Goal: Task Accomplishment & Management: Complete application form

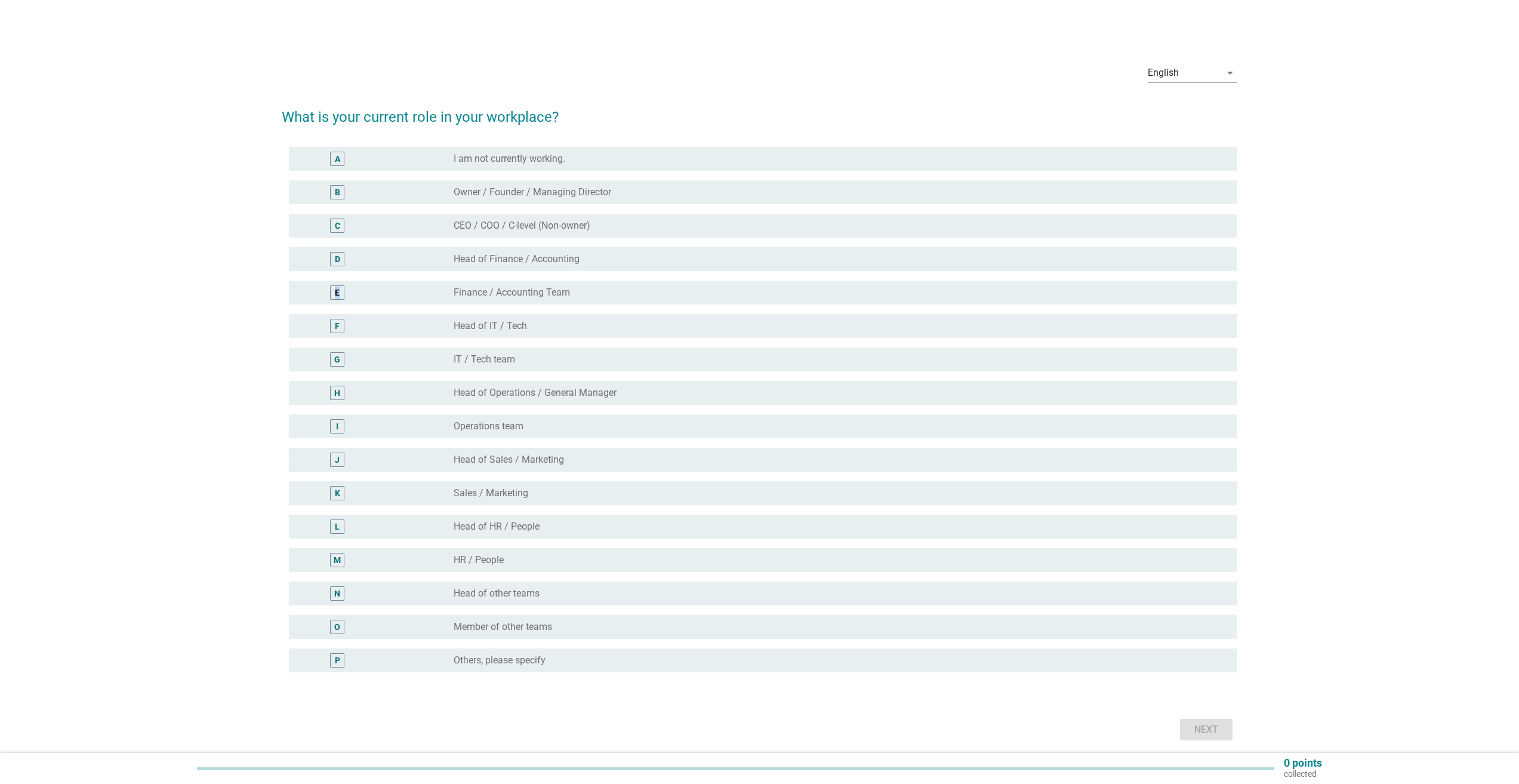
click at [340, 293] on div "E" at bounding box center [338, 293] width 14 height 14
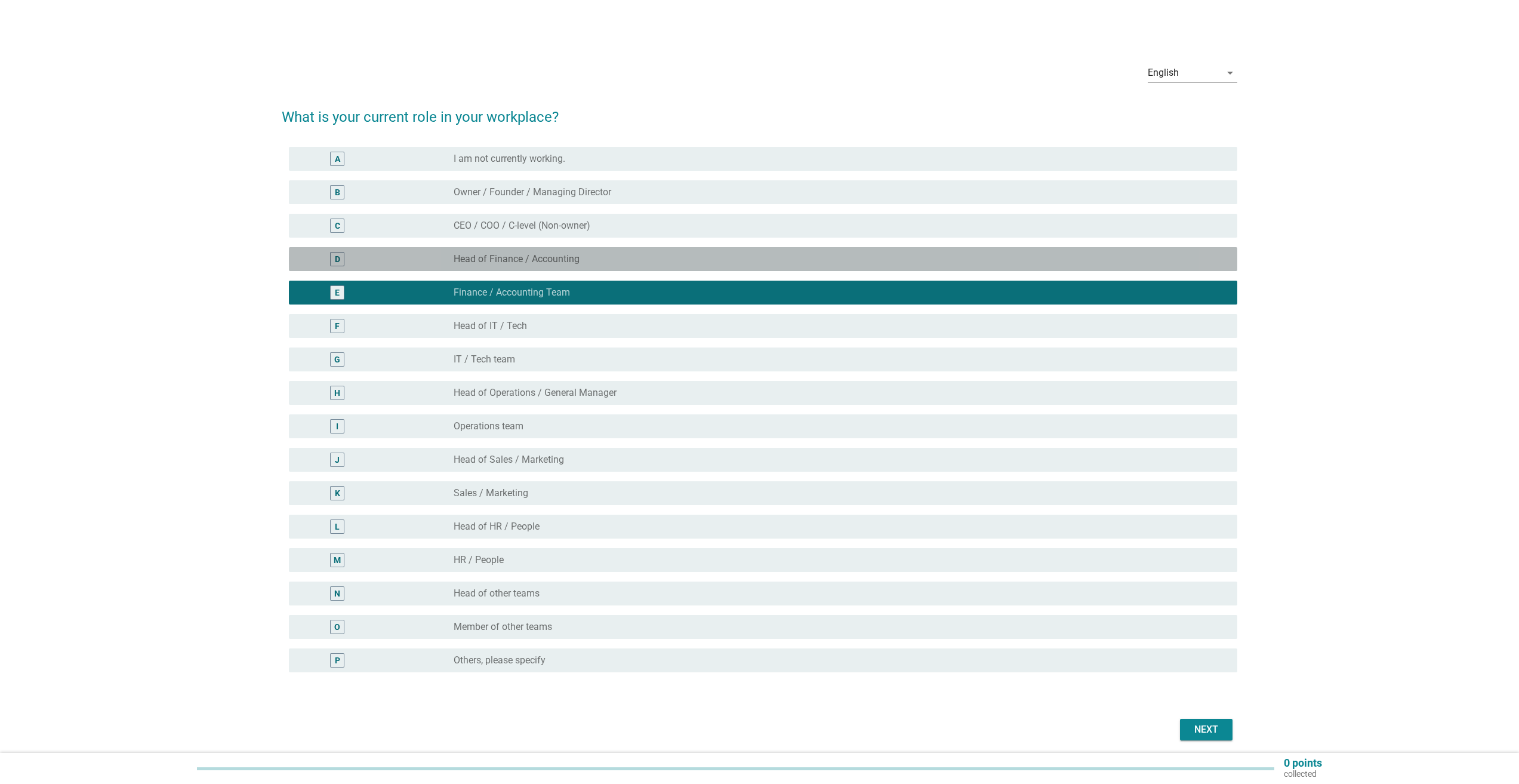
click at [343, 260] on div "D" at bounding box center [338, 259] width 14 height 14
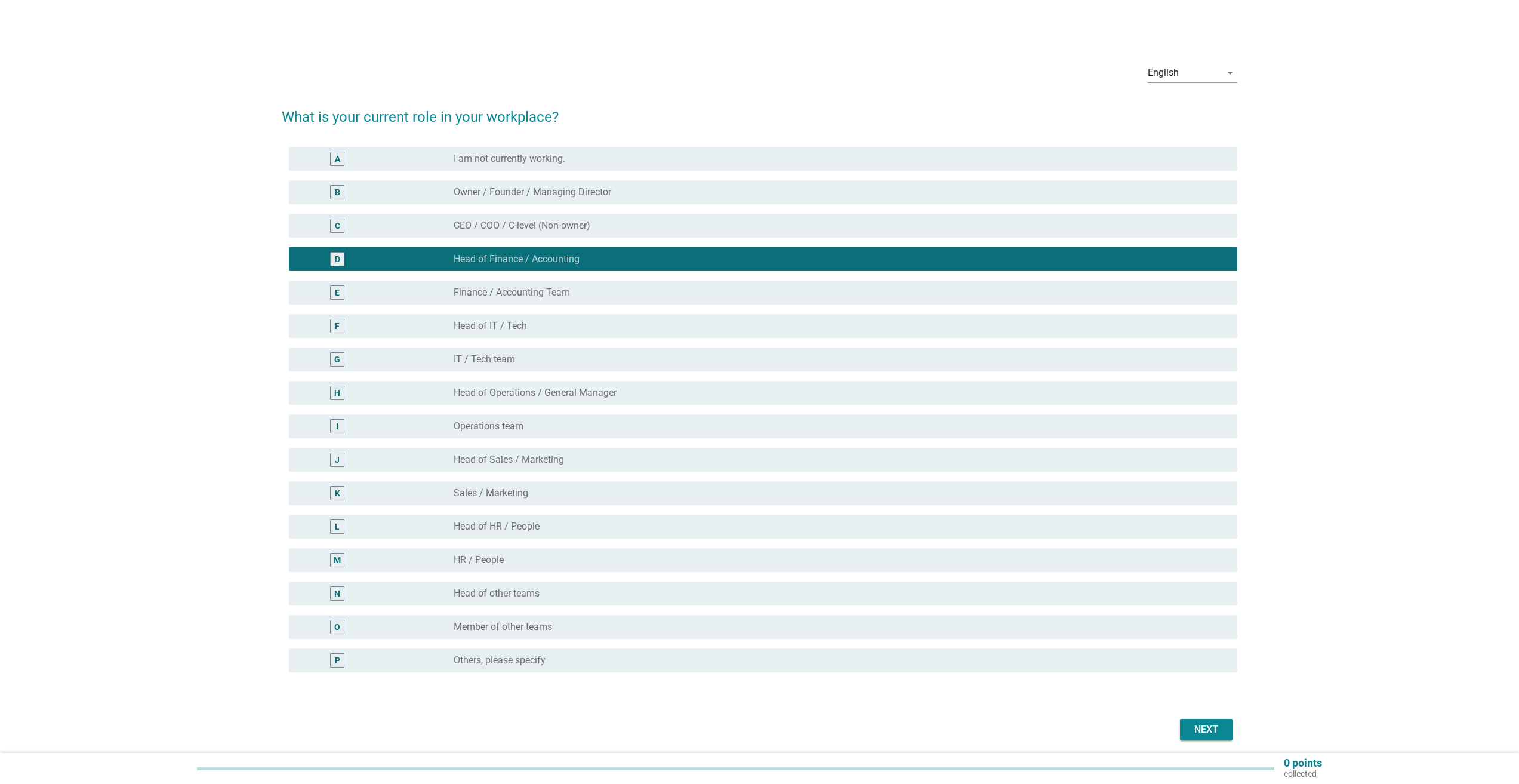
click at [345, 295] on div "E" at bounding box center [338, 293] width 14 height 14
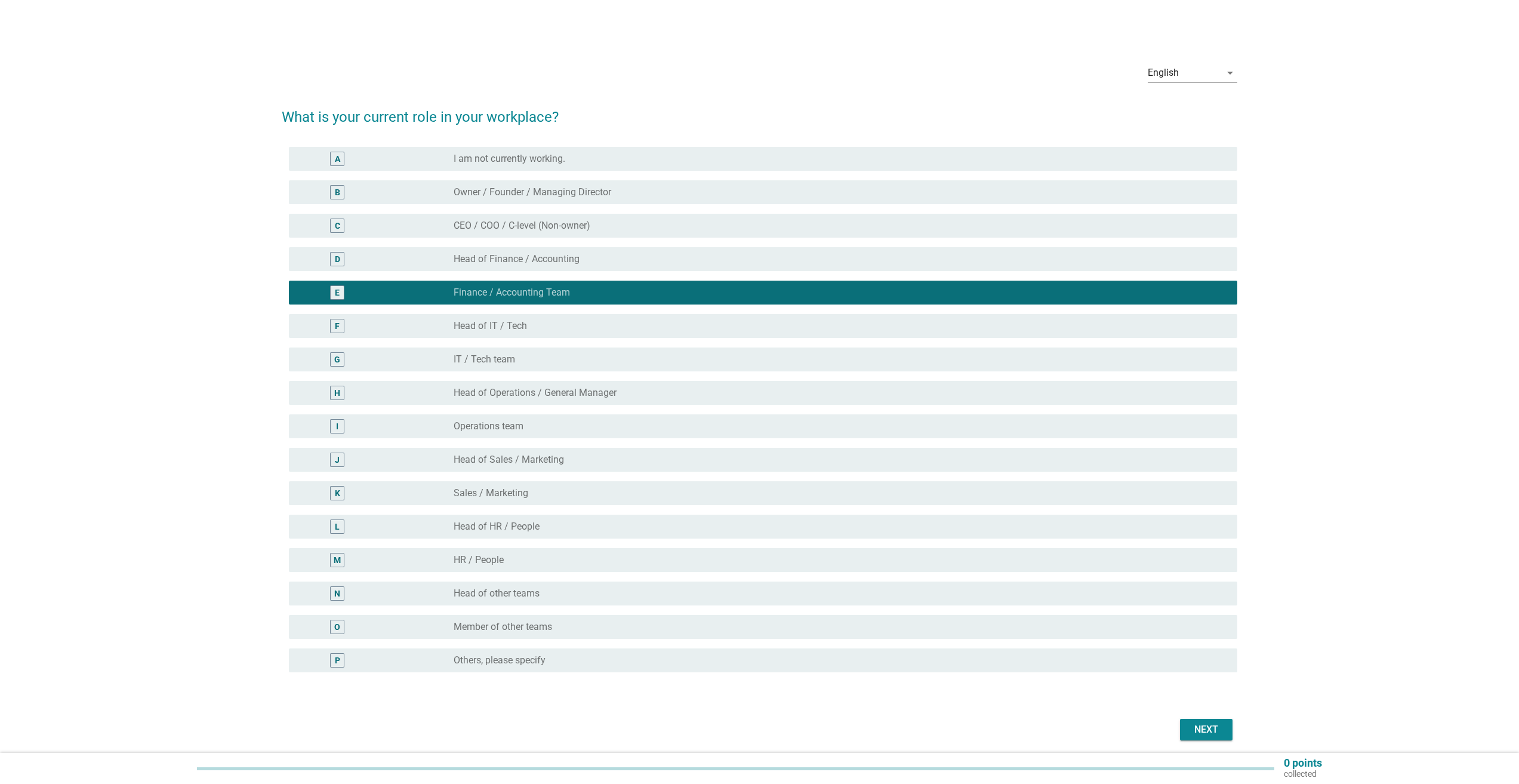
click at [1222, 727] on div "Next" at bounding box center [1206, 730] width 33 height 14
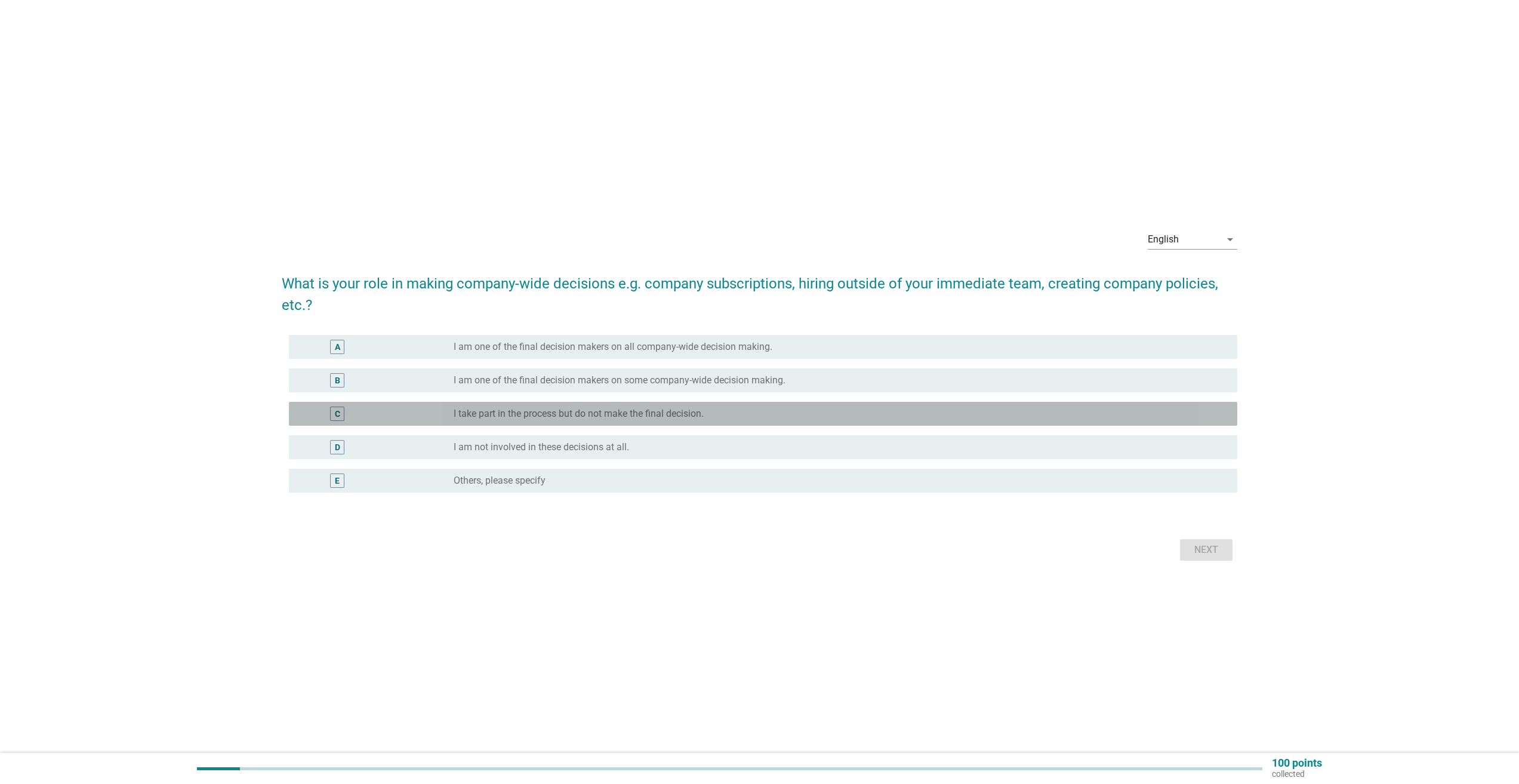
click at [335, 415] on div "C" at bounding box center [338, 413] width 5 height 13
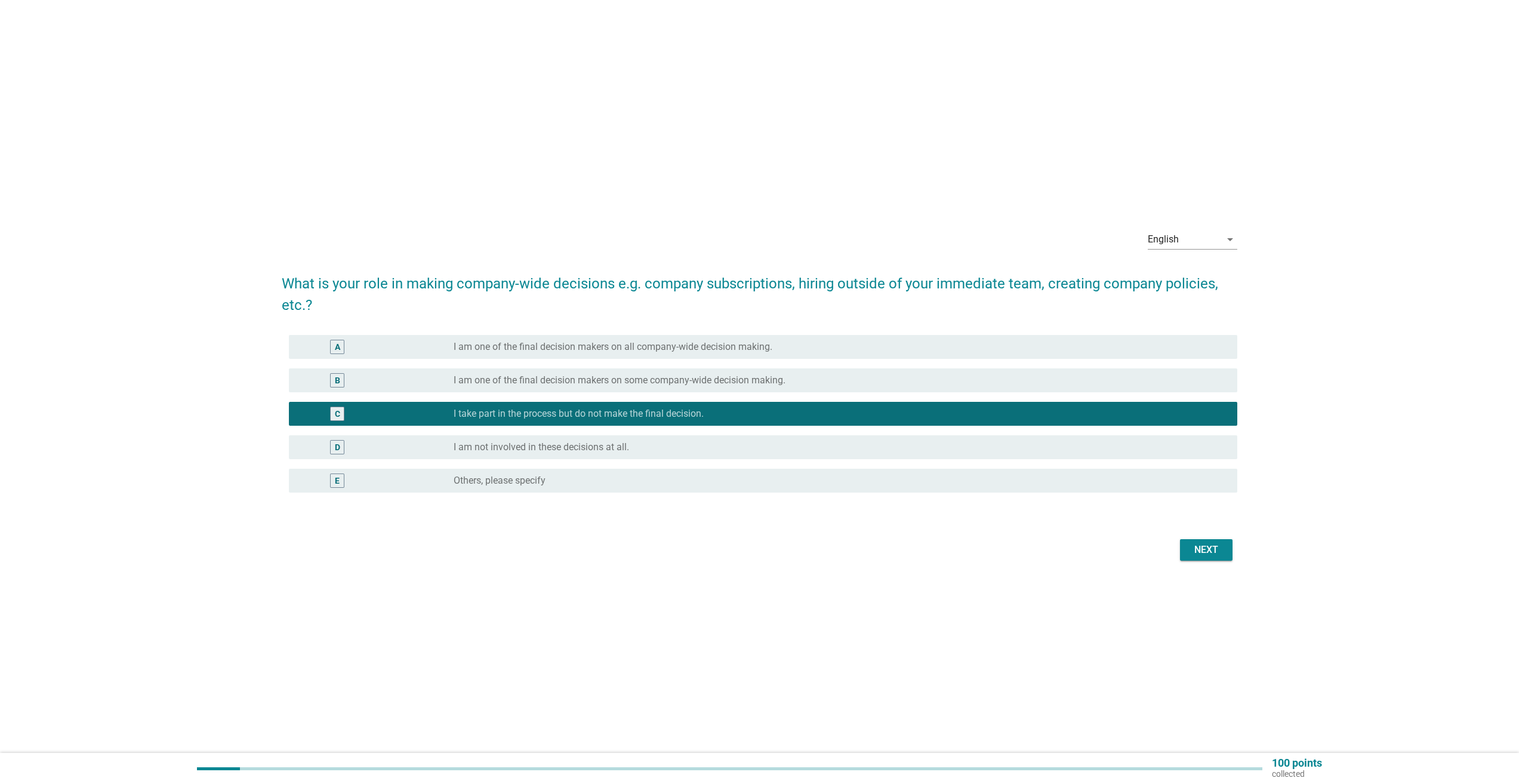
click at [1222, 549] on div "Next" at bounding box center [1206, 550] width 33 height 14
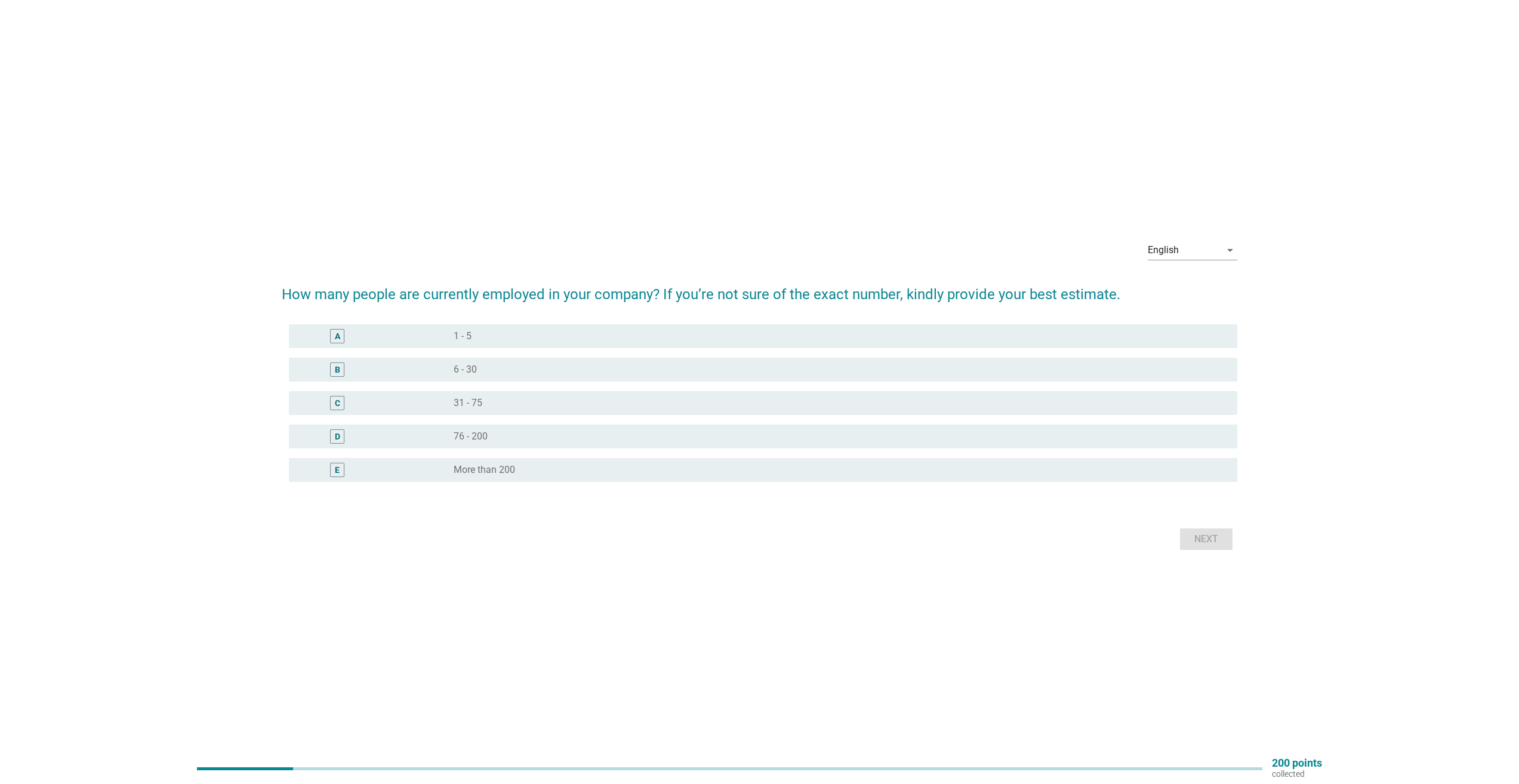
click at [339, 371] on div "B" at bounding box center [338, 369] width 5 height 13
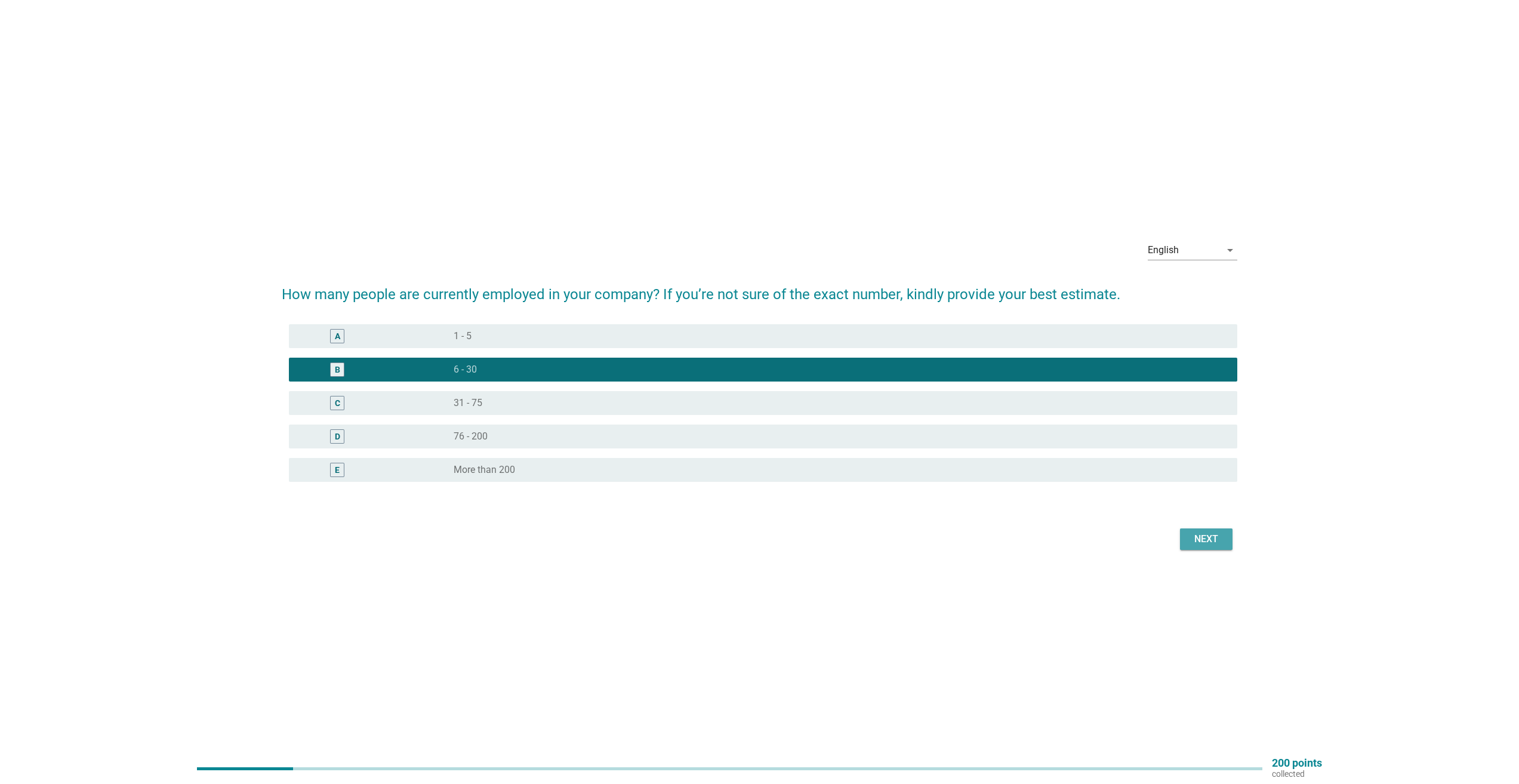
click at [1181, 544] on button "Next" at bounding box center [1206, 539] width 53 height 21
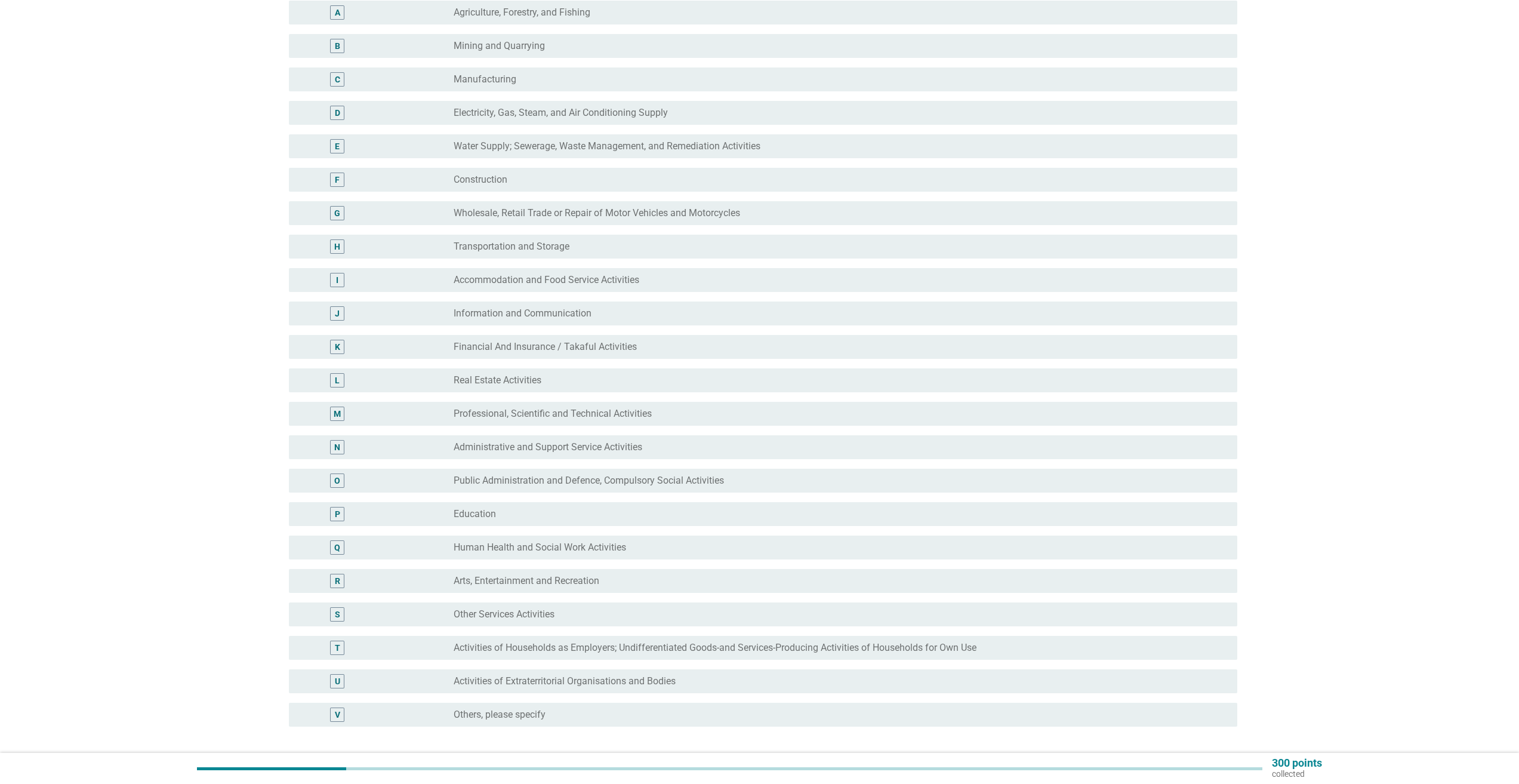
scroll to position [120, 0]
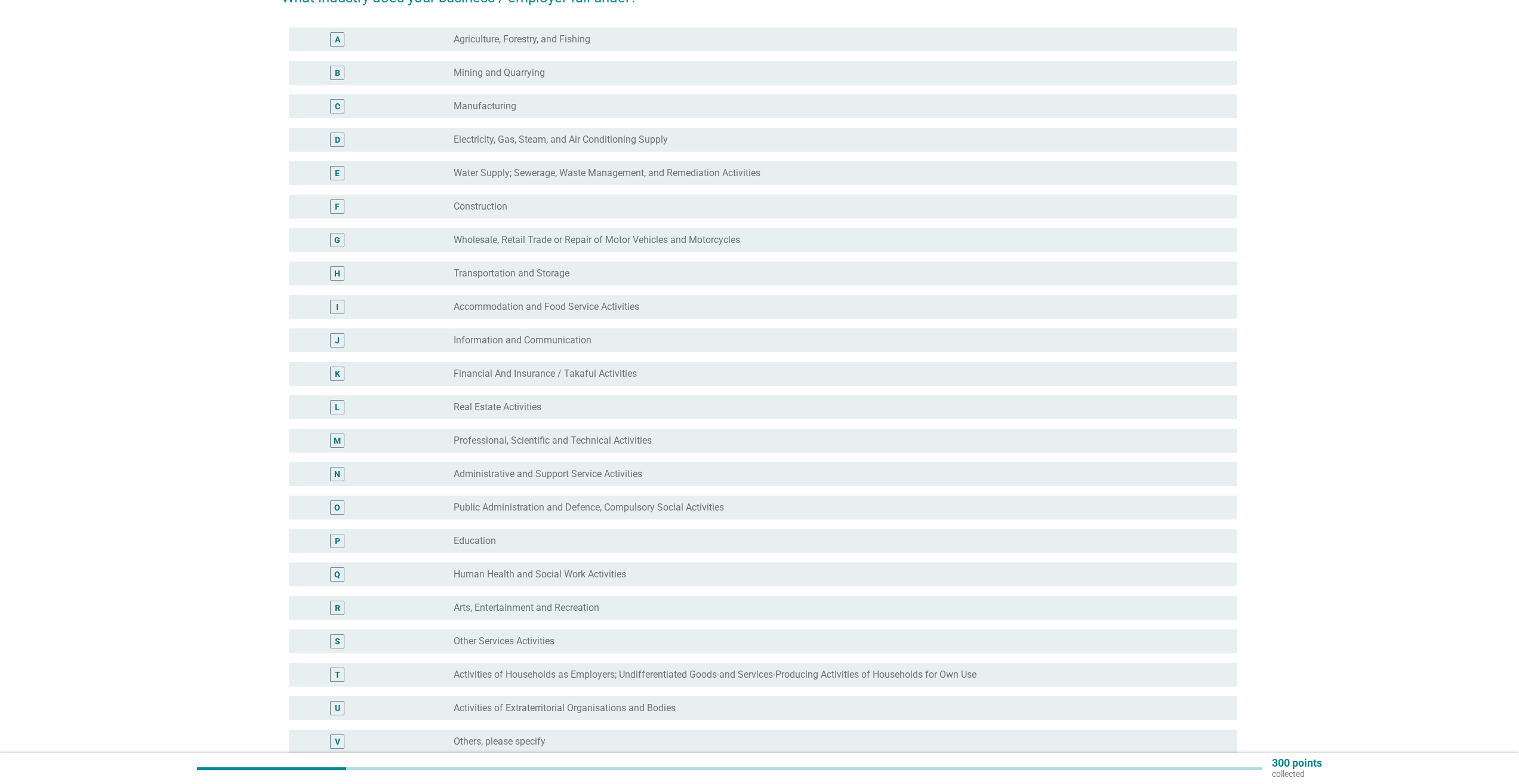
click at [341, 643] on div "S" at bounding box center [338, 641] width 14 height 14
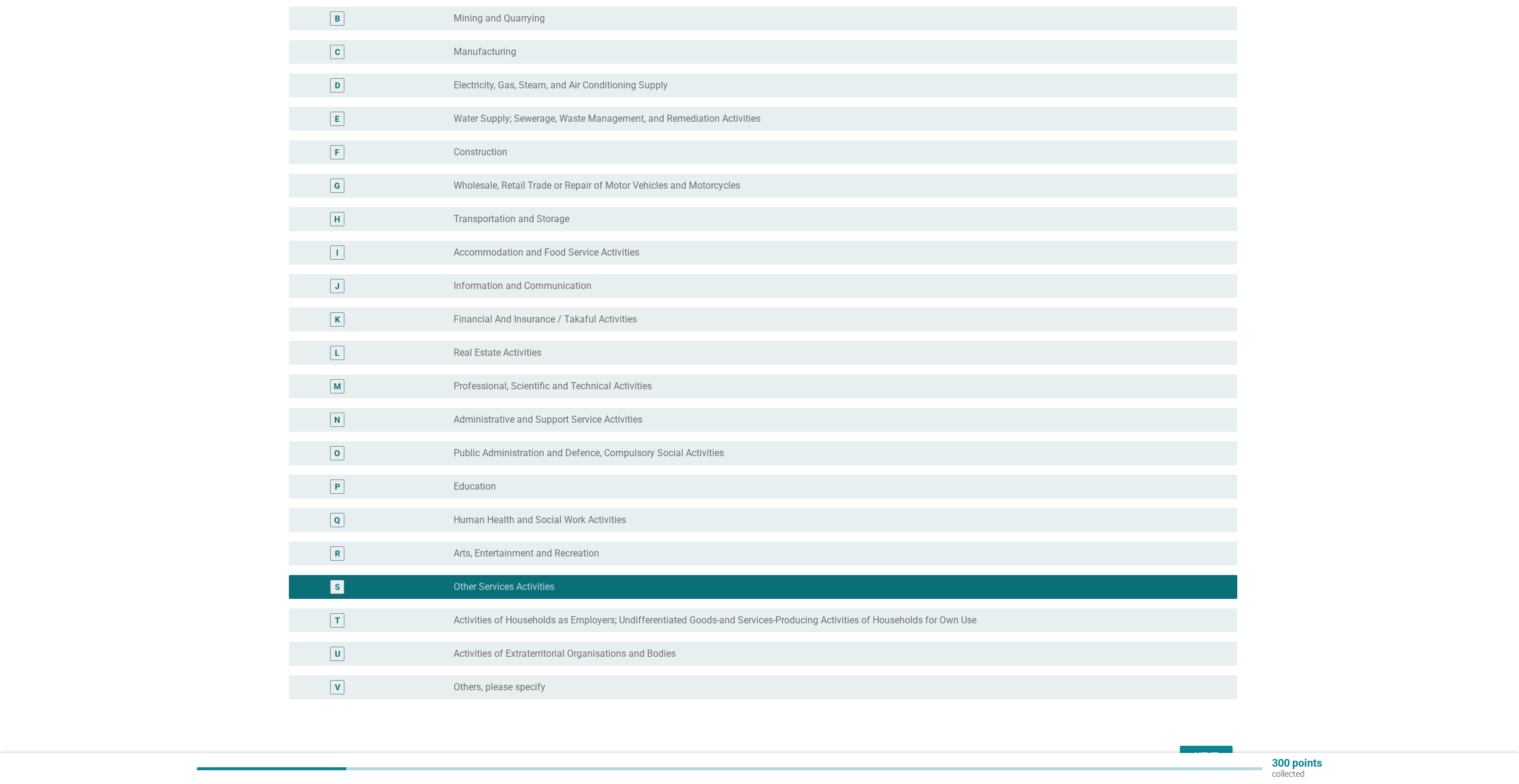
scroll to position [246, 0]
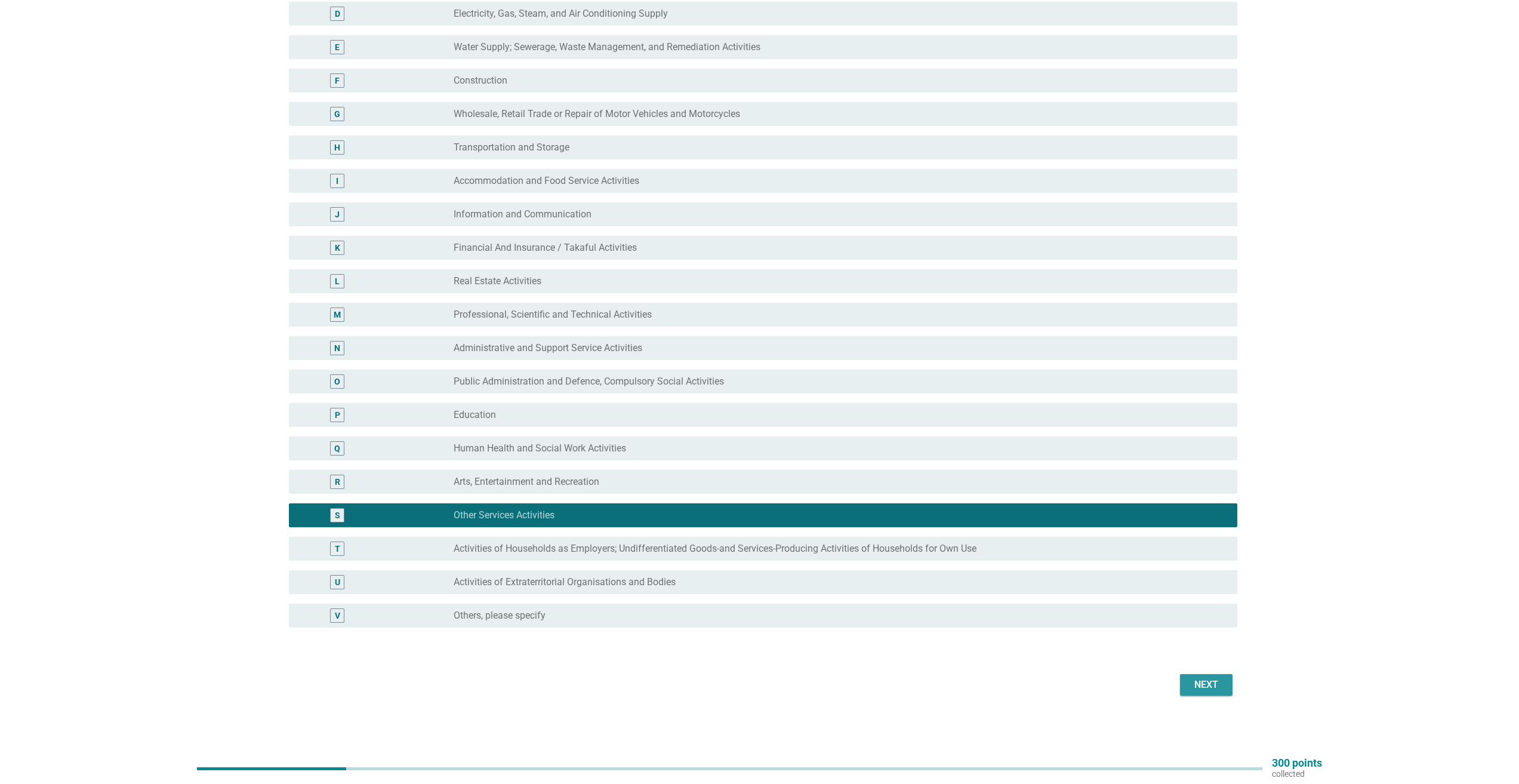
click at [1190, 684] on button "Next" at bounding box center [1206, 685] width 53 height 21
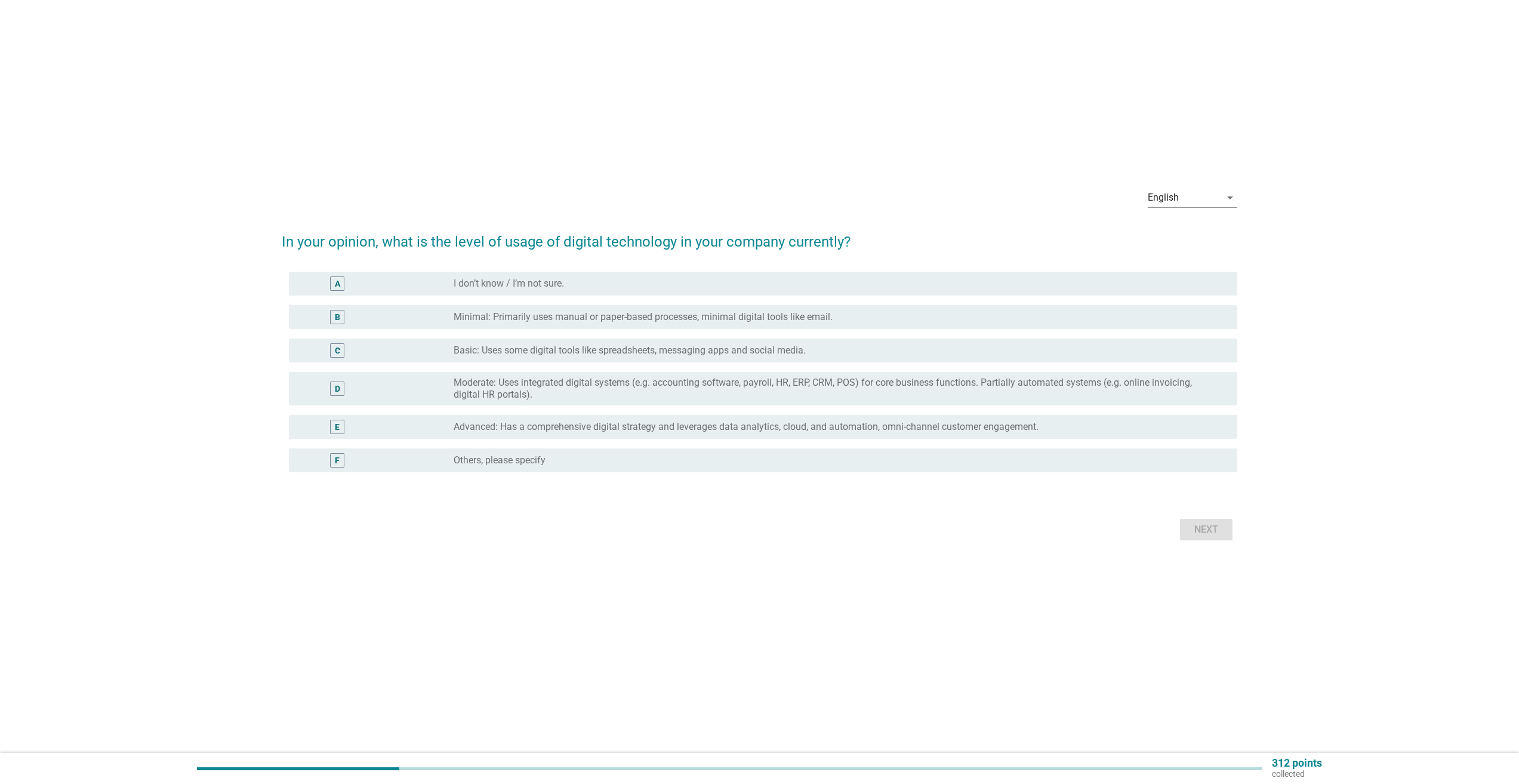
scroll to position [0, 0]
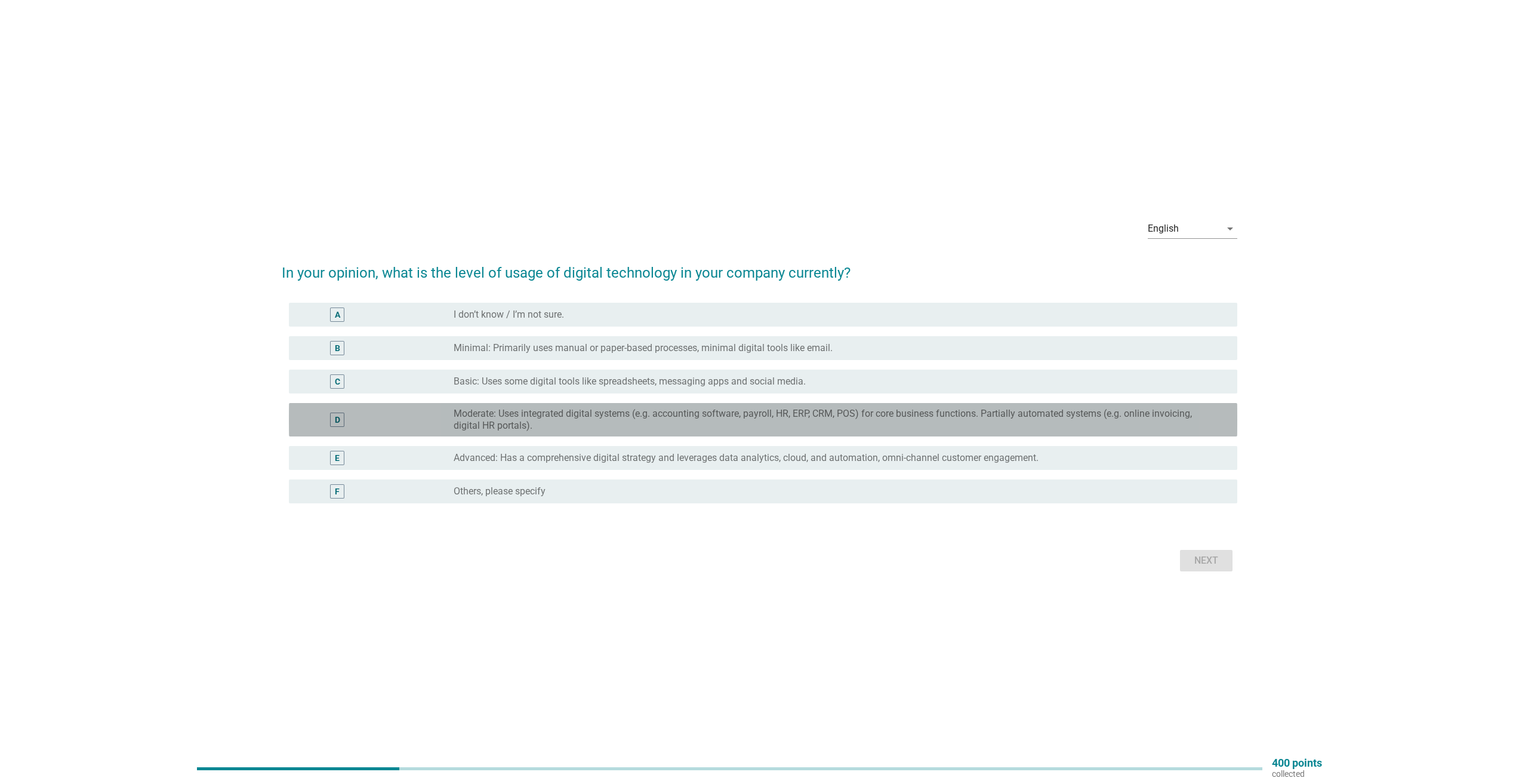
click at [331, 419] on div "D" at bounding box center [338, 420] width 14 height 14
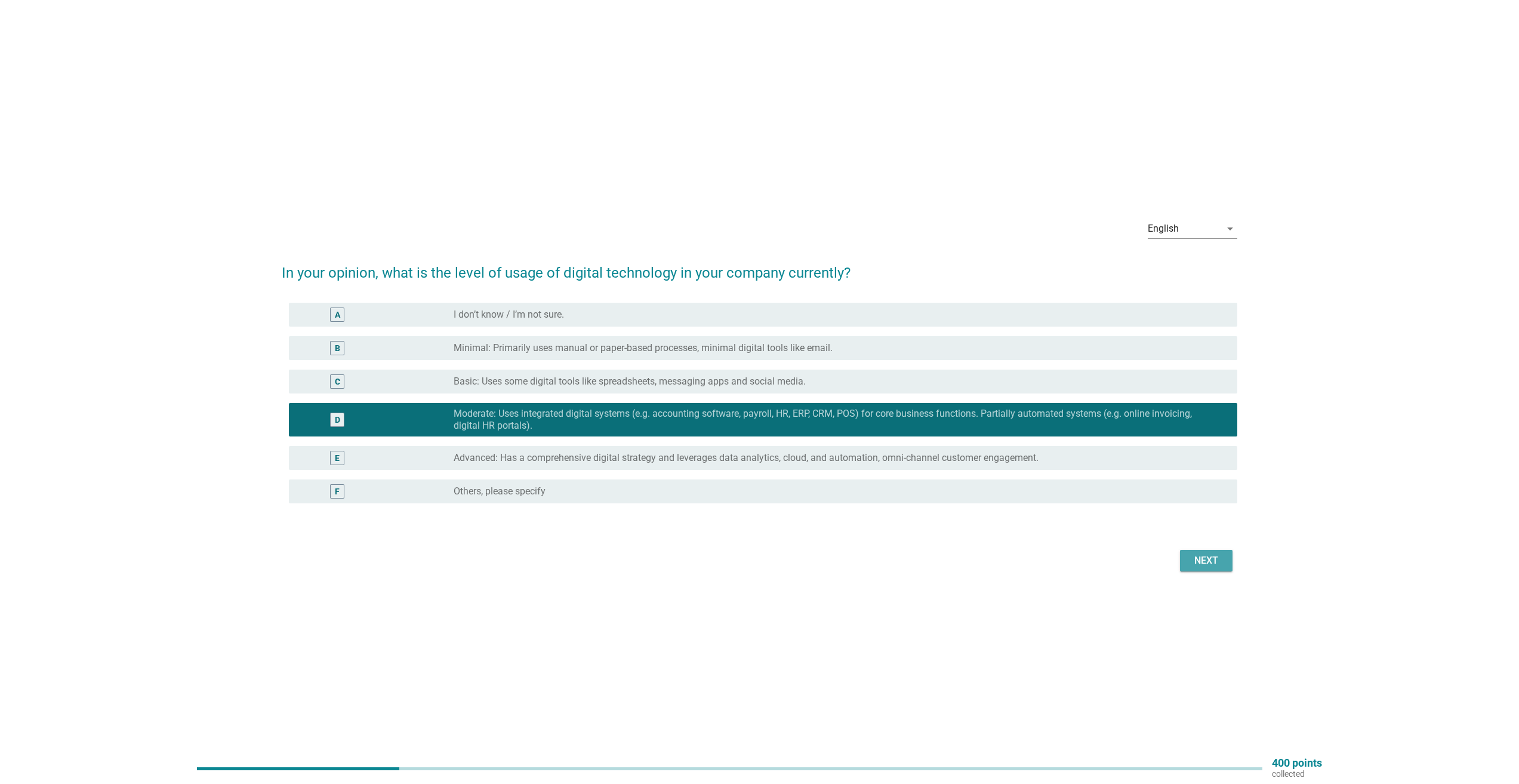
click at [1220, 563] on div "Next" at bounding box center [1206, 561] width 33 height 14
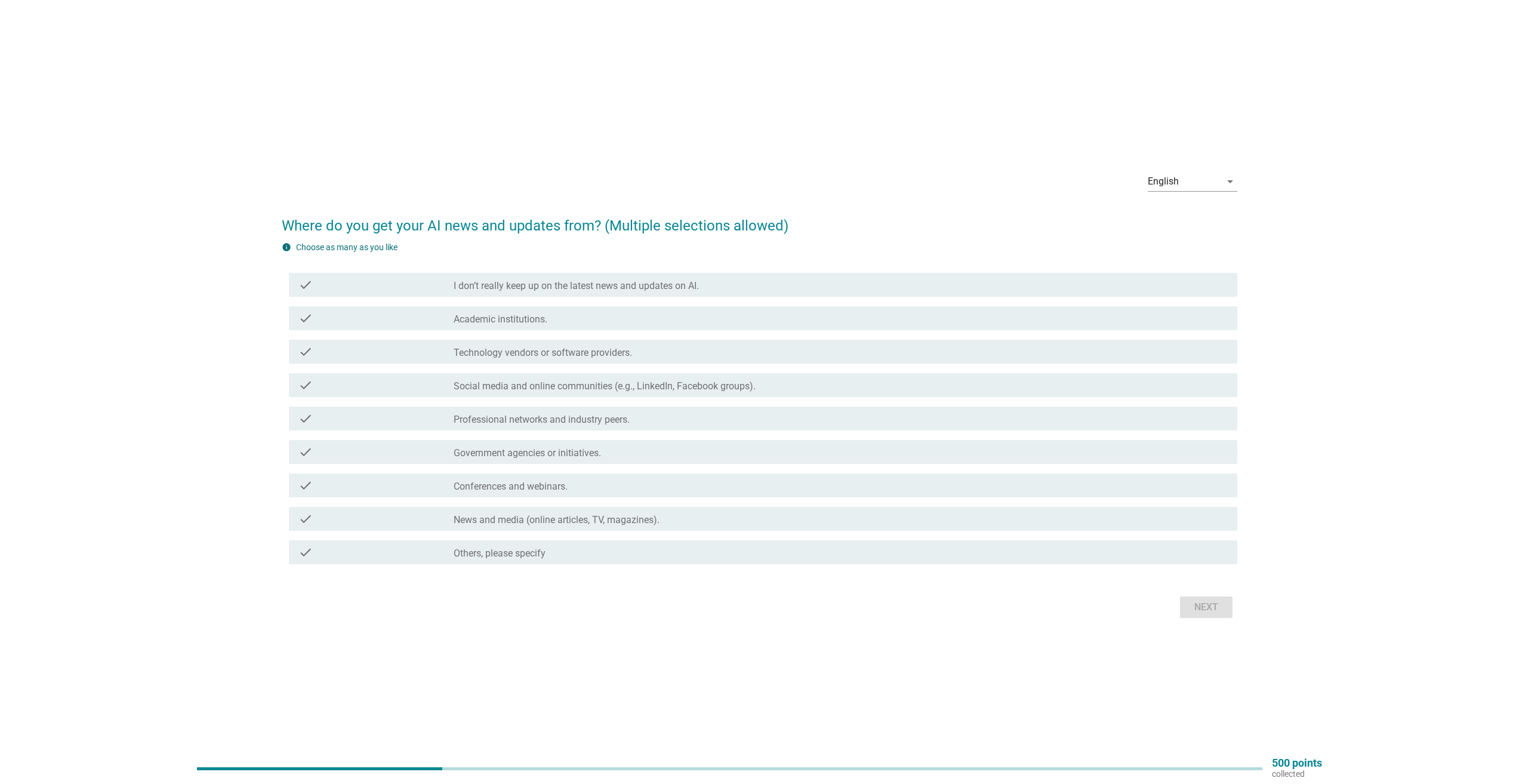
click at [513, 518] on label "News and media (online articles, TV, magazines)." at bounding box center [556, 520] width 206 height 12
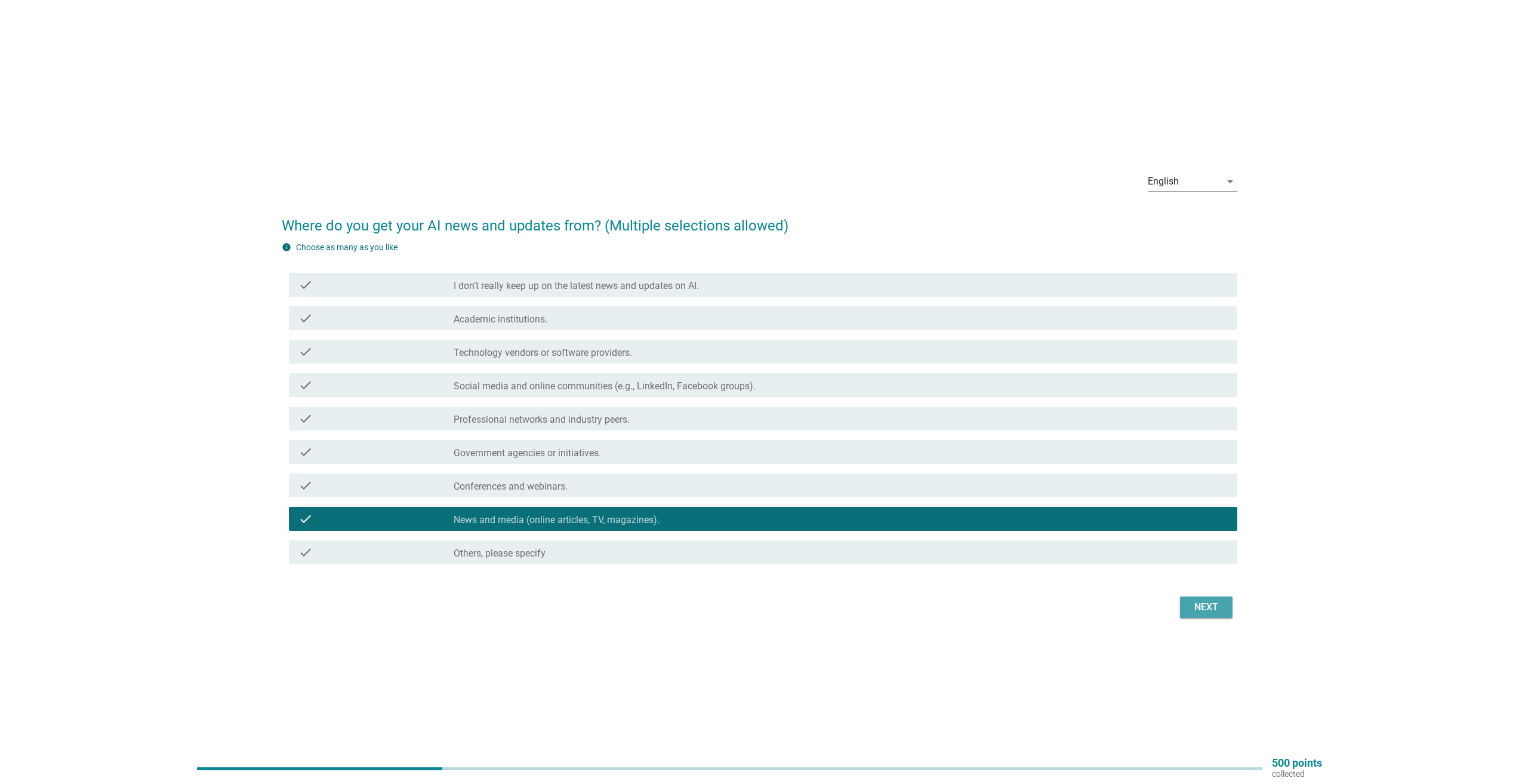
click at [1191, 608] on div "Next" at bounding box center [1206, 607] width 33 height 14
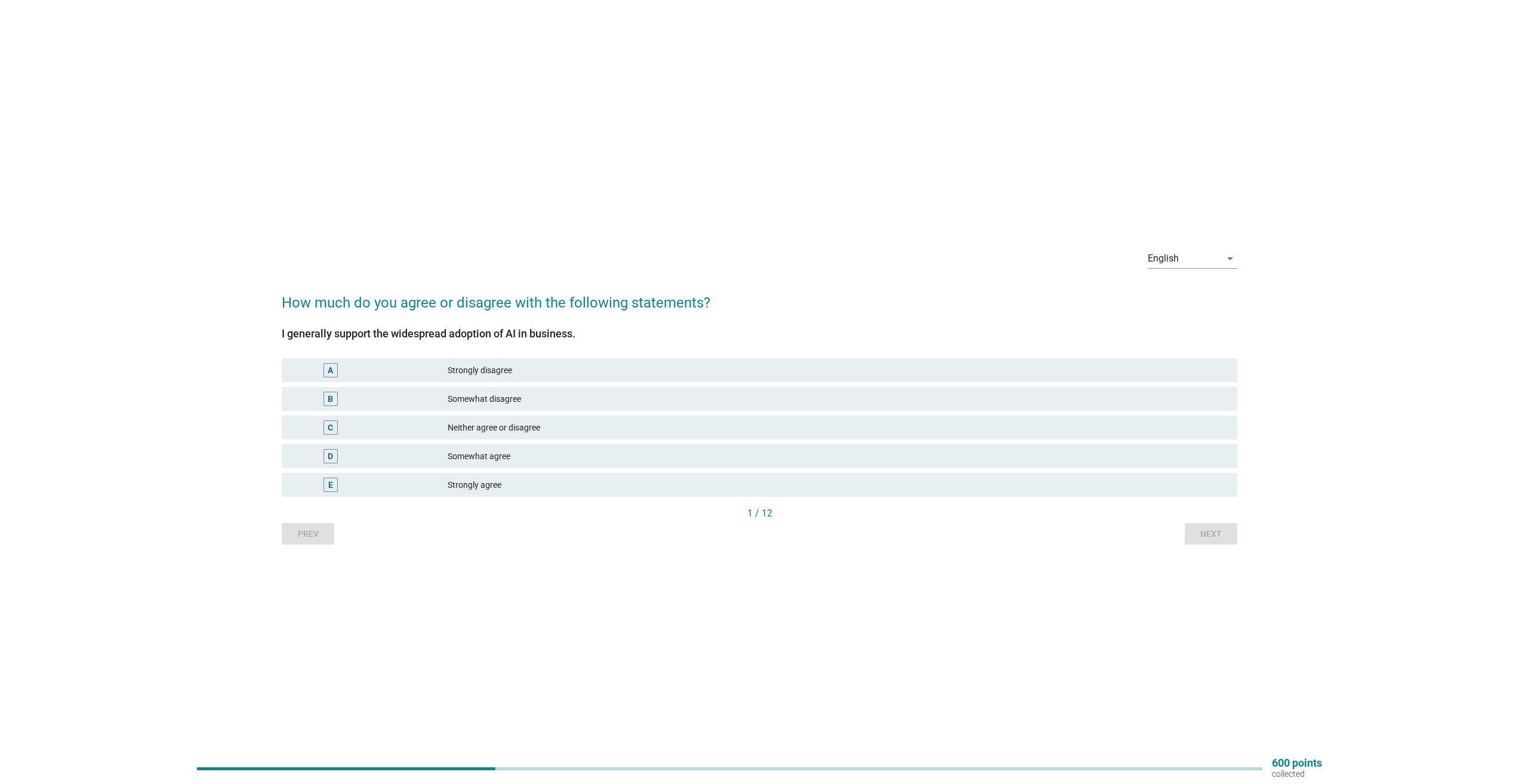
click at [328, 430] on div "C" at bounding box center [330, 428] width 5 height 13
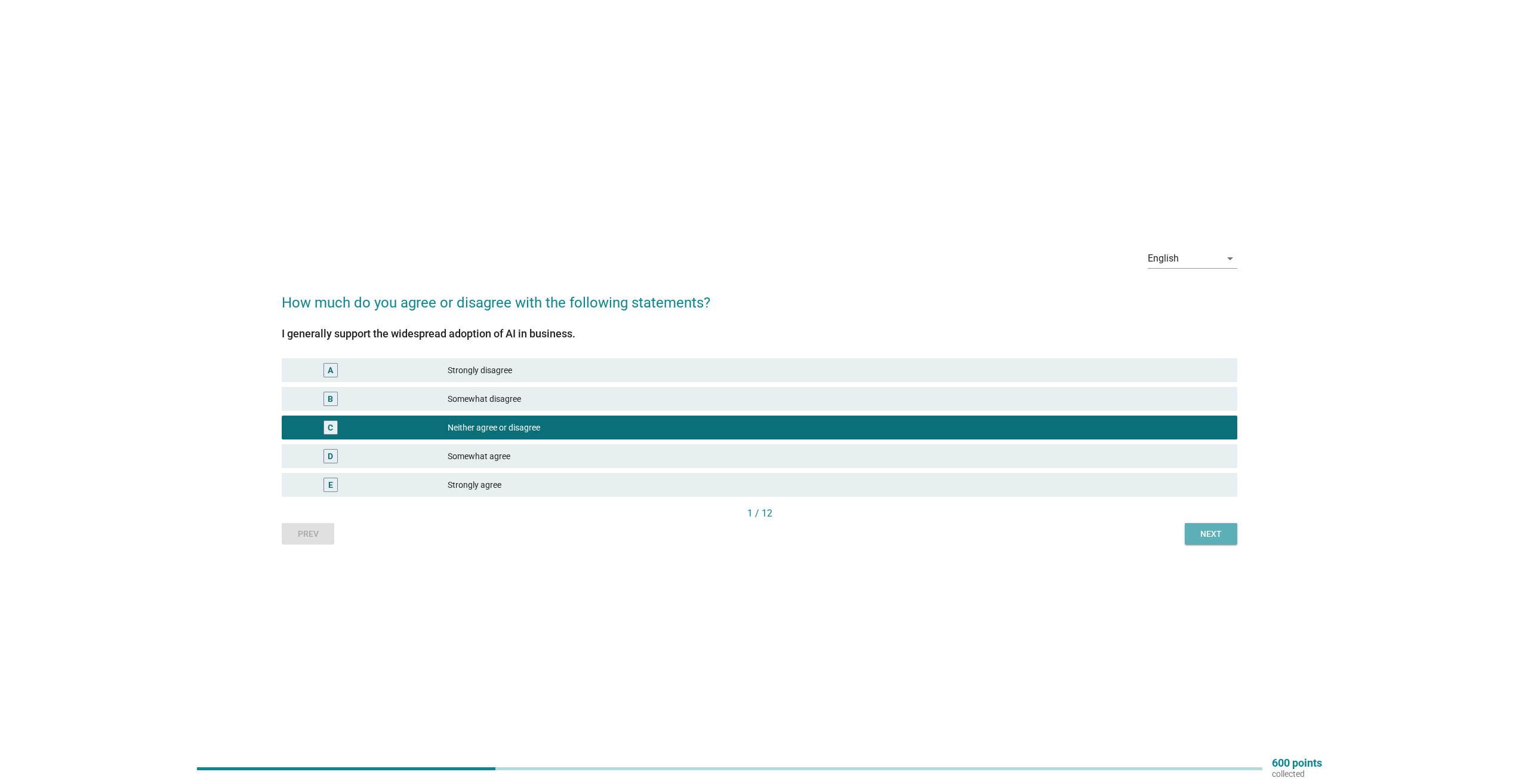
click at [1197, 532] on div "Next" at bounding box center [1211, 534] width 33 height 13
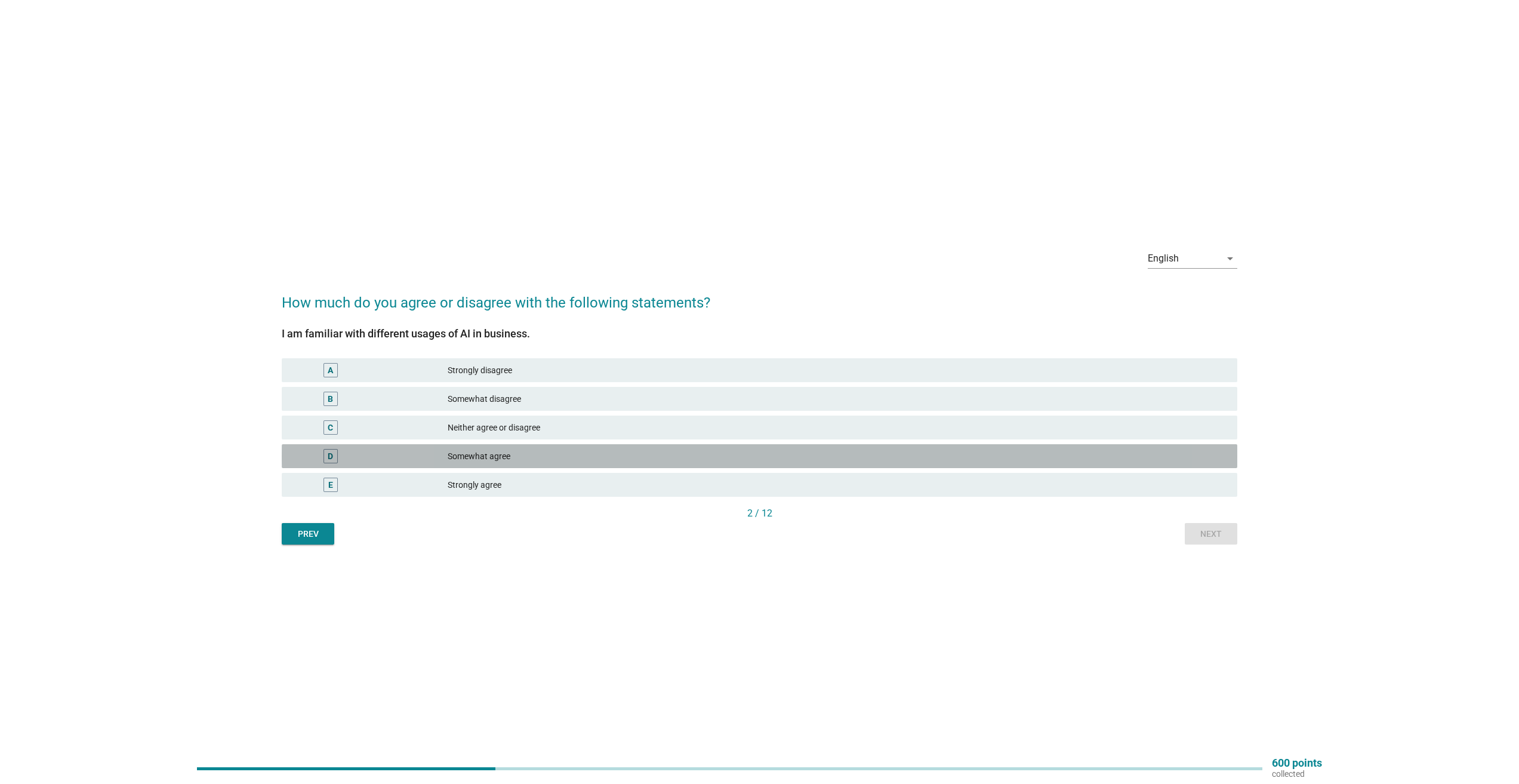
click at [328, 455] on div "D" at bounding box center [330, 456] width 5 height 13
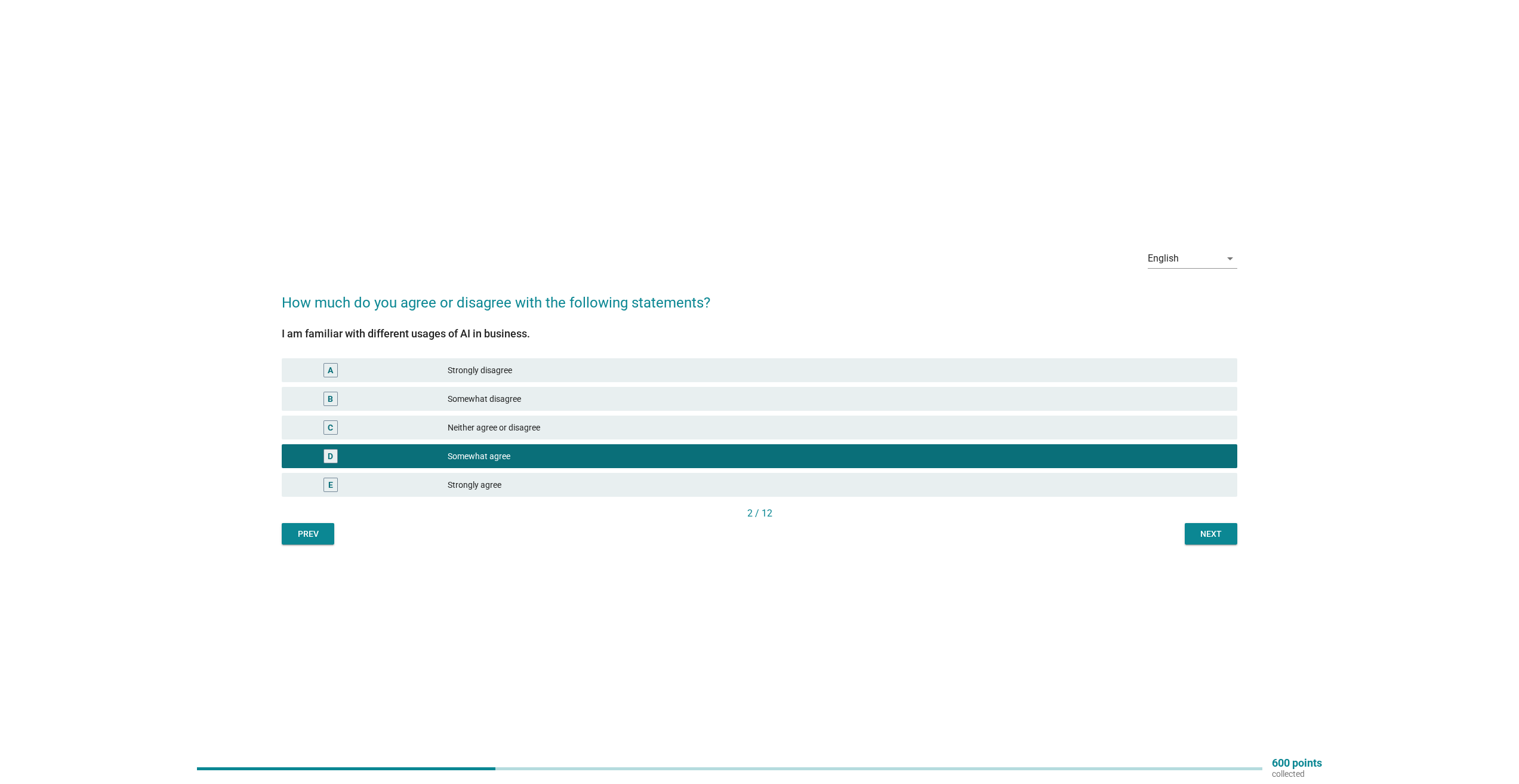
click at [1218, 529] on div "Next" at bounding box center [1211, 534] width 33 height 13
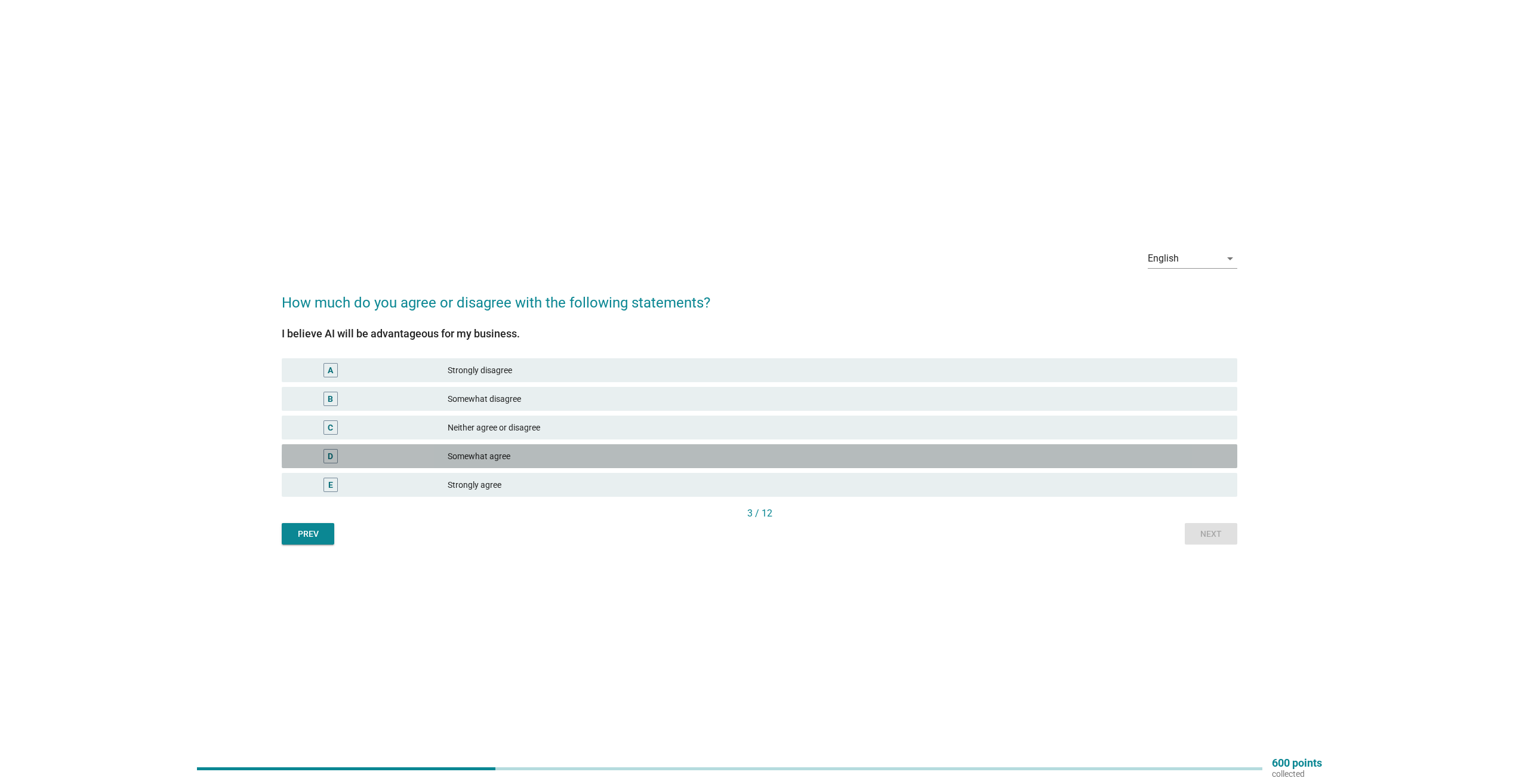
click at [324, 456] on div "D" at bounding box center [330, 456] width 14 height 14
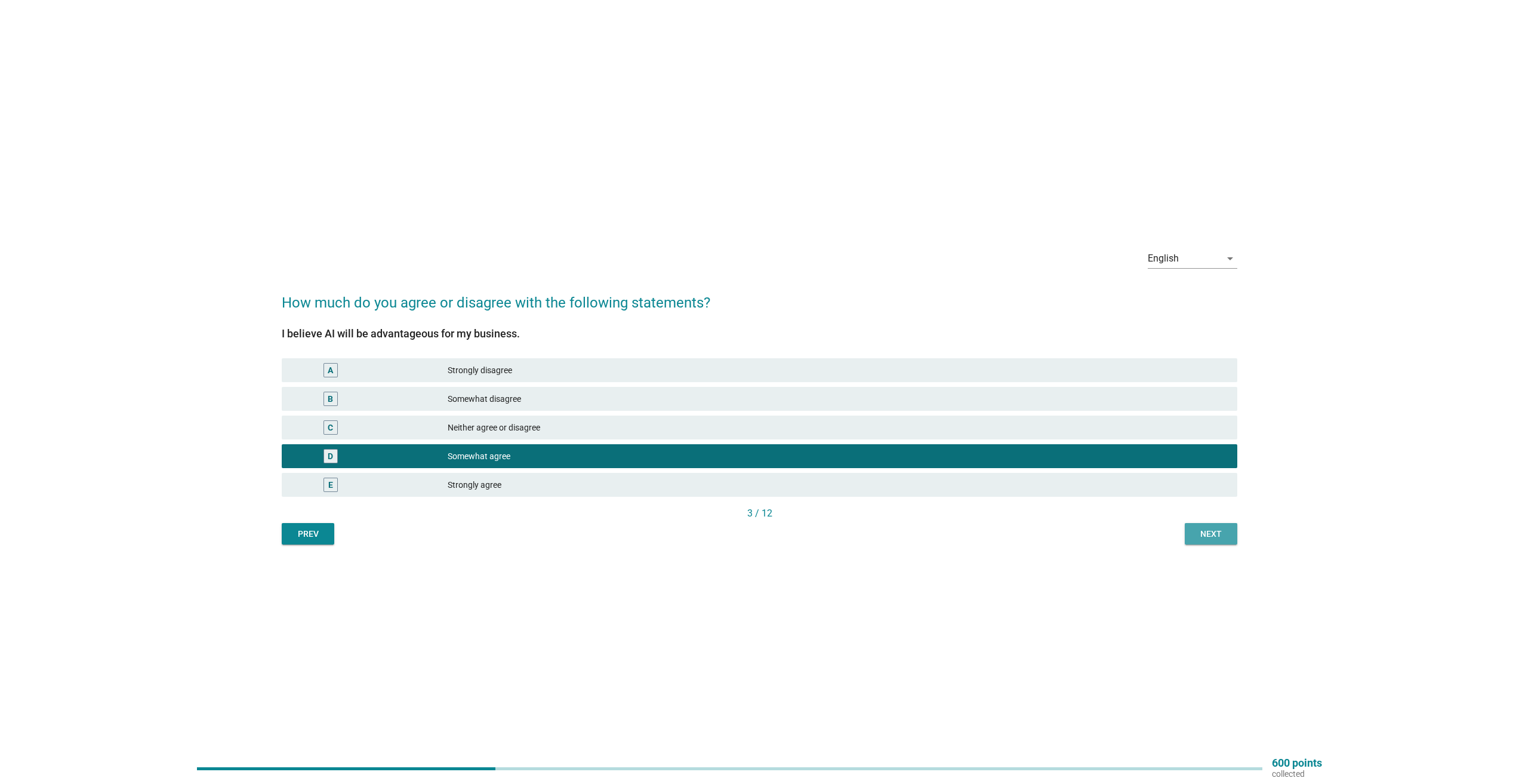
click at [1206, 532] on div "Next" at bounding box center [1211, 534] width 33 height 13
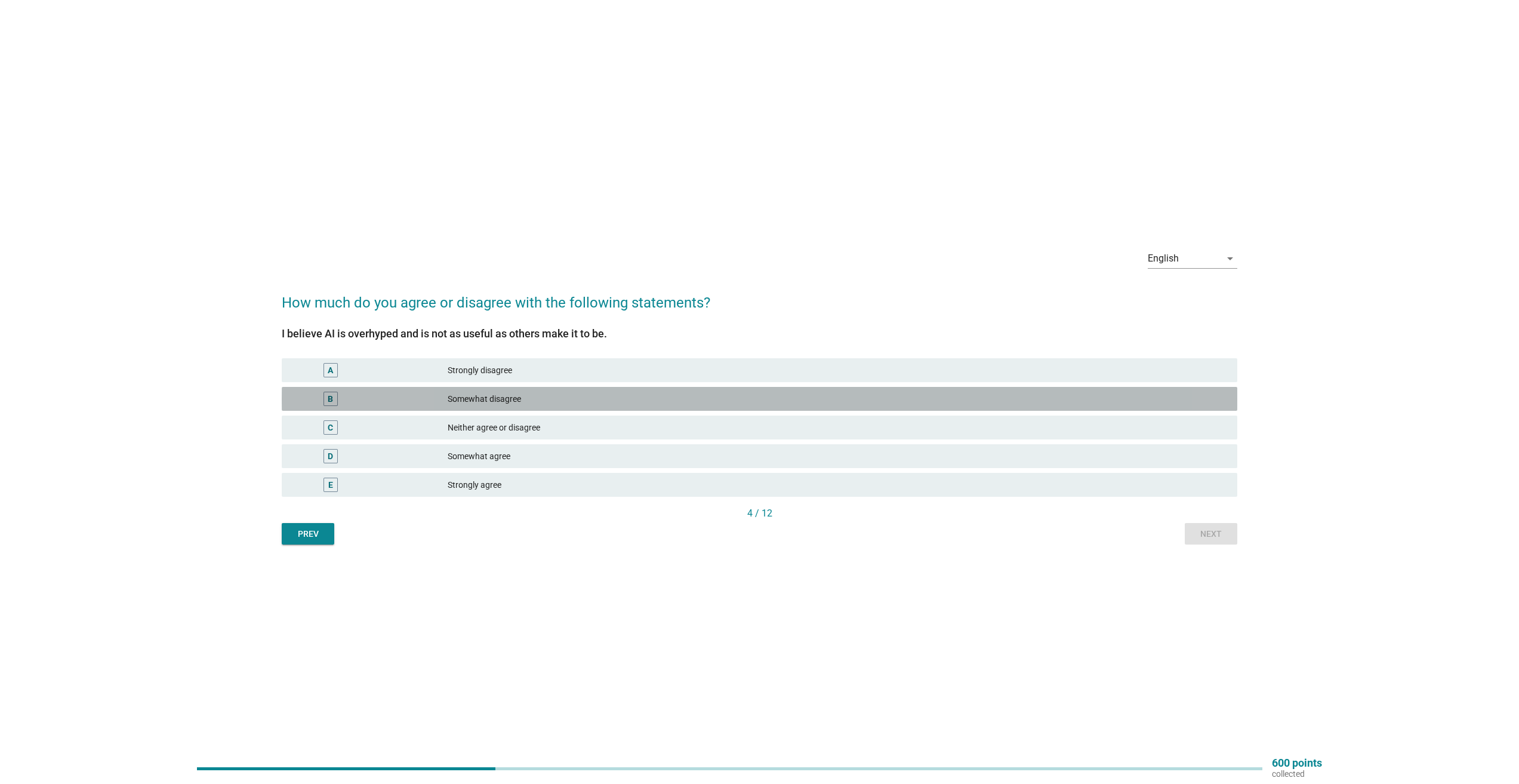
click at [330, 402] on div "B" at bounding box center [330, 399] width 5 height 13
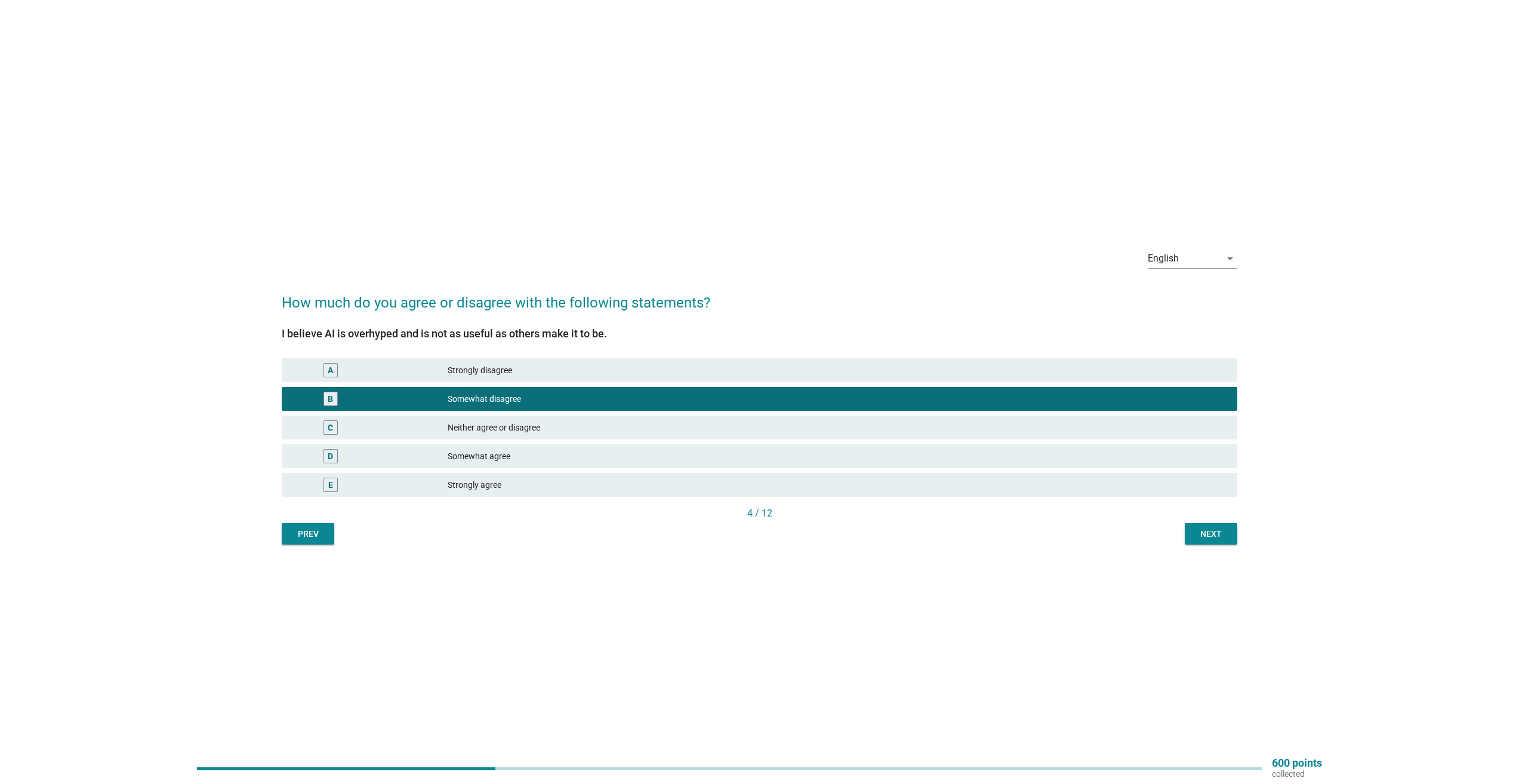
click at [1201, 536] on div "Next" at bounding box center [1211, 534] width 33 height 13
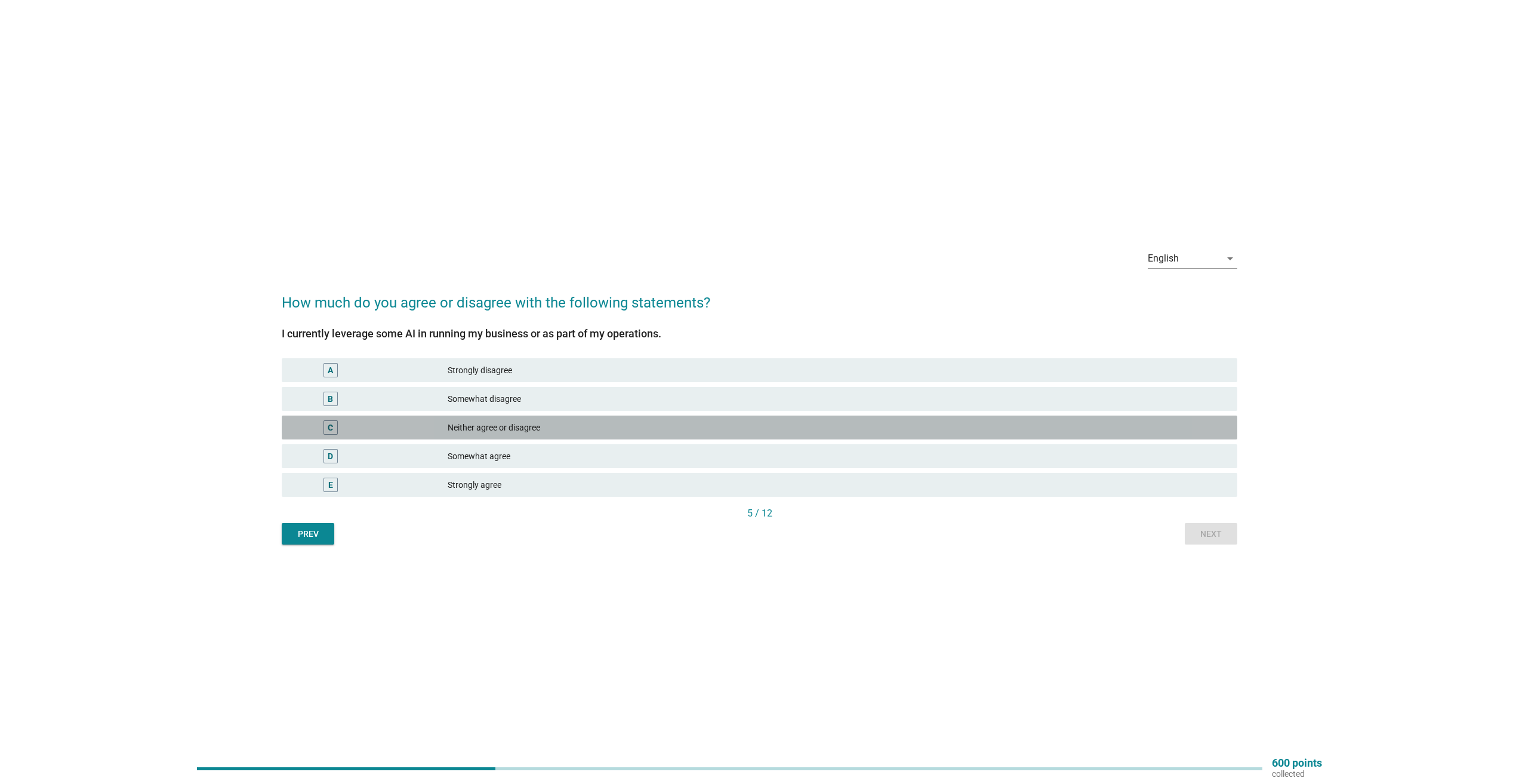
click at [333, 430] on div "C" at bounding box center [330, 428] width 5 height 13
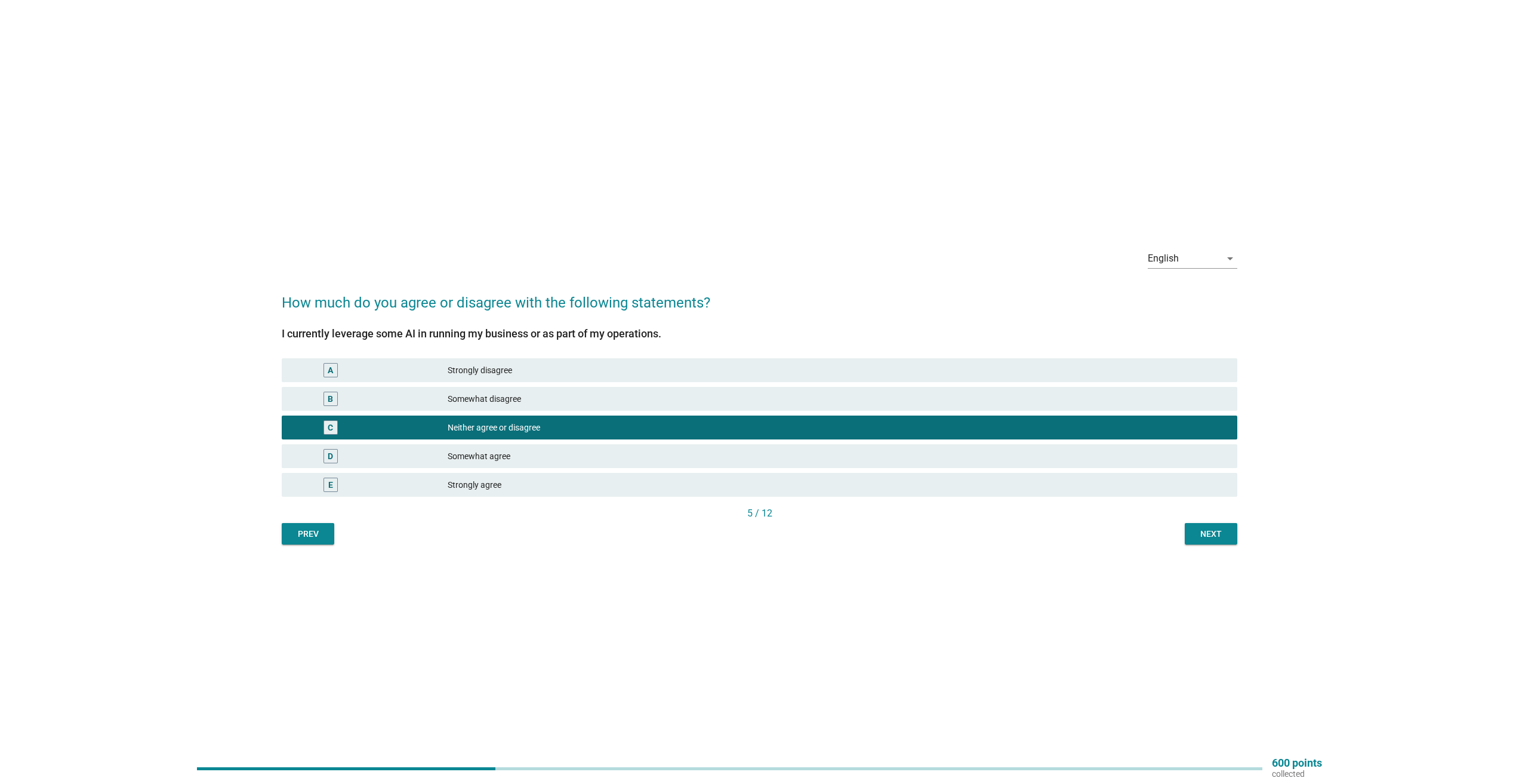
click at [1216, 546] on div "English arrow_drop_down How much do you agree or disagree with the following st…" at bounding box center [760, 391] width 975 height 324
click at [1206, 530] on div "Next" at bounding box center [1211, 534] width 33 height 13
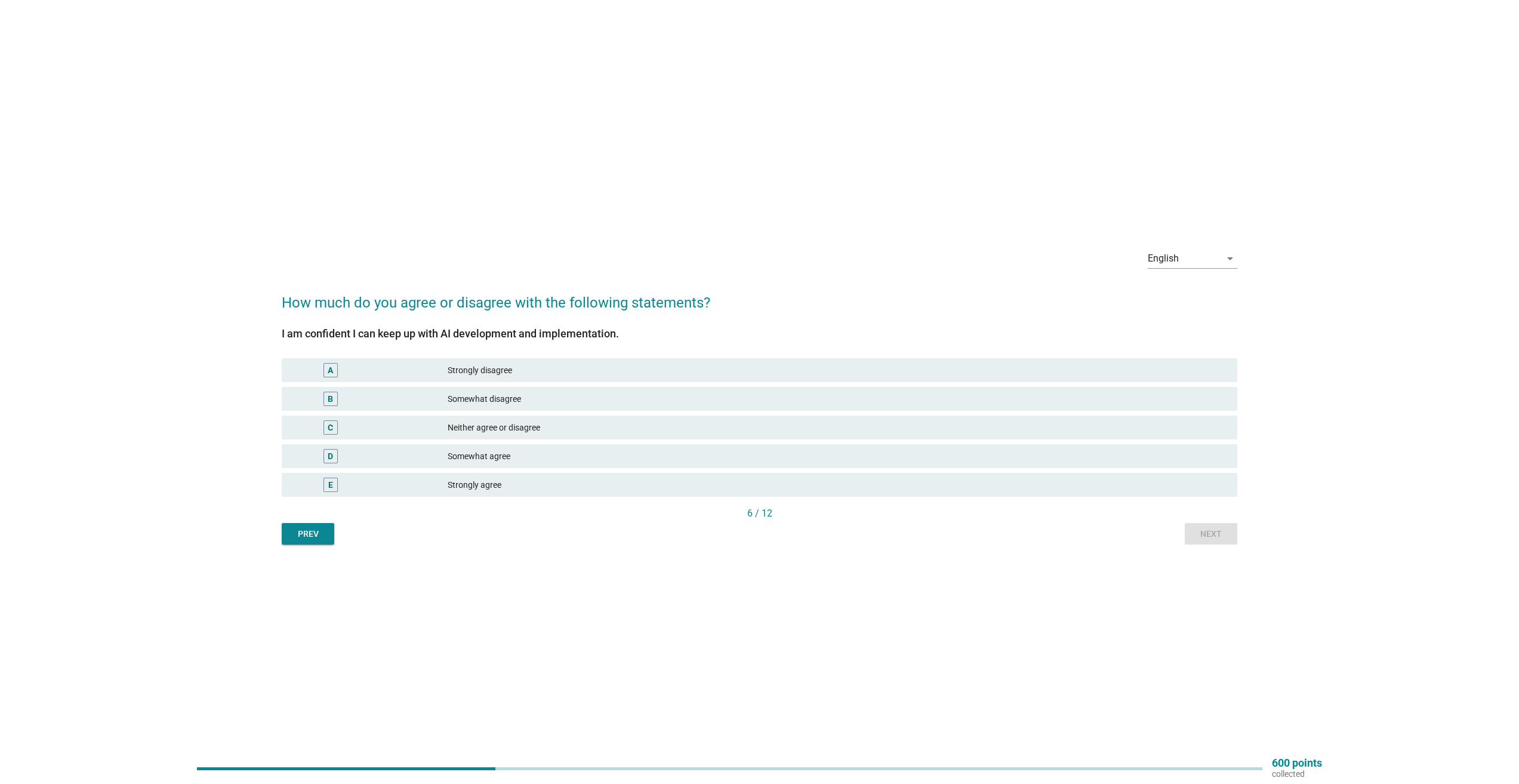
click at [328, 458] on div "D" at bounding box center [330, 456] width 5 height 13
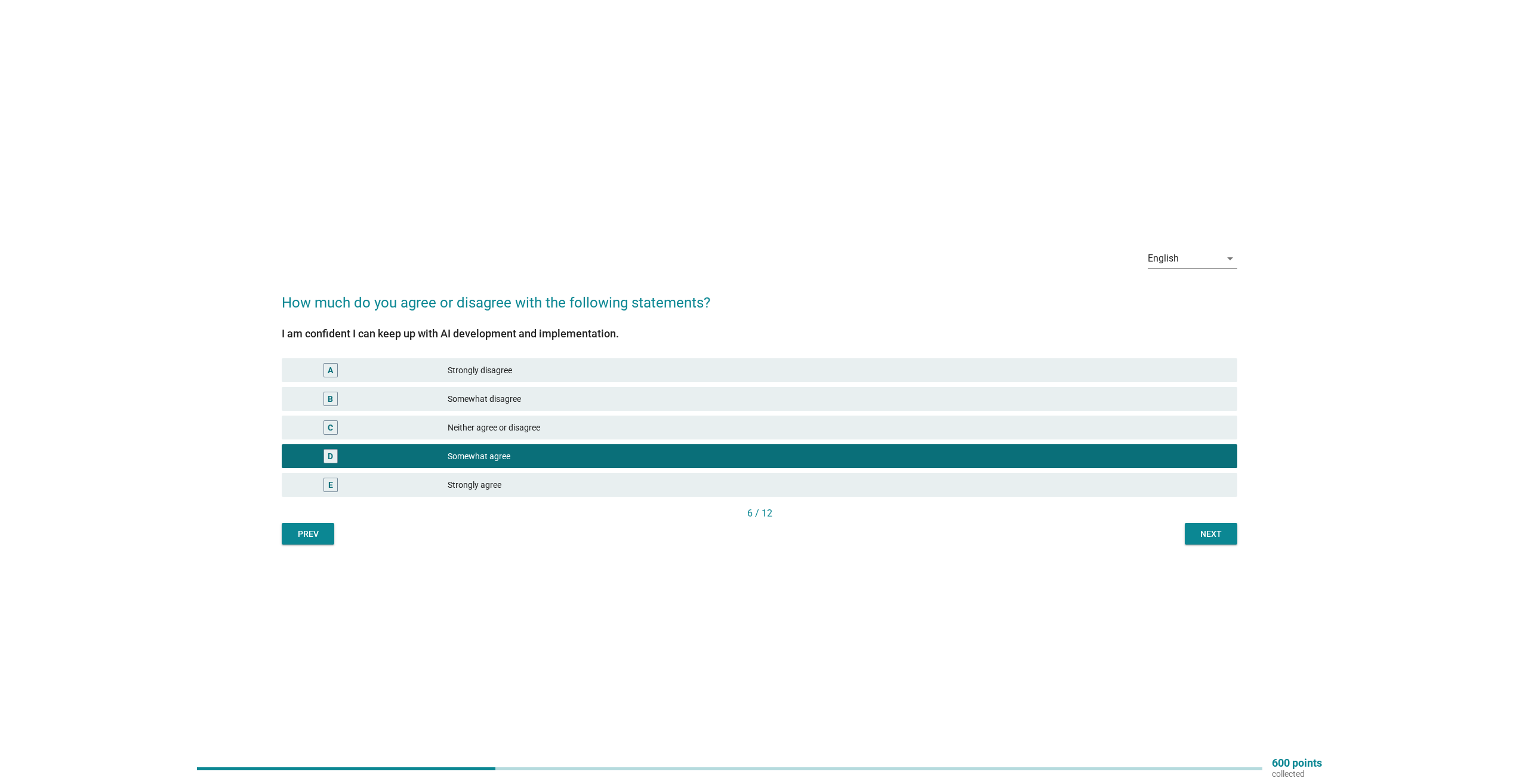
click at [1227, 527] on button "Next" at bounding box center [1211, 534] width 53 height 21
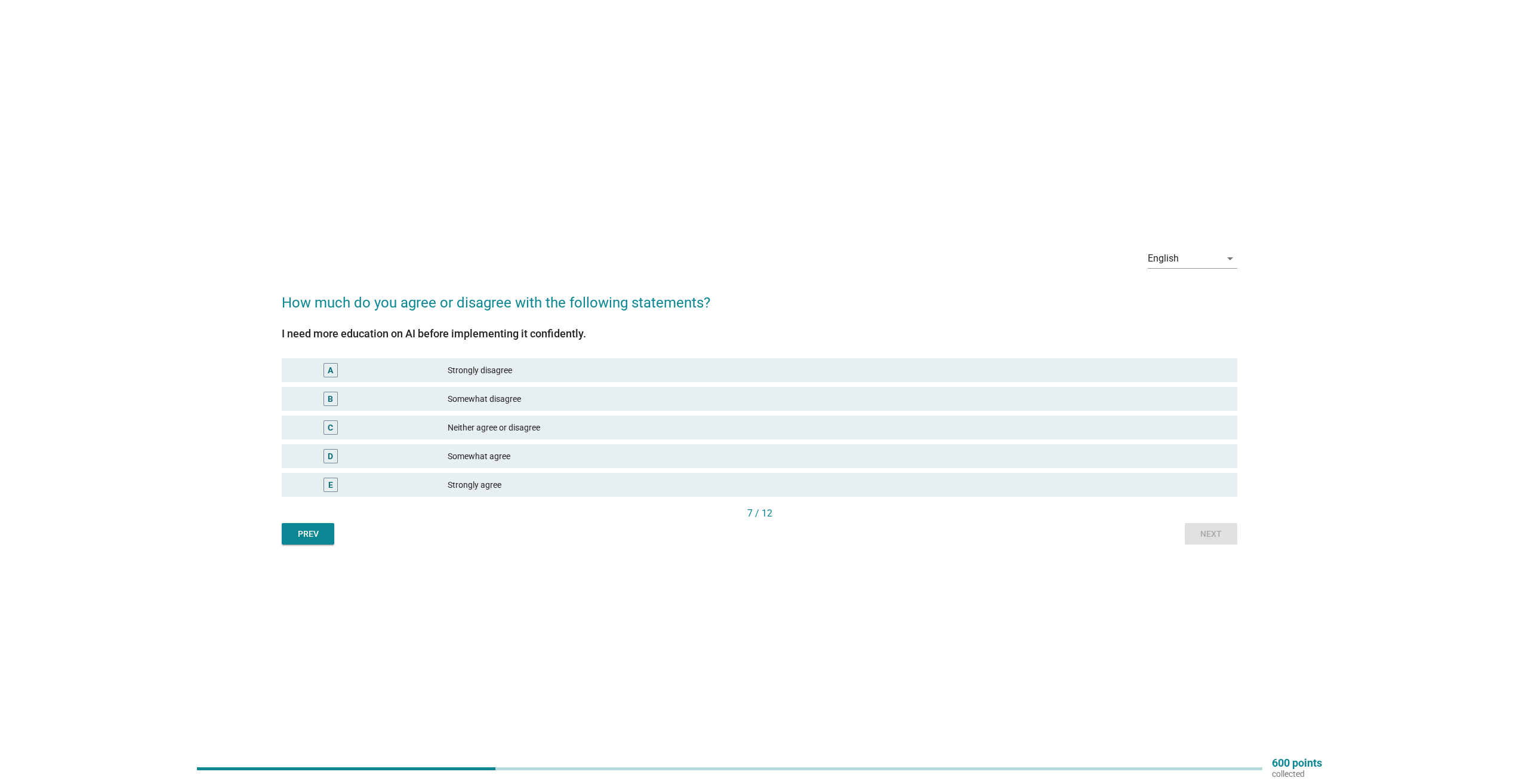
click at [331, 485] on div "E" at bounding box center [330, 485] width 4 height 13
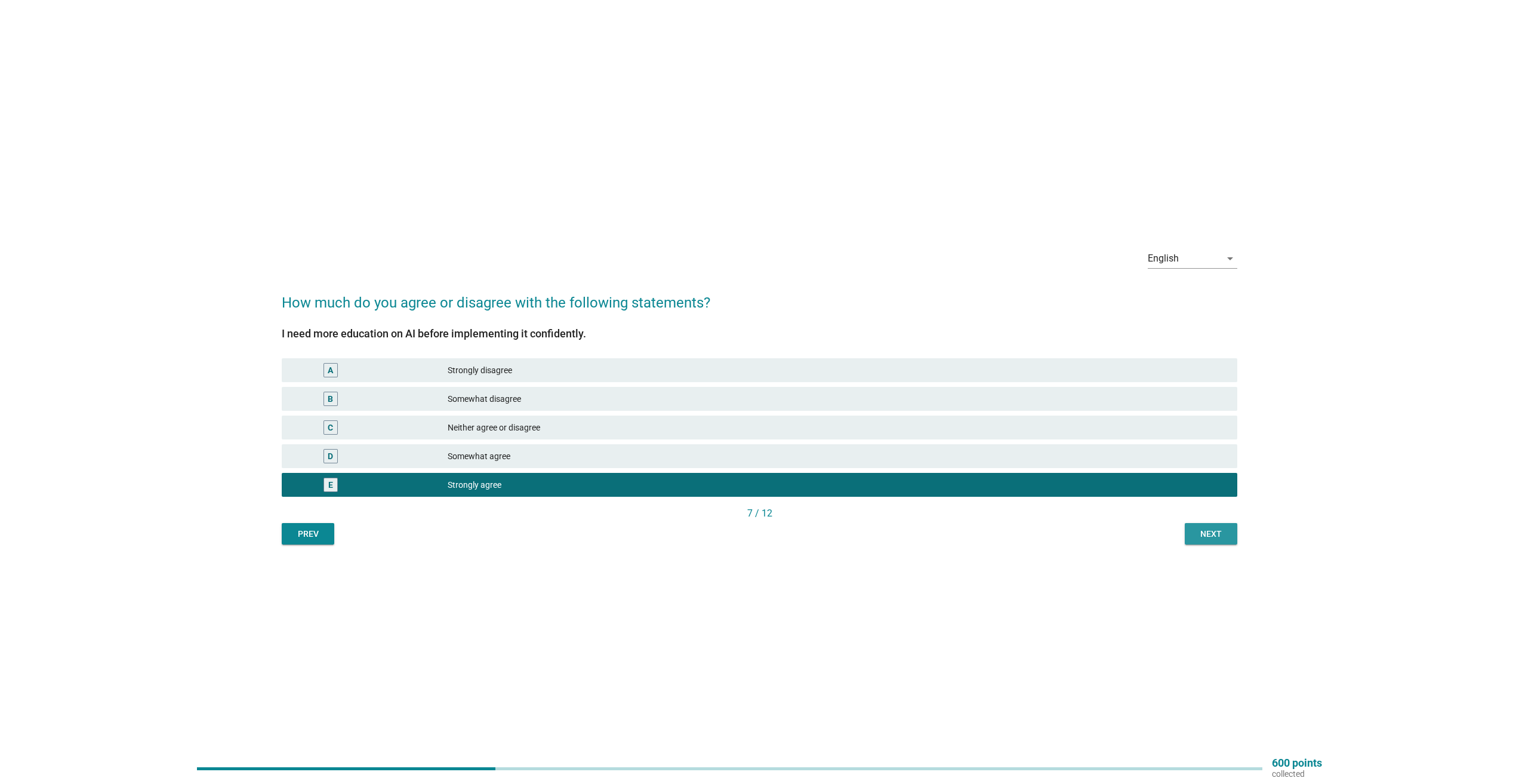
click at [1216, 533] on div "Next" at bounding box center [1211, 534] width 33 height 13
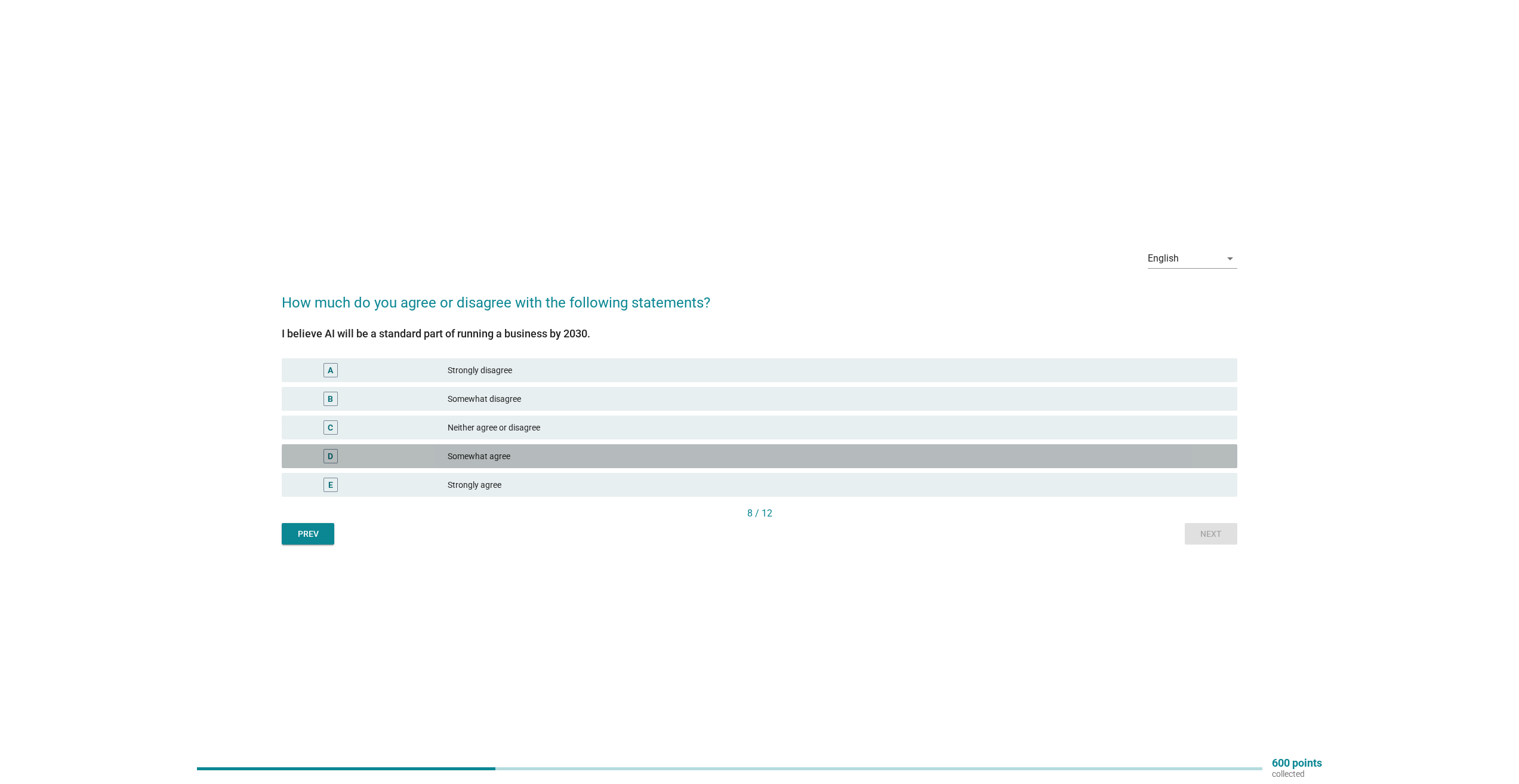
click at [332, 457] on div "D" at bounding box center [330, 456] width 5 height 13
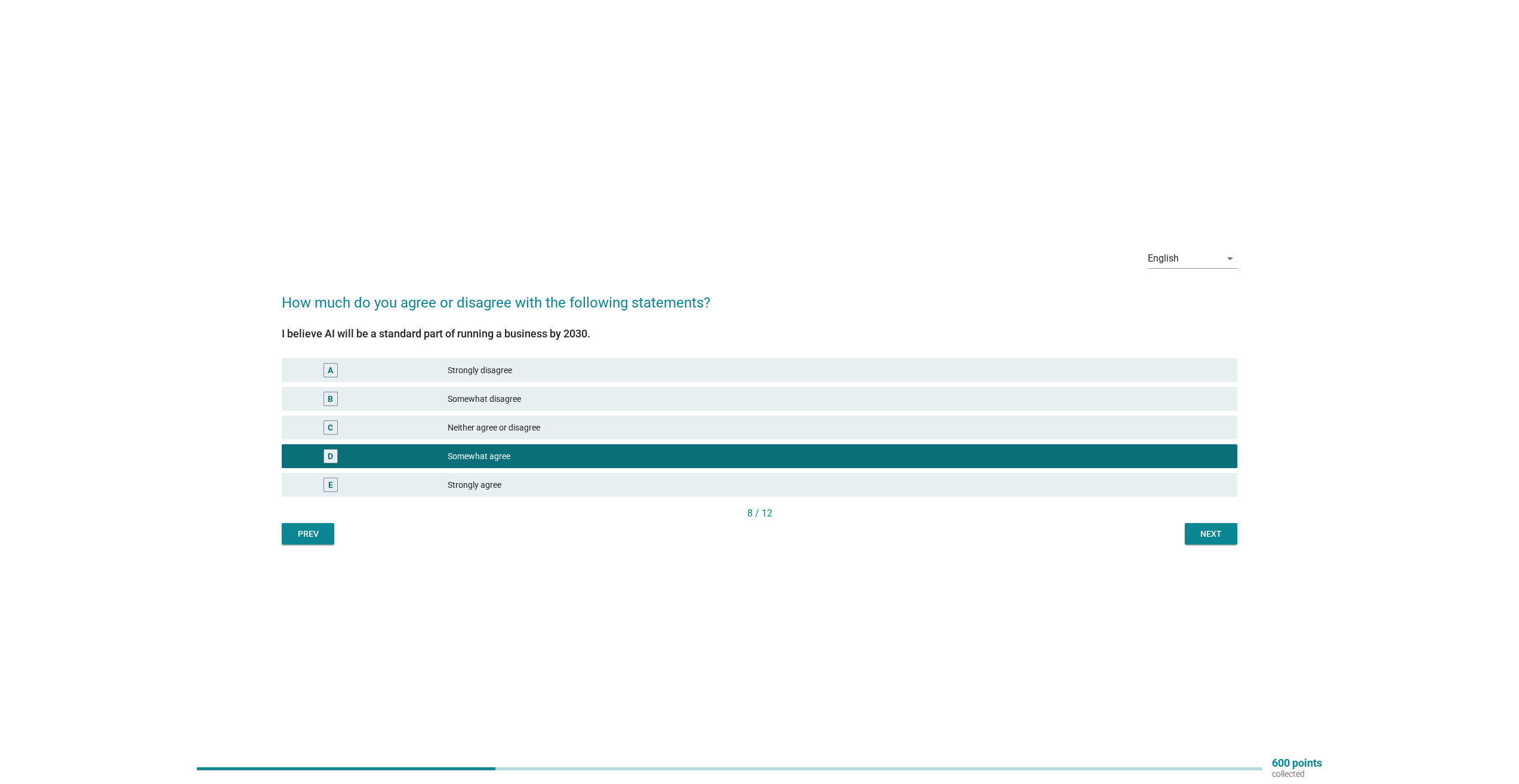
click at [1210, 543] on button "Next" at bounding box center [1211, 534] width 53 height 21
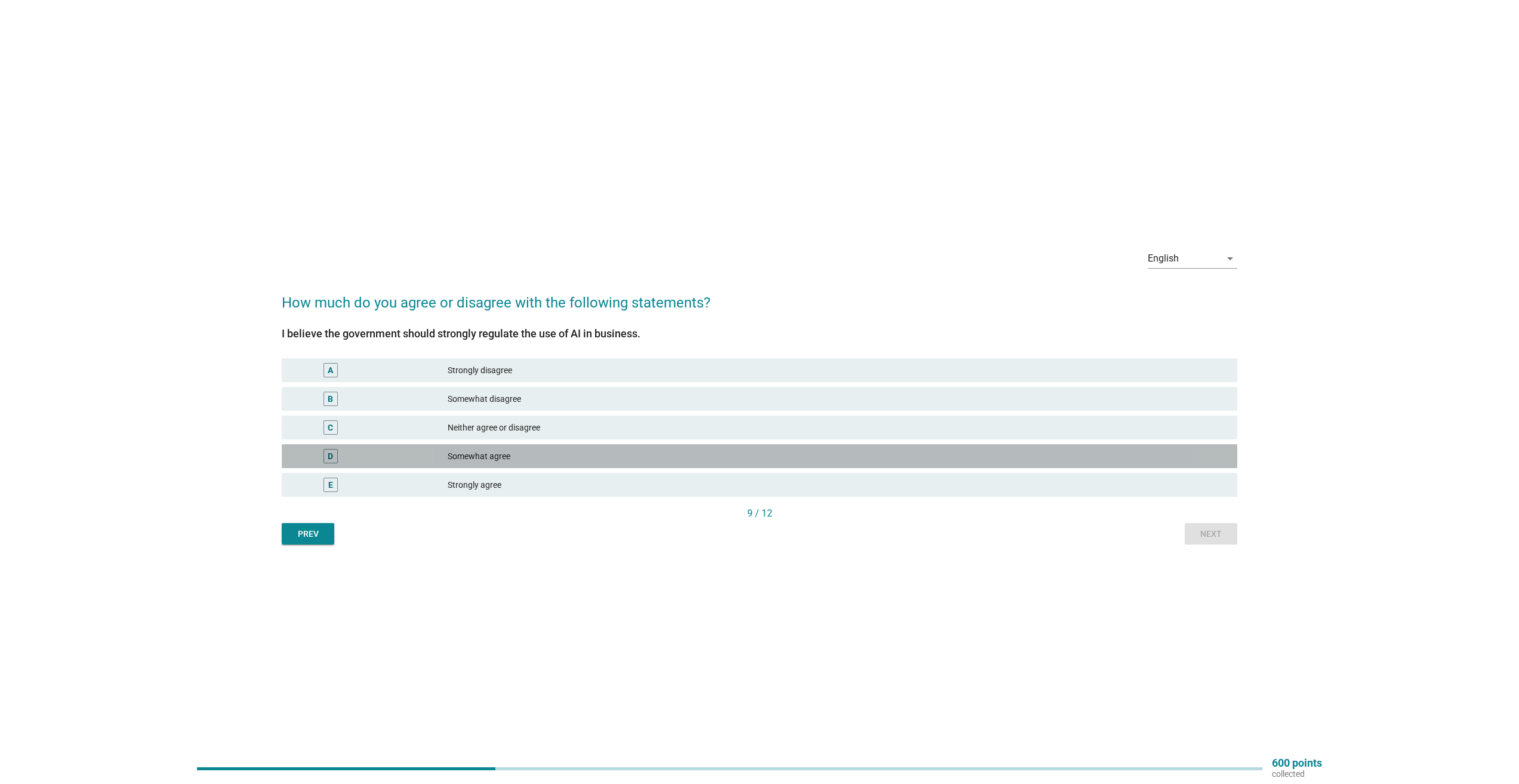
click at [330, 458] on div "D" at bounding box center [330, 456] width 5 height 13
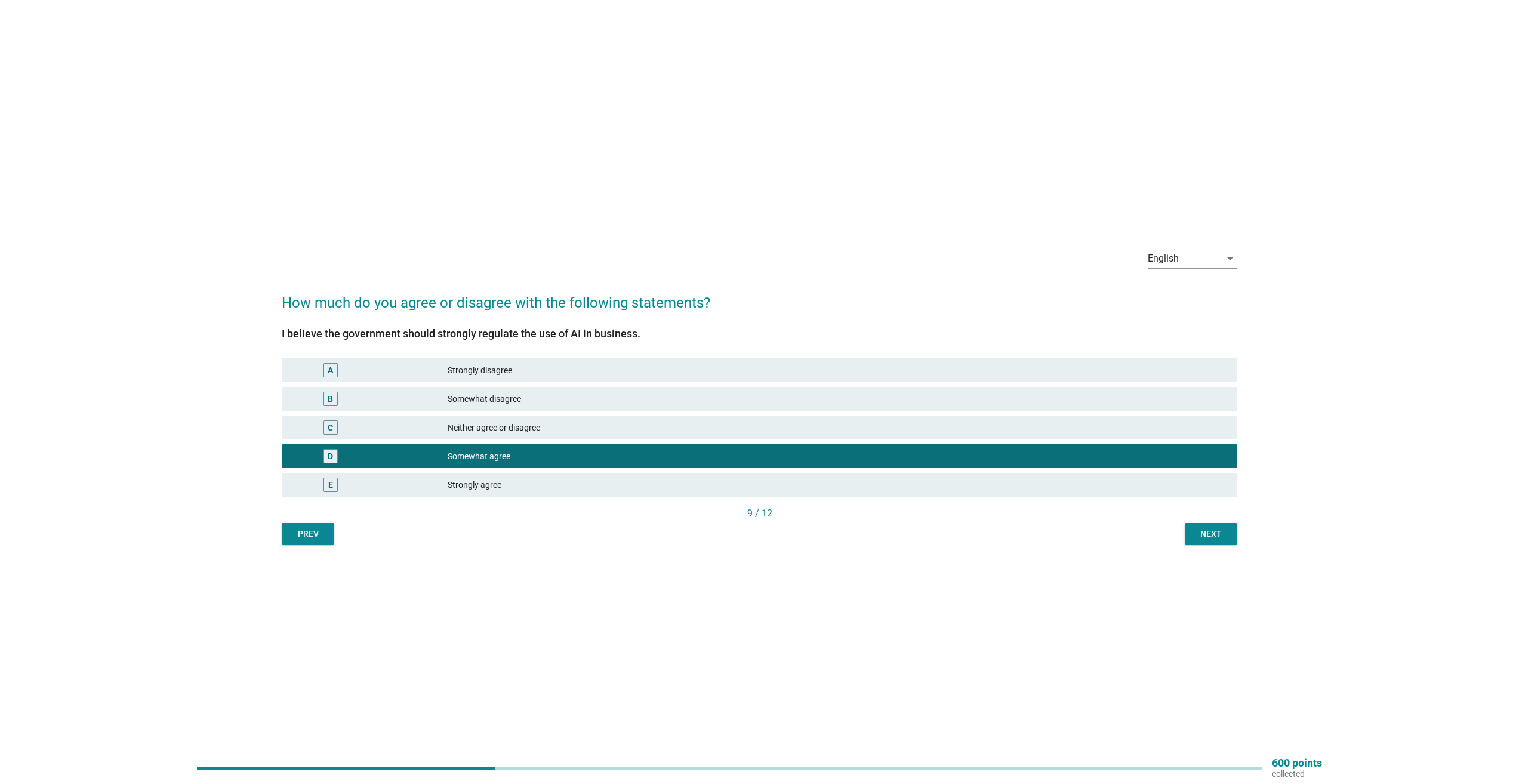
click at [1206, 539] on div "Next" at bounding box center [1211, 534] width 33 height 13
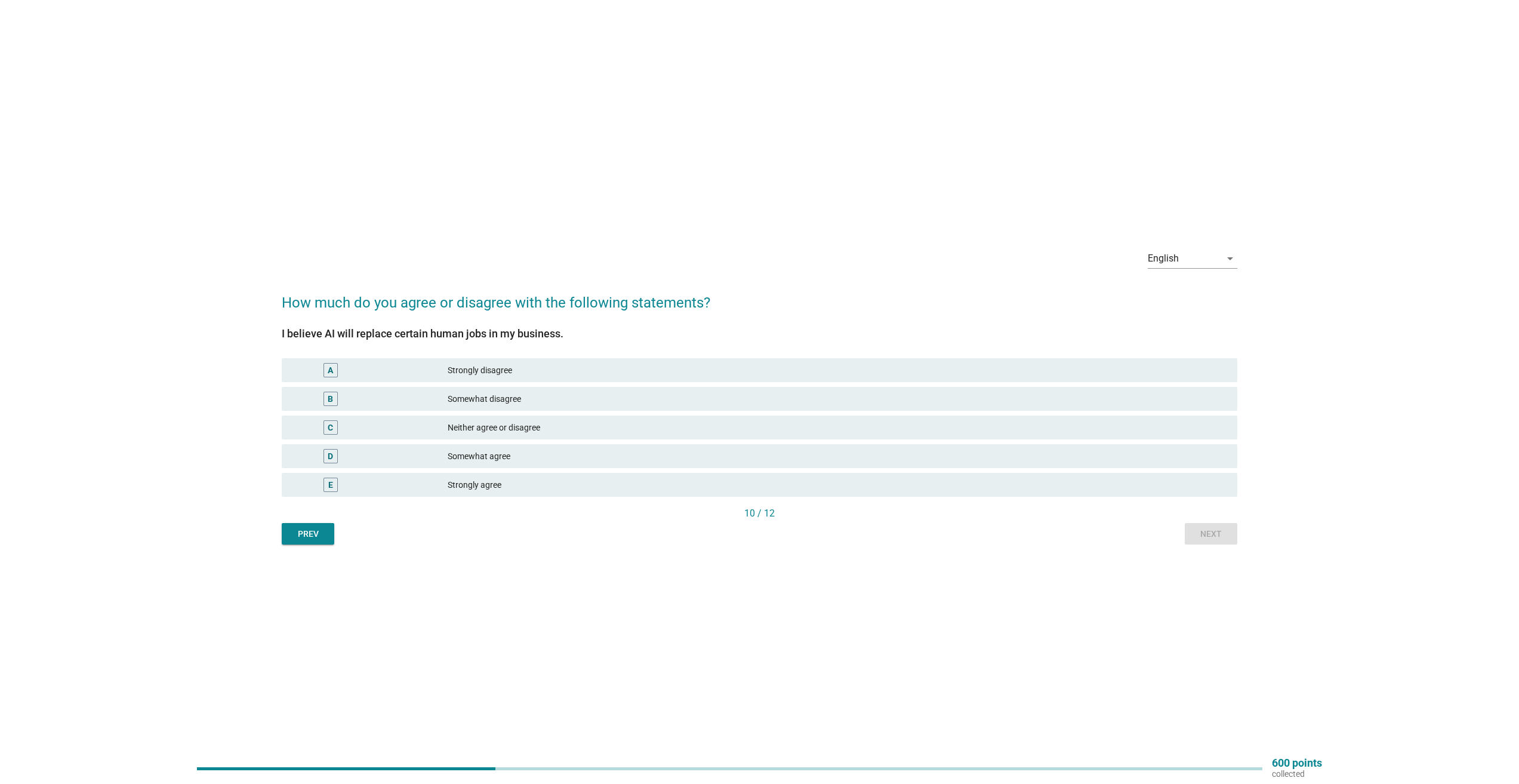
click at [331, 426] on div "C" at bounding box center [330, 428] width 5 height 13
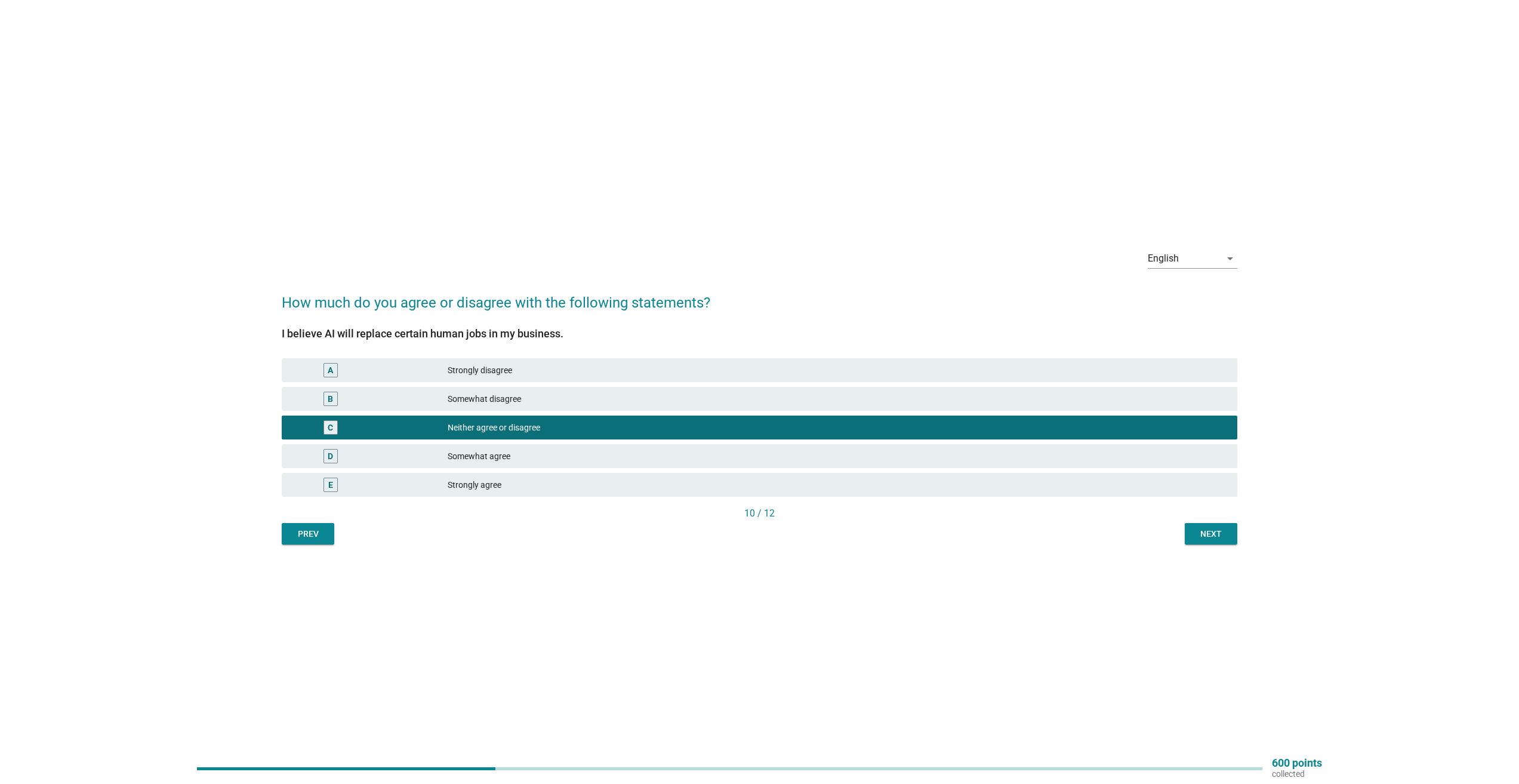
click at [1203, 538] on div "Next" at bounding box center [1211, 534] width 33 height 13
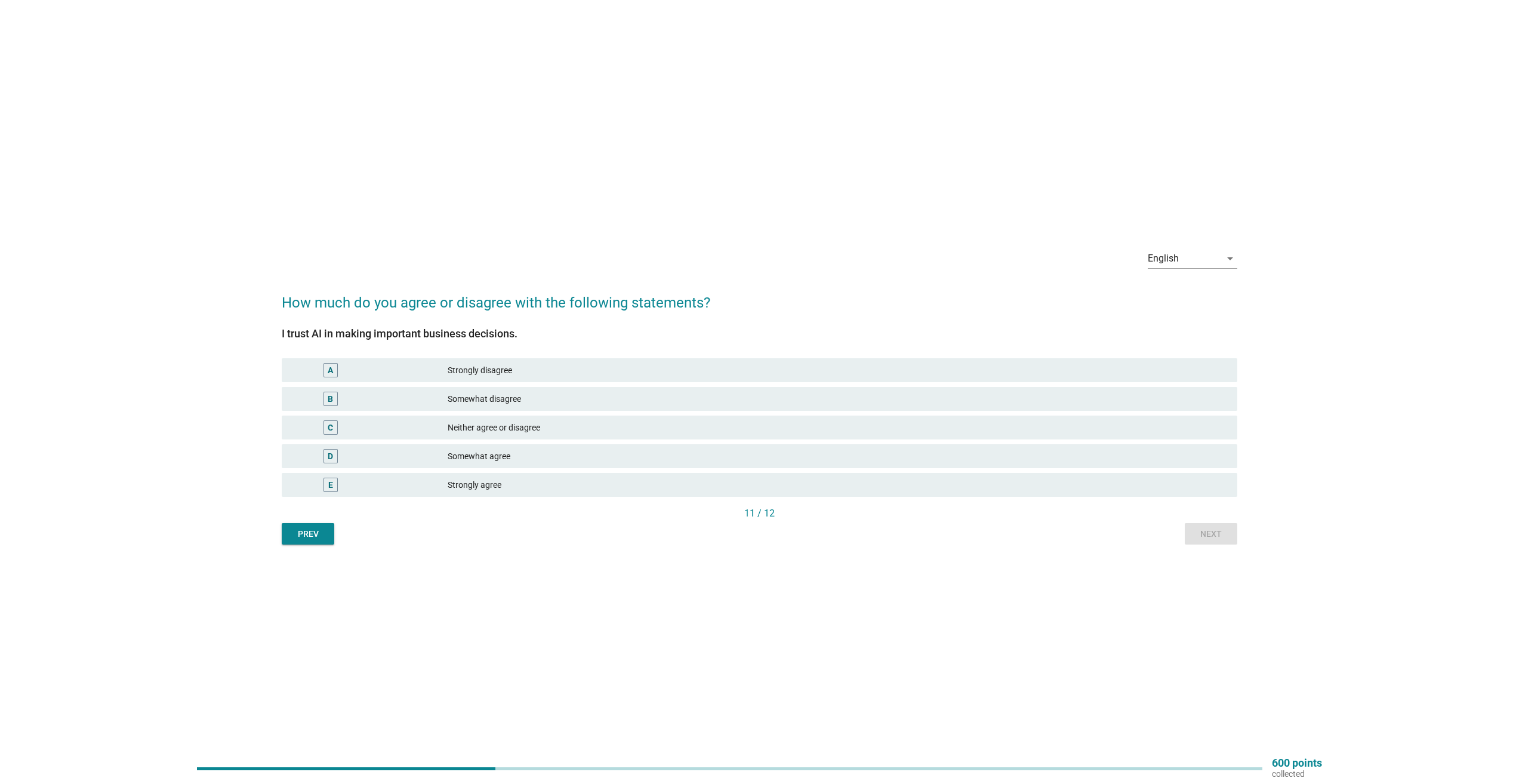
click at [330, 422] on div "C" at bounding box center [330, 428] width 5 height 13
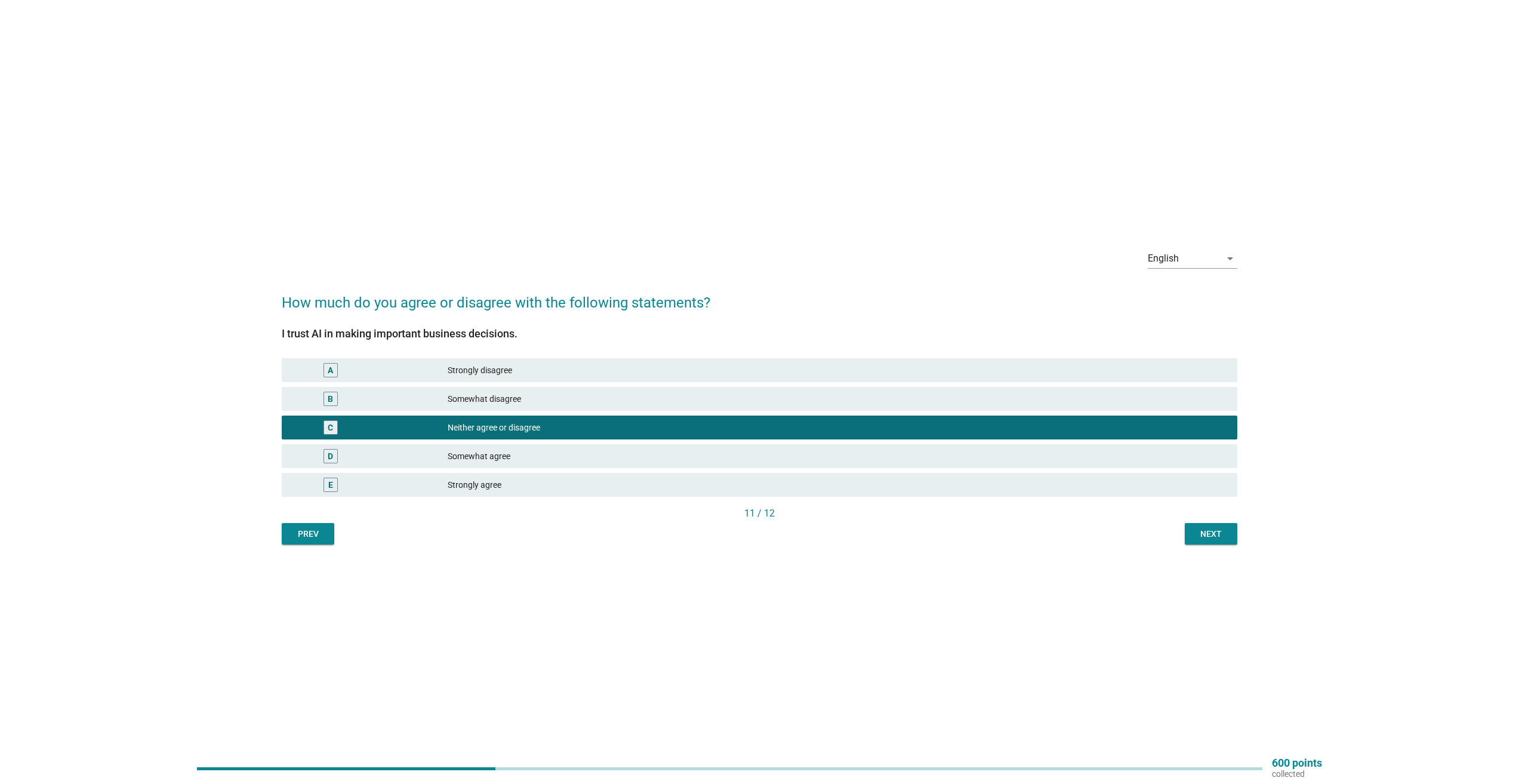
click at [1233, 529] on button "Next" at bounding box center [1211, 534] width 53 height 21
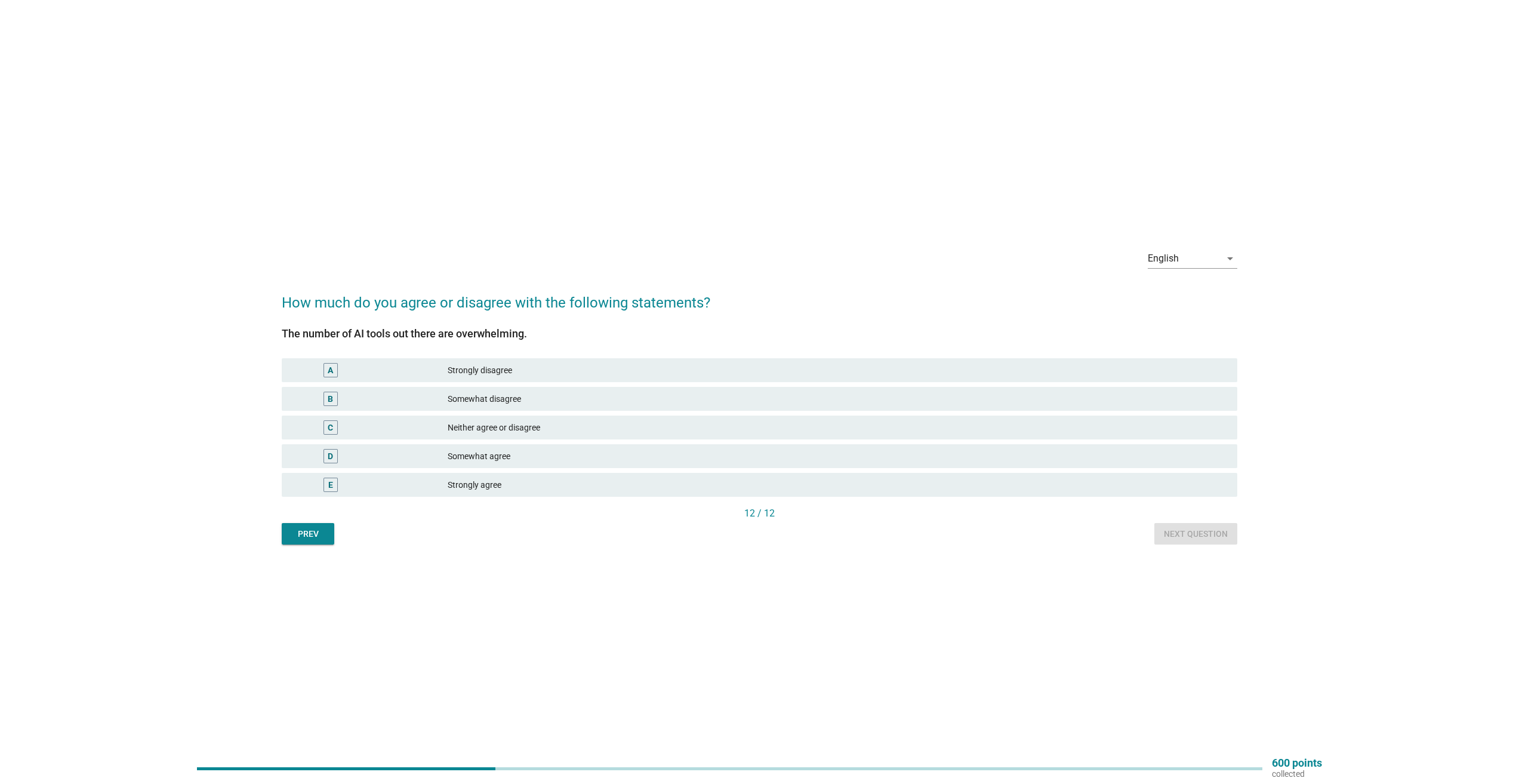
click at [336, 428] on div "C" at bounding box center [330, 428] width 14 height 14
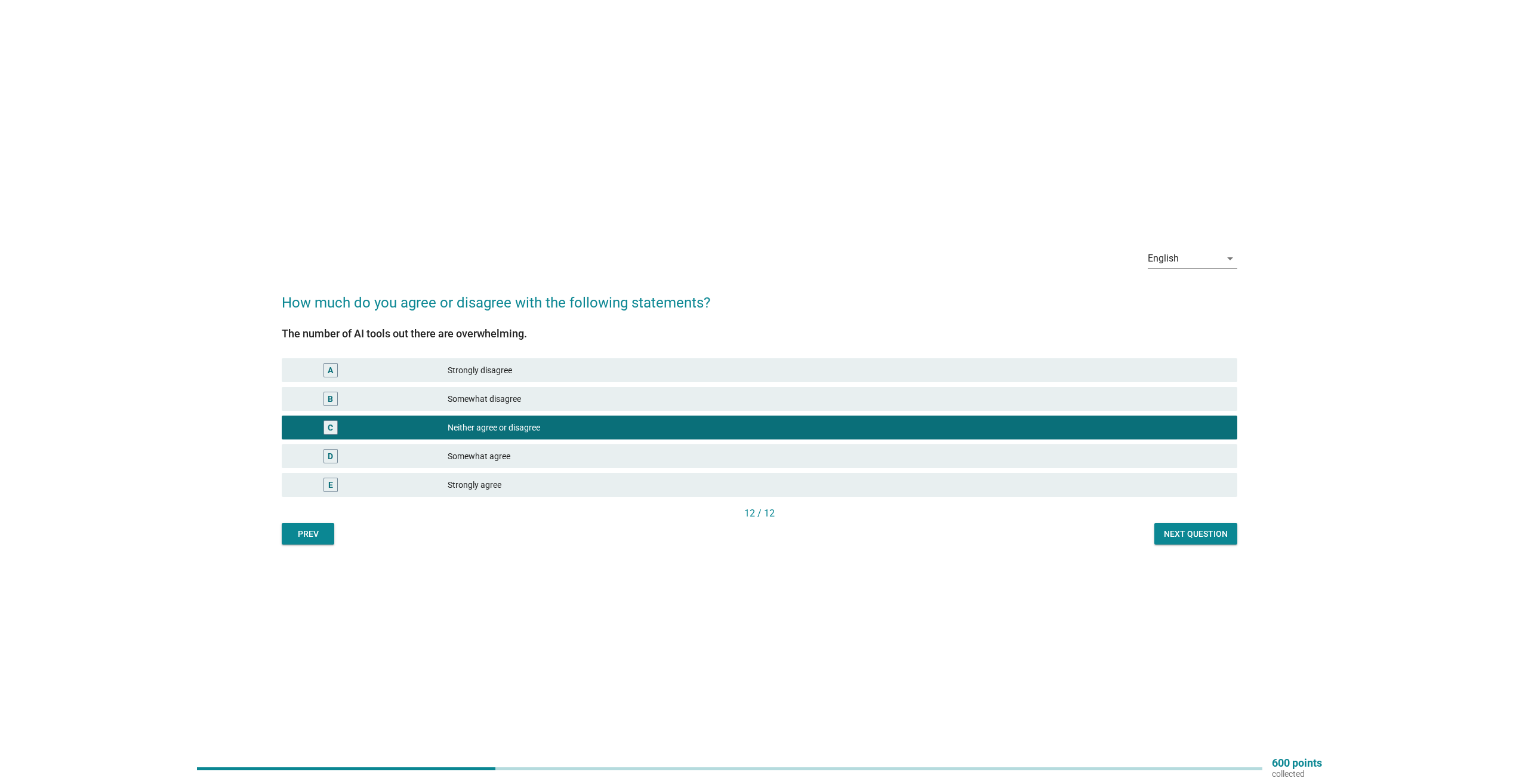
click at [1198, 521] on div "12 / 12" at bounding box center [760, 514] width 956 height 17
click at [1198, 530] on div "Next question" at bounding box center [1197, 534] width 64 height 13
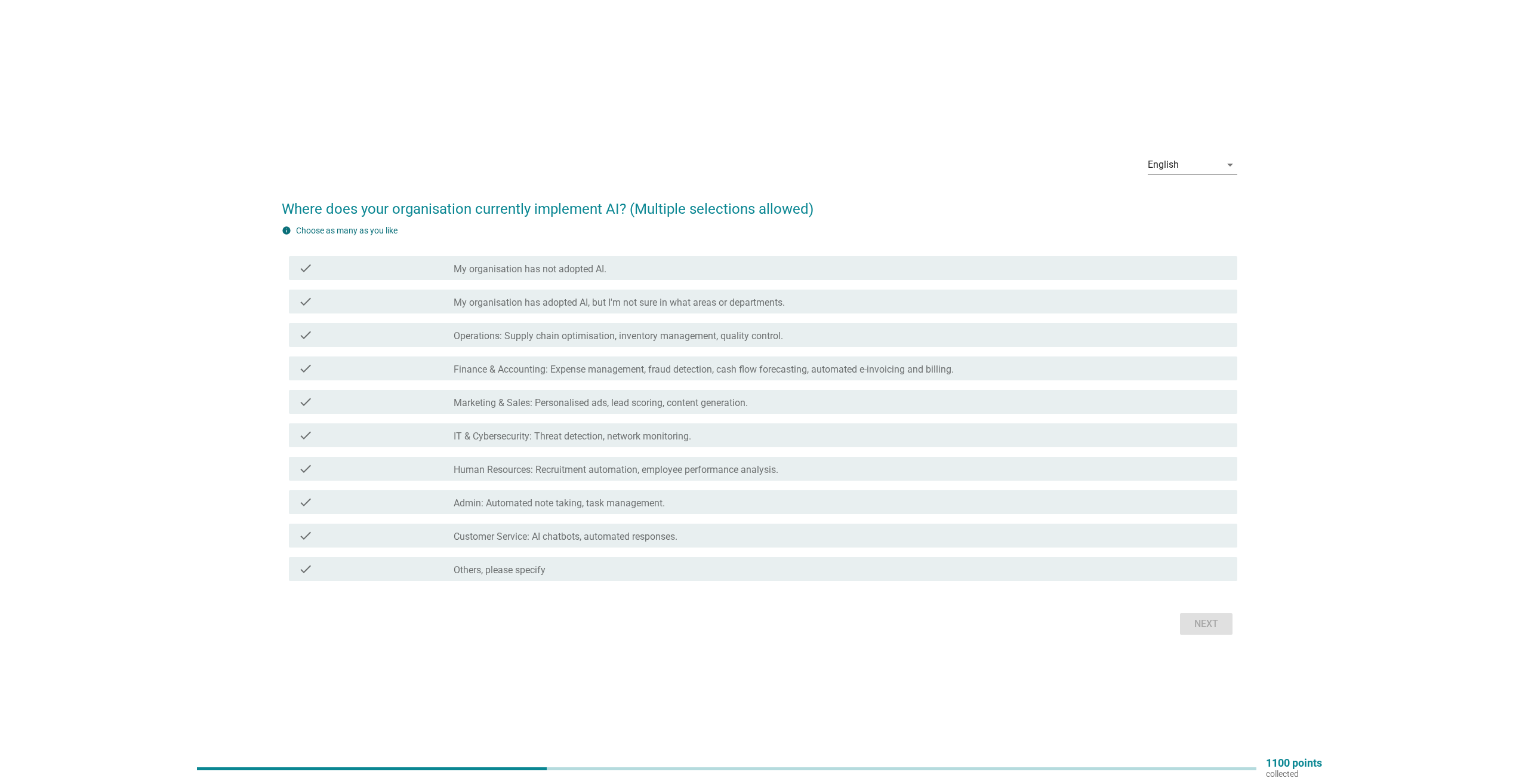
click at [522, 263] on label "My organisation has not adopted AI." at bounding box center [530, 269] width 153 height 12
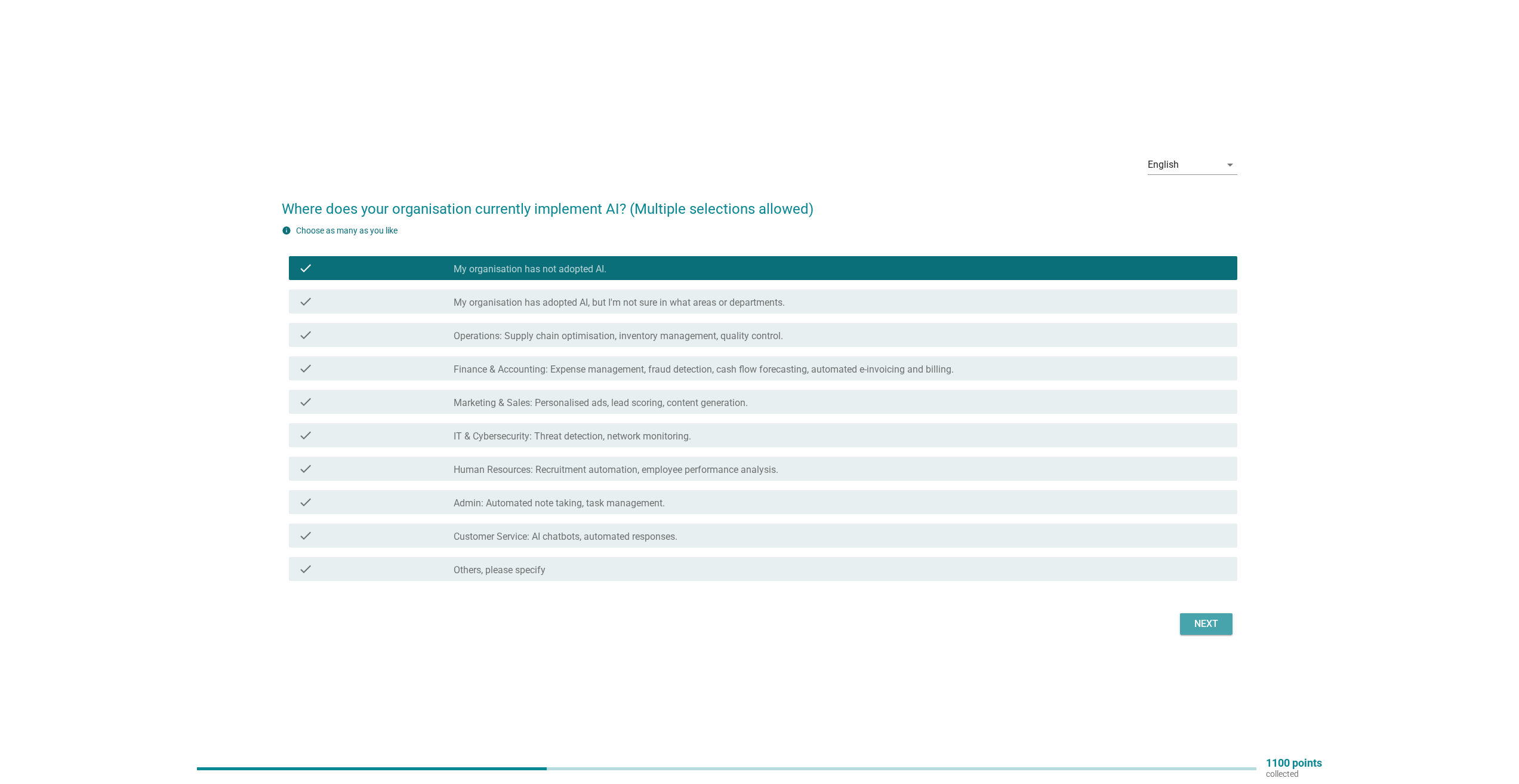
click at [1209, 620] on div "Next" at bounding box center [1206, 624] width 33 height 14
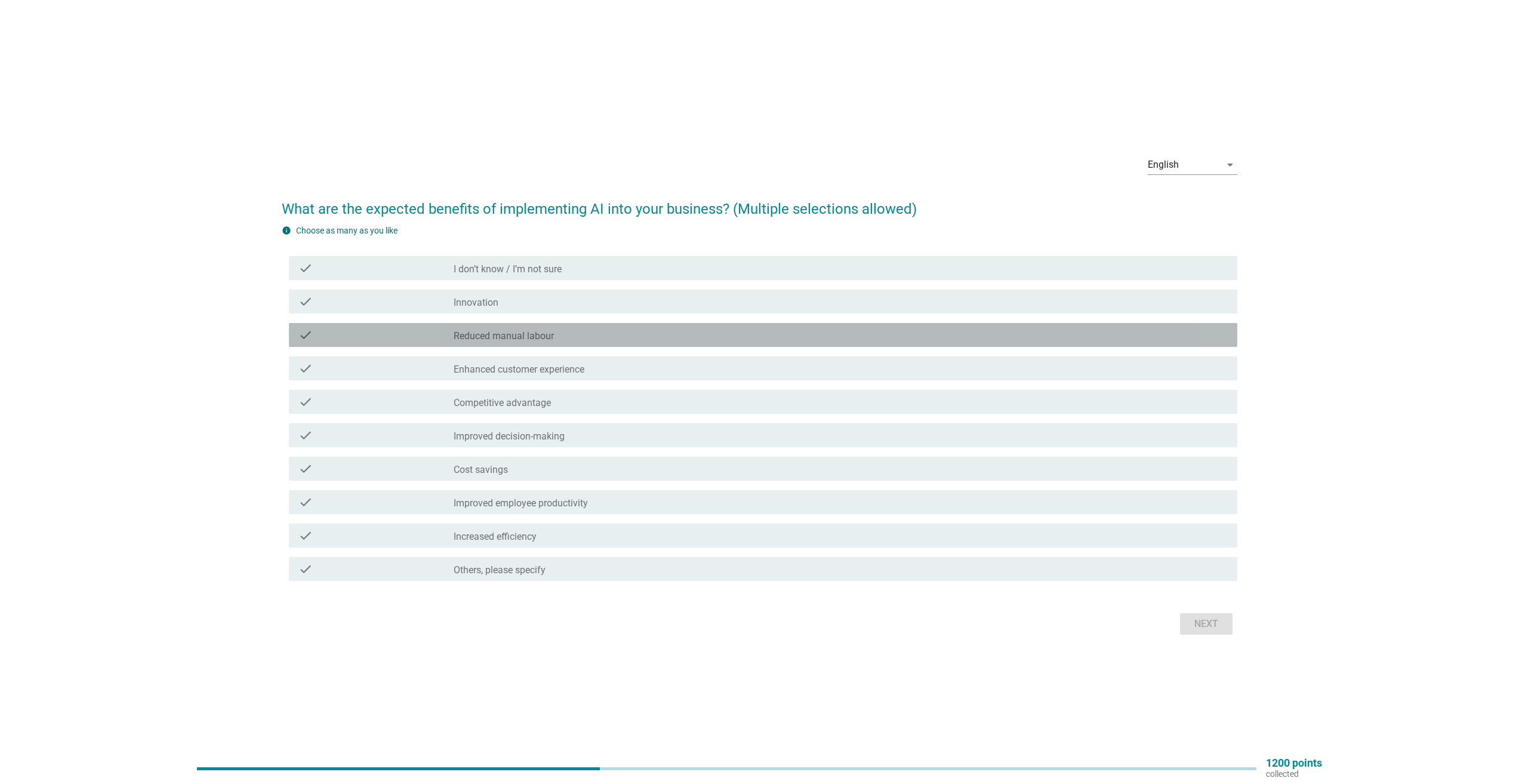
click at [558, 337] on div "check_box_outline_blank Reduced manual labour" at bounding box center [840, 335] width 774 height 14
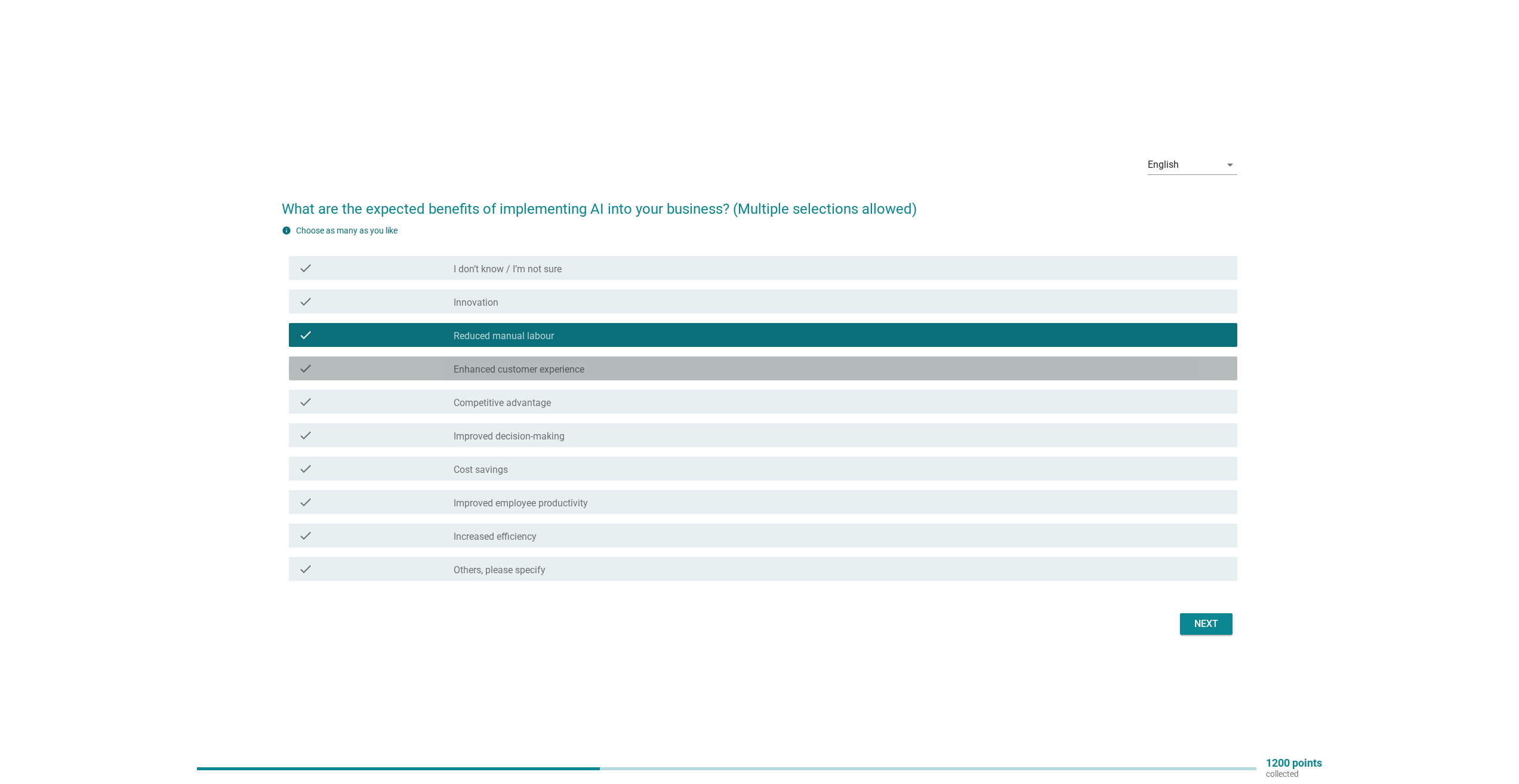
click at [520, 371] on label "Enhanced customer experience" at bounding box center [519, 369] width 130 height 12
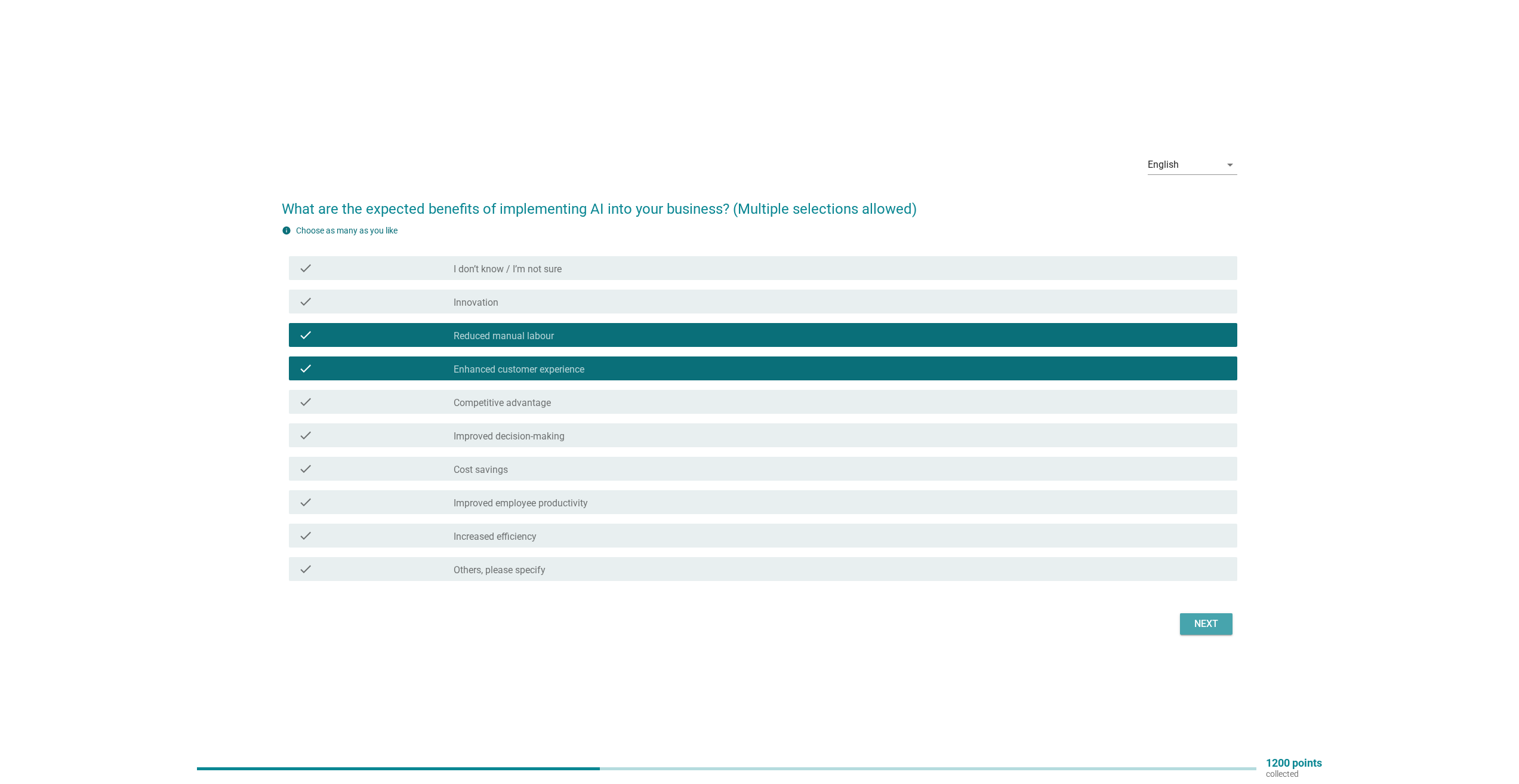
click at [1193, 627] on div "Next" at bounding box center [1206, 624] width 33 height 14
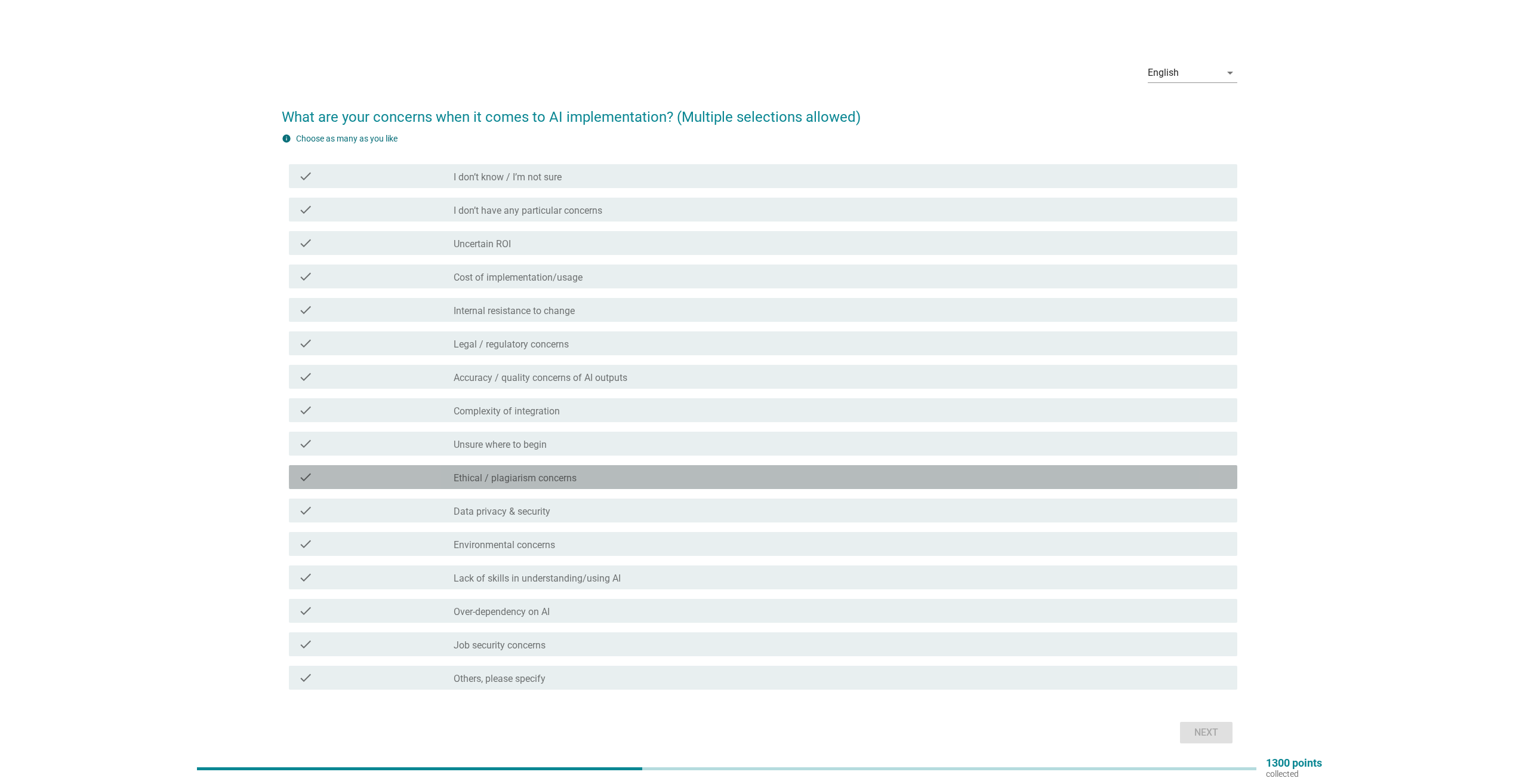
click at [505, 471] on div "check_box_outline_blank Ethical / plagiarism concerns" at bounding box center [840, 477] width 774 height 14
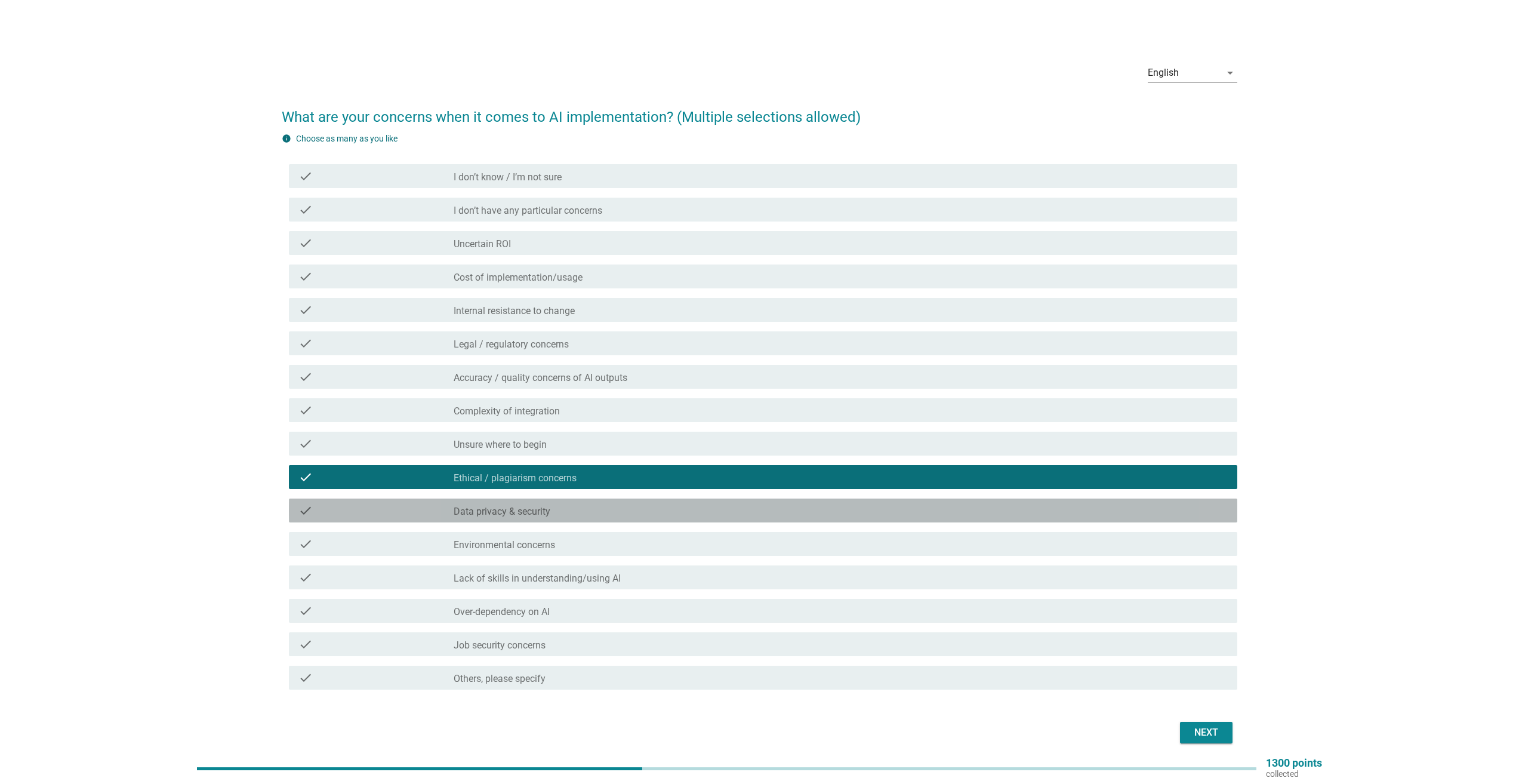
click at [491, 509] on label "Data privacy & security" at bounding box center [502, 511] width 96 height 12
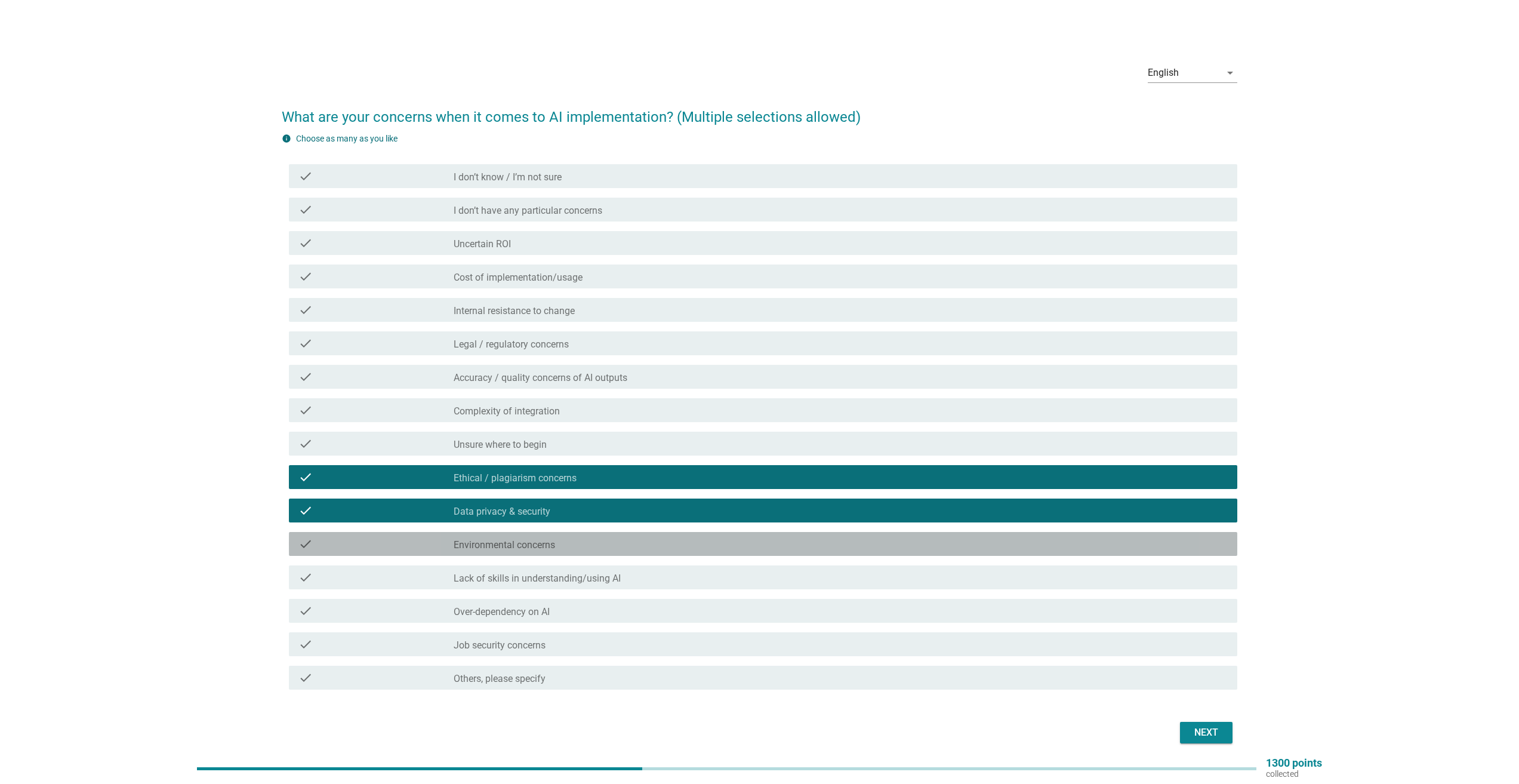
click at [512, 543] on label "Environmental concerns" at bounding box center [505, 545] width 102 height 12
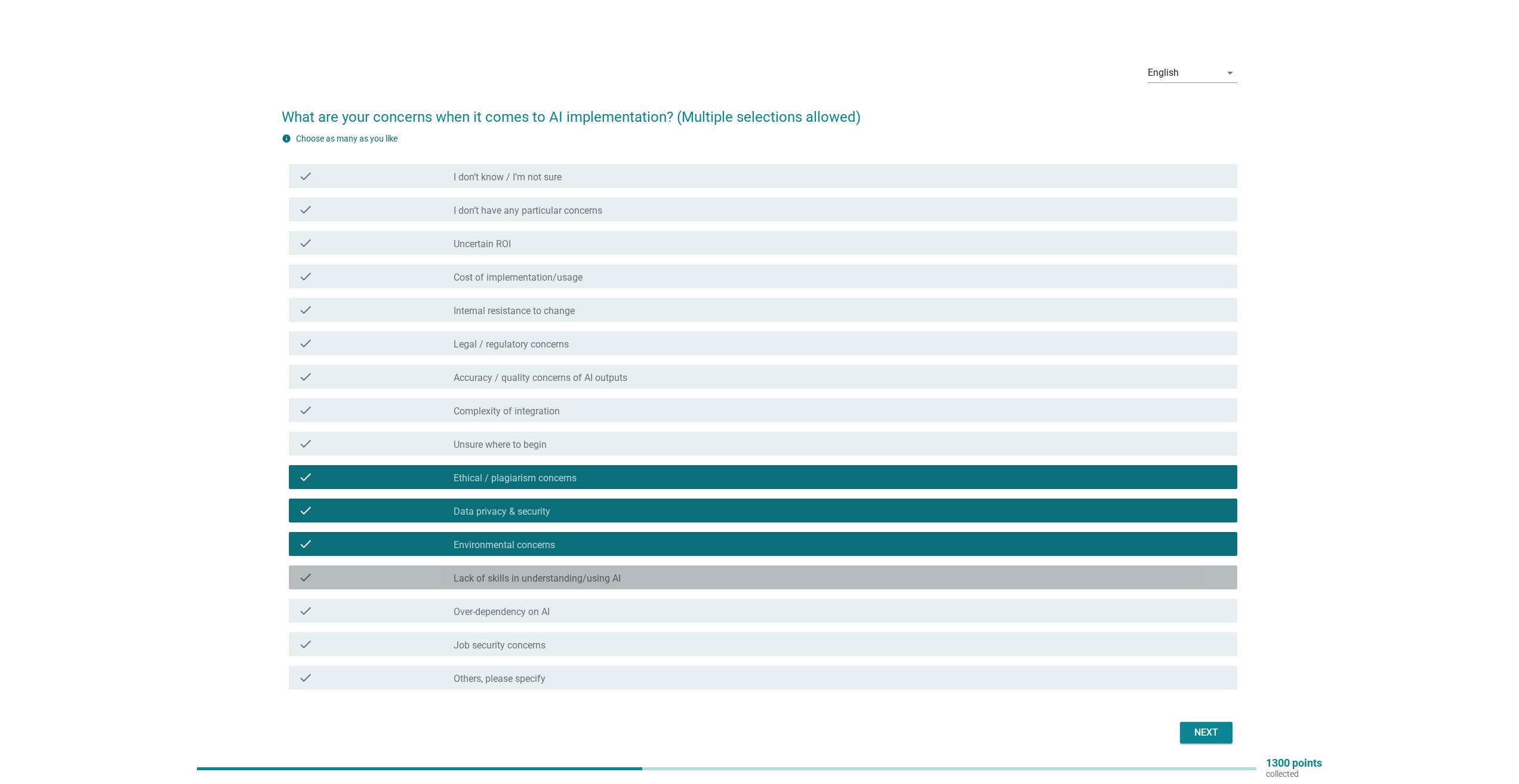
click at [515, 582] on label "Lack of skills in understanding/using AI" at bounding box center [537, 578] width 167 height 12
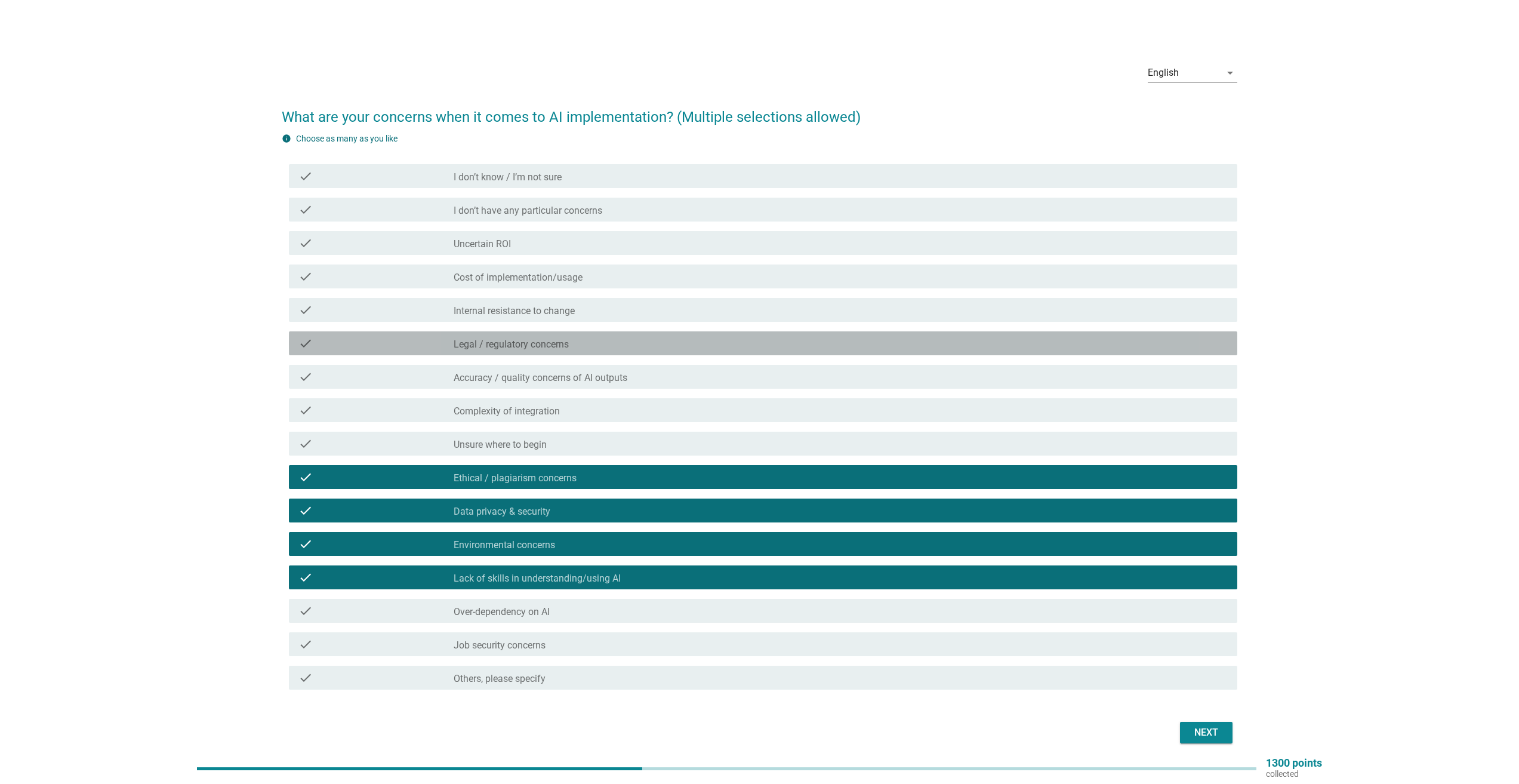
click at [481, 343] on label "Legal / regulatory concerns" at bounding box center [511, 344] width 115 height 12
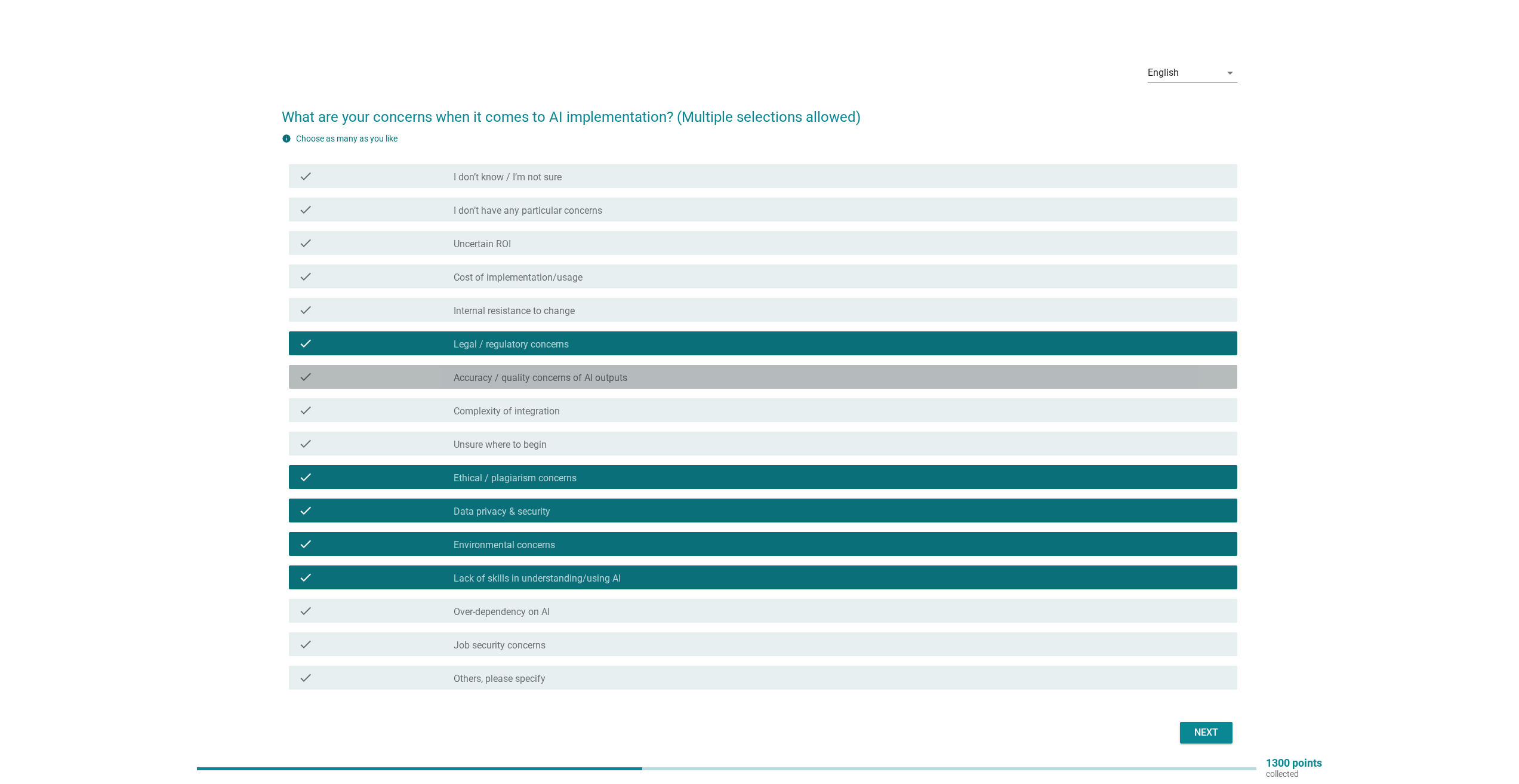
click at [481, 374] on label "Accuracy / quality concerns of AI outputs" at bounding box center [540, 378] width 174 height 12
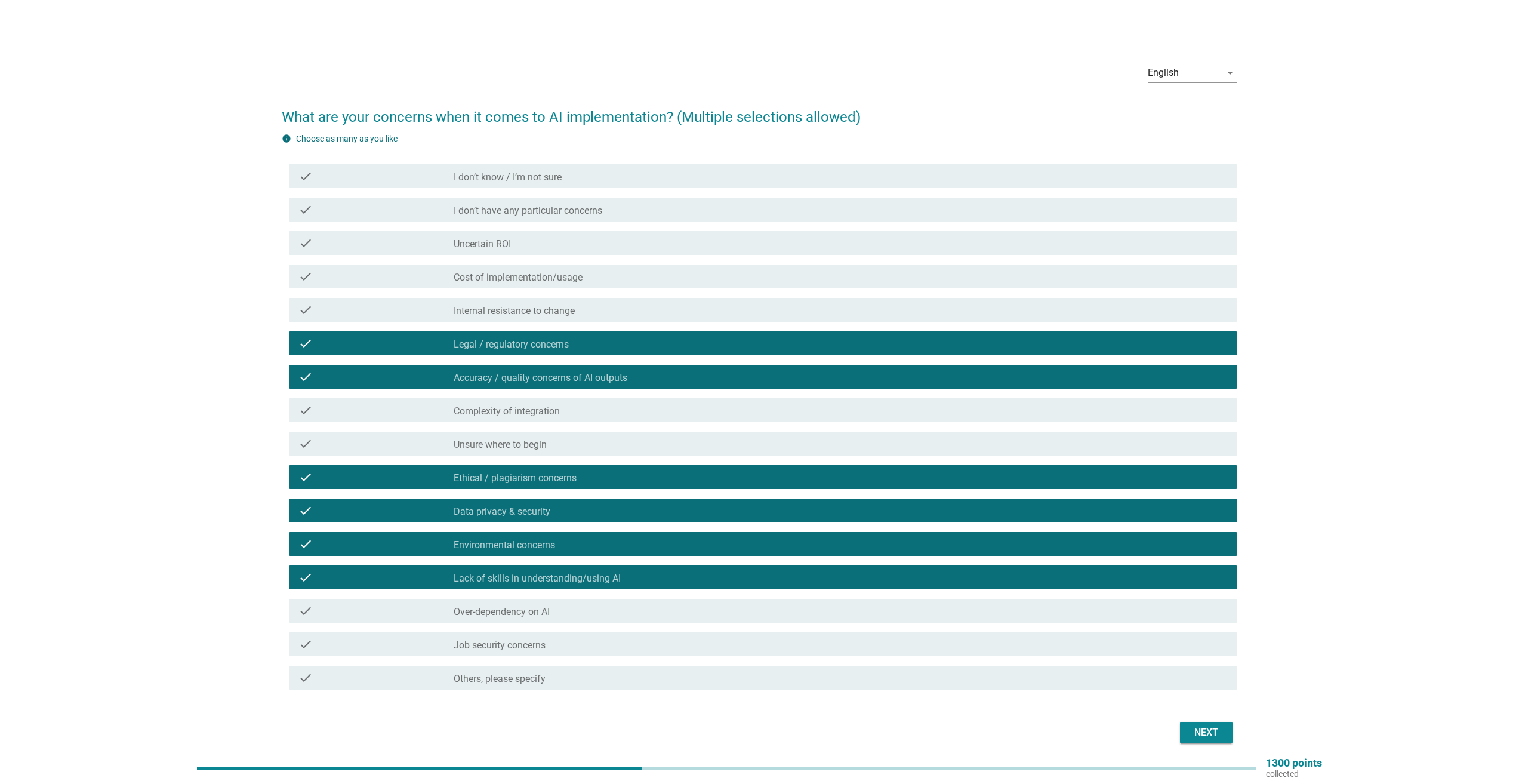
click at [1196, 732] on div "Next" at bounding box center [1206, 732] width 33 height 14
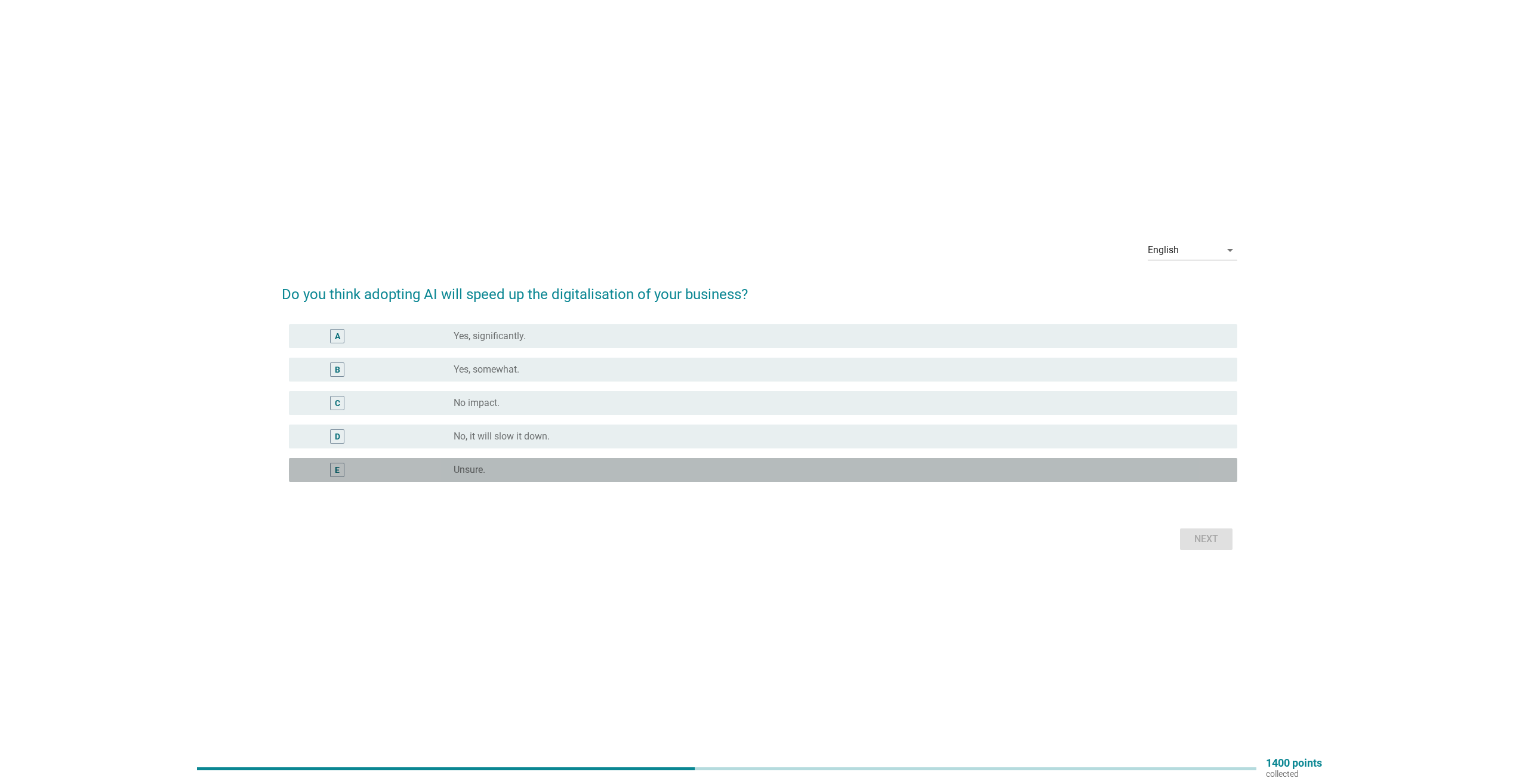
click at [470, 465] on label "Unsure." at bounding box center [469, 469] width 31 height 12
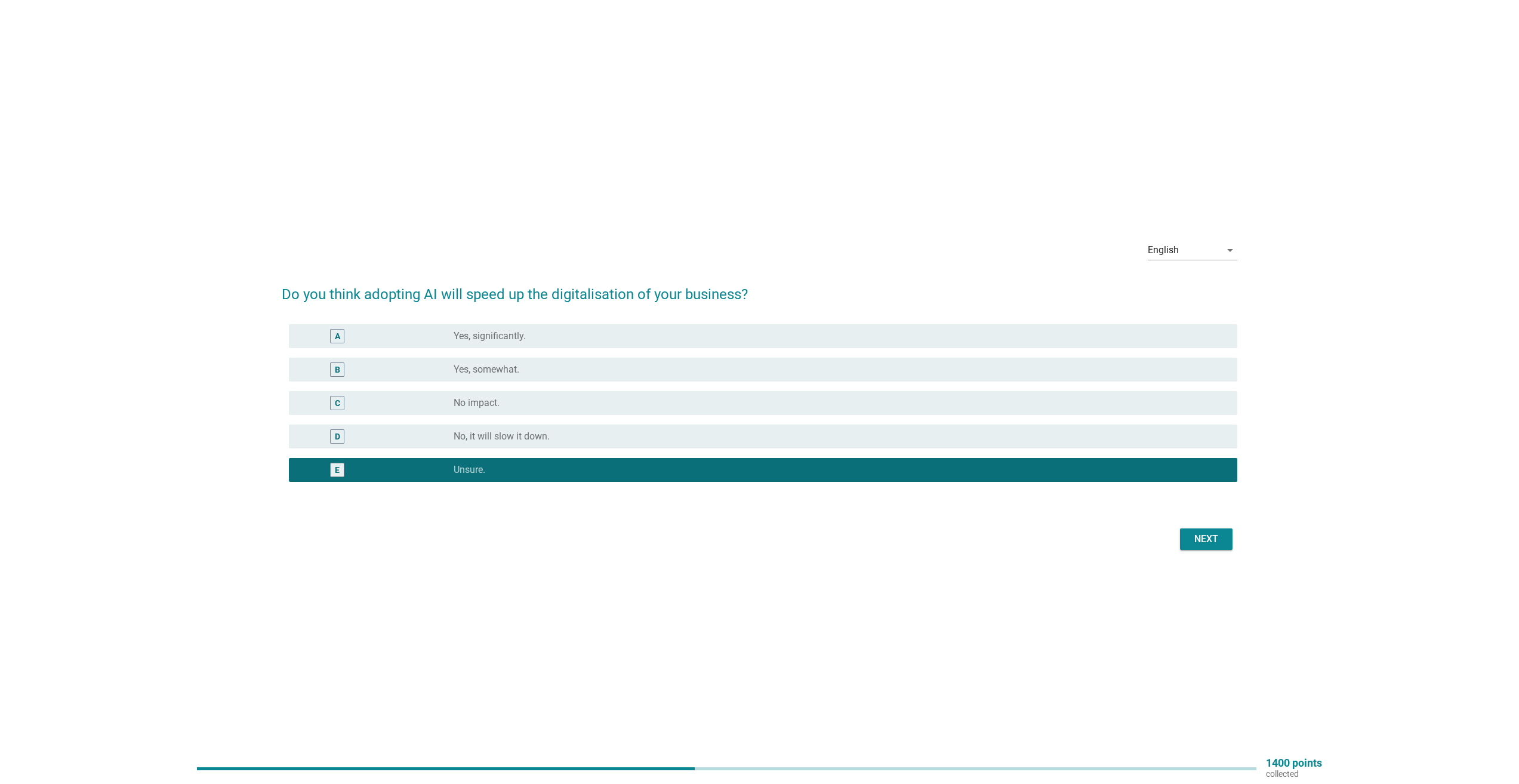
click at [1204, 534] on div "Next" at bounding box center [1206, 539] width 33 height 14
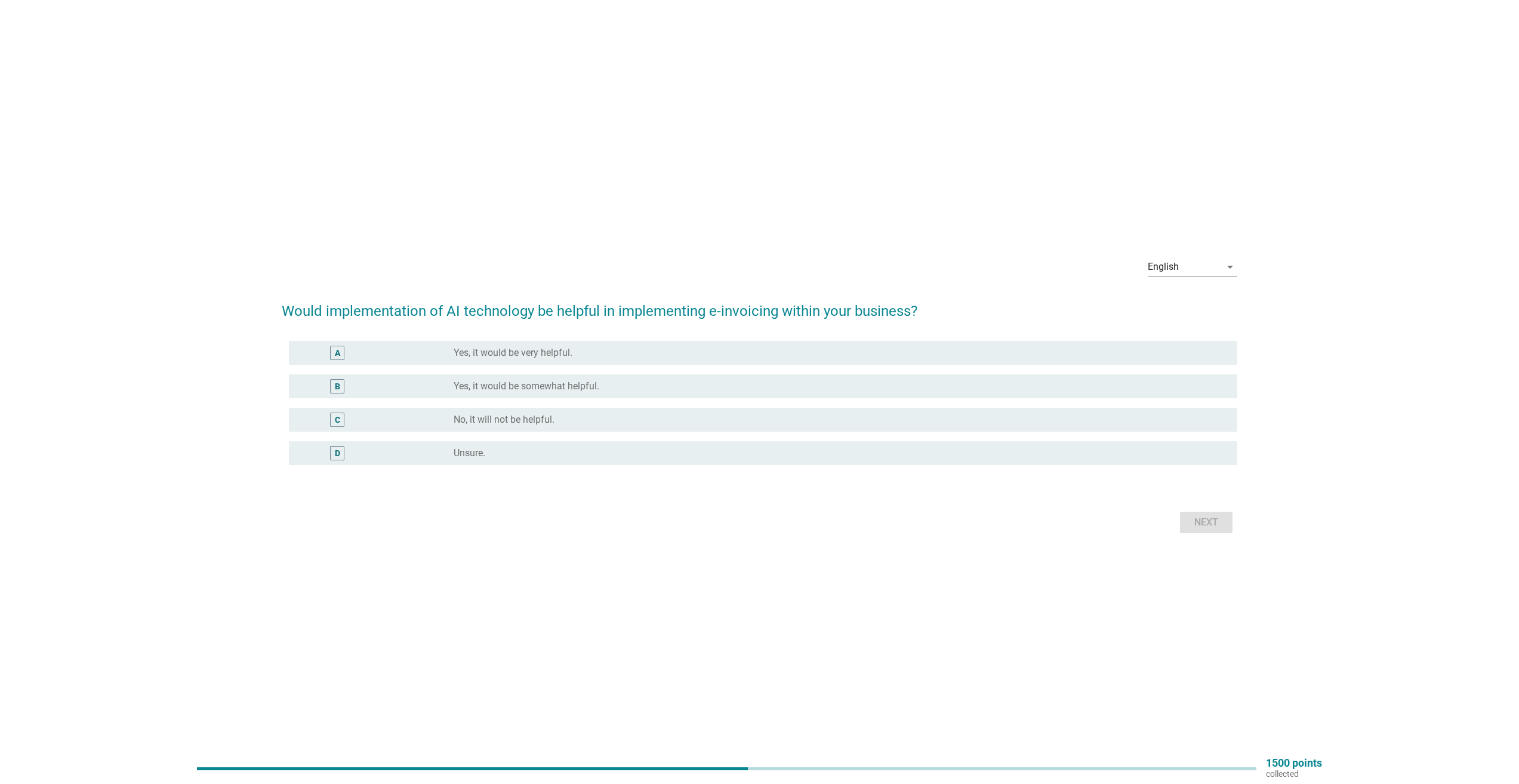
click at [505, 451] on div "radio_button_unchecked Unsure." at bounding box center [836, 453] width 764 height 12
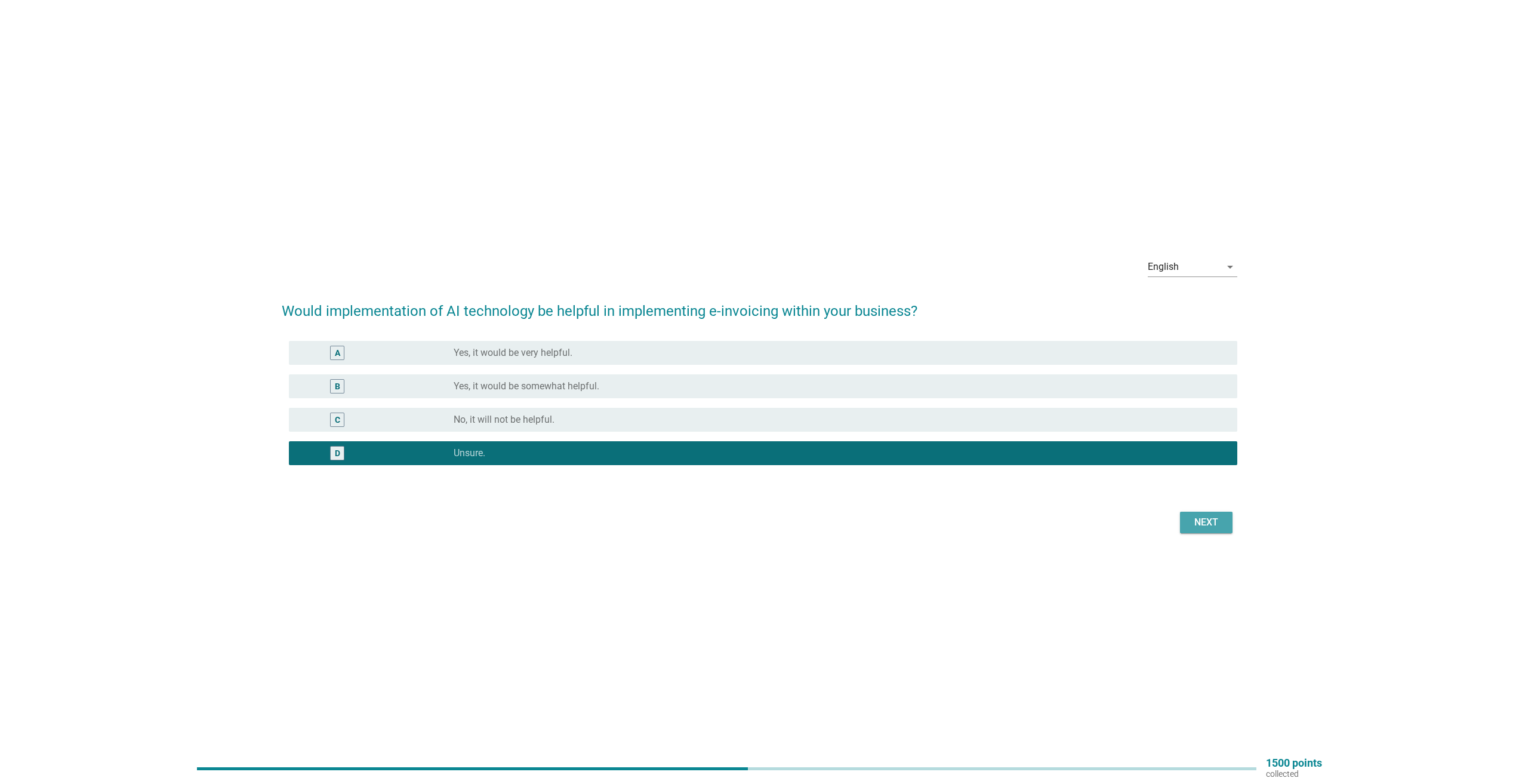
click at [1195, 523] on div "Next" at bounding box center [1206, 522] width 33 height 14
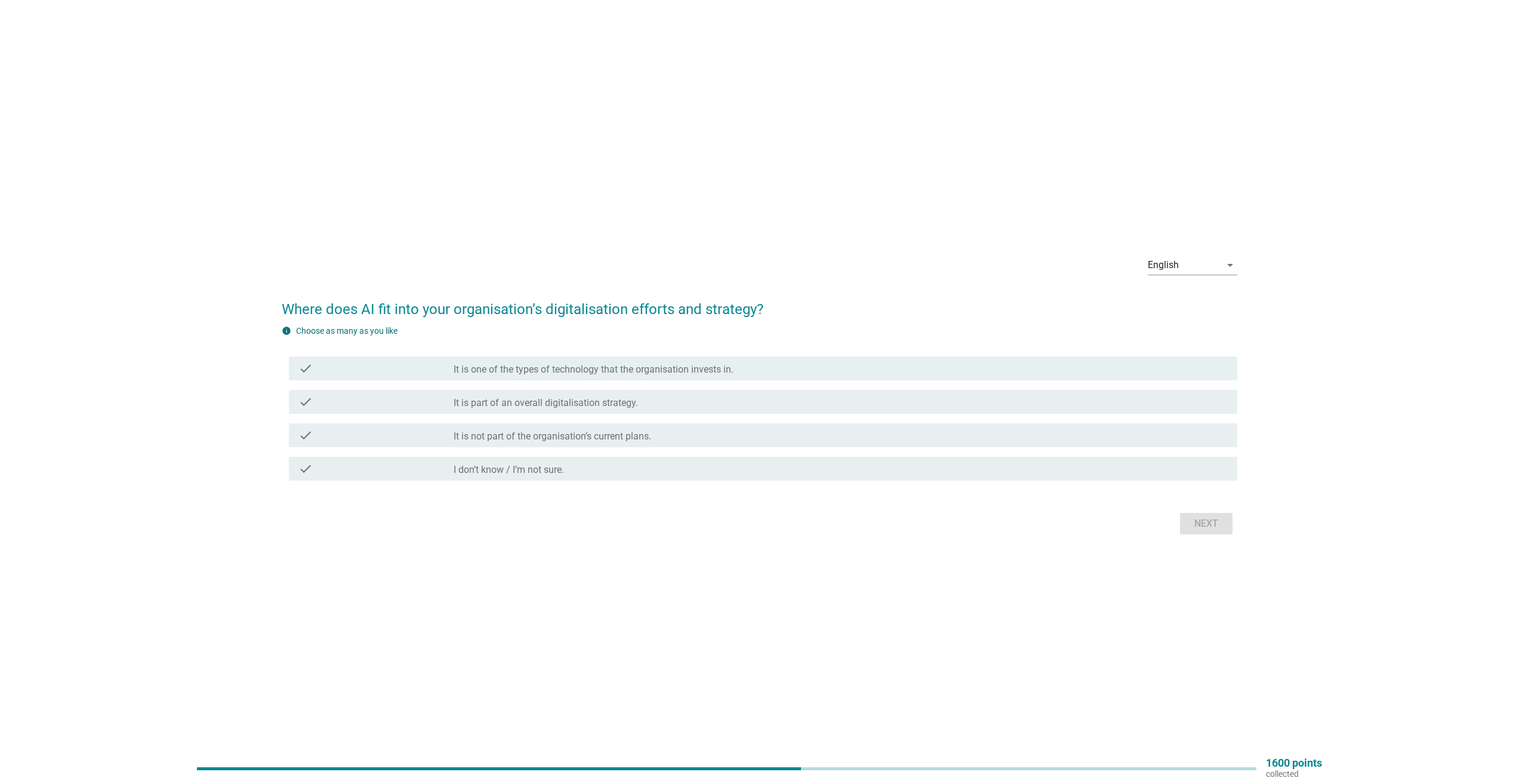
click at [472, 472] on label "I don’t know / I’m not sure." at bounding box center [509, 469] width 111 height 12
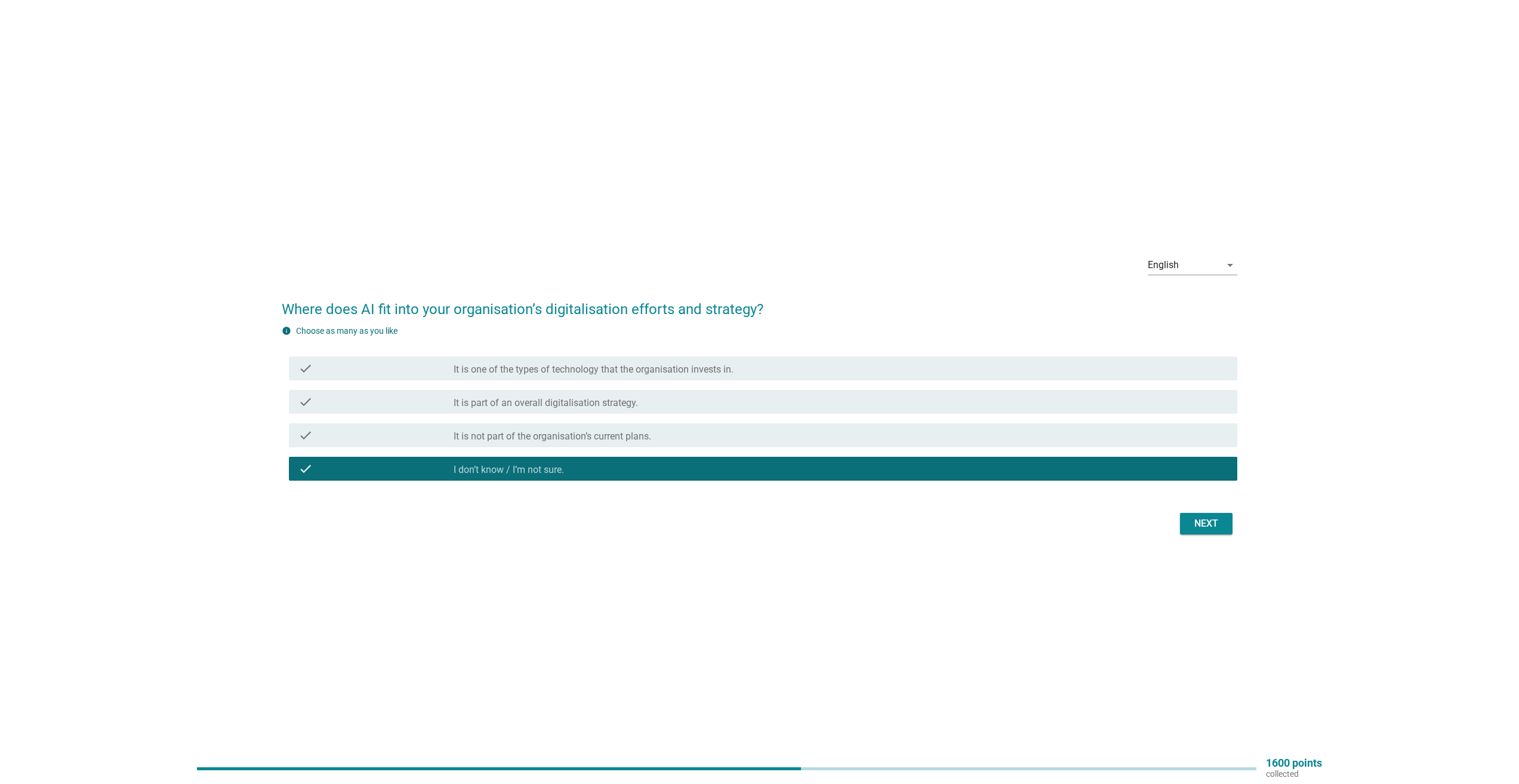
click at [1214, 525] on div "Next" at bounding box center [1206, 523] width 33 height 14
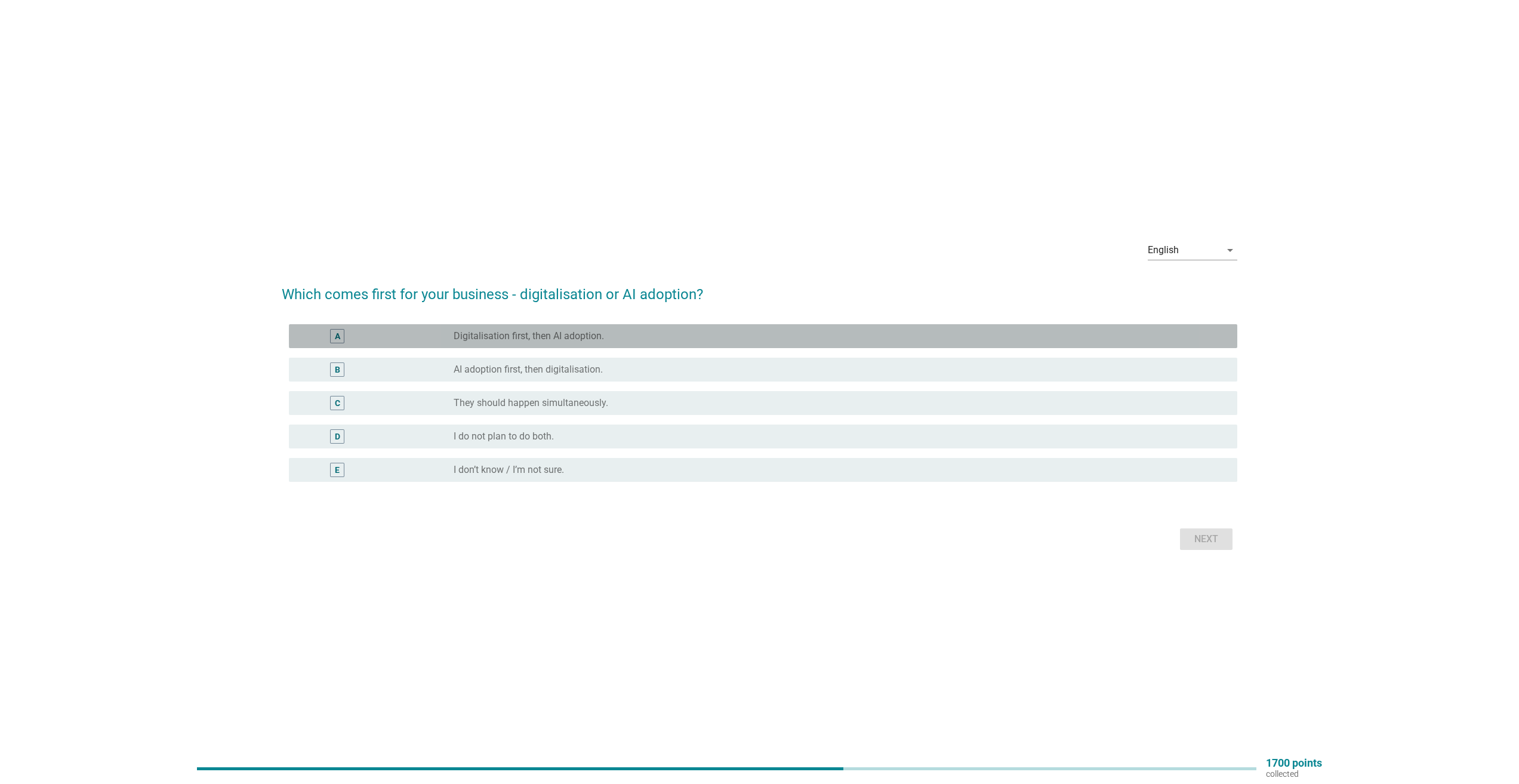
click at [533, 334] on label "Digitalisation first, then AI adoption." at bounding box center [529, 336] width 150 height 12
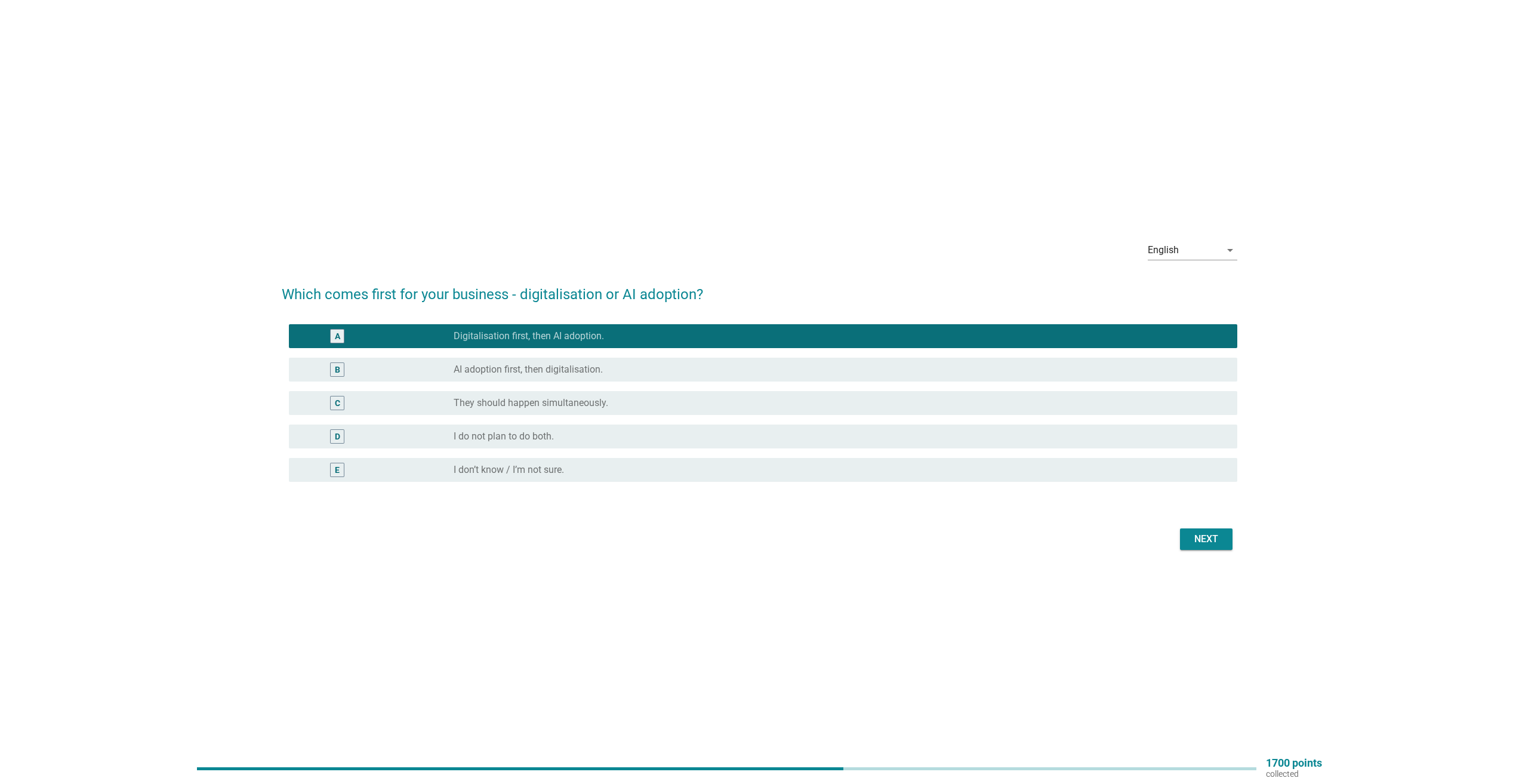
click at [1200, 544] on div "Next" at bounding box center [1206, 539] width 33 height 14
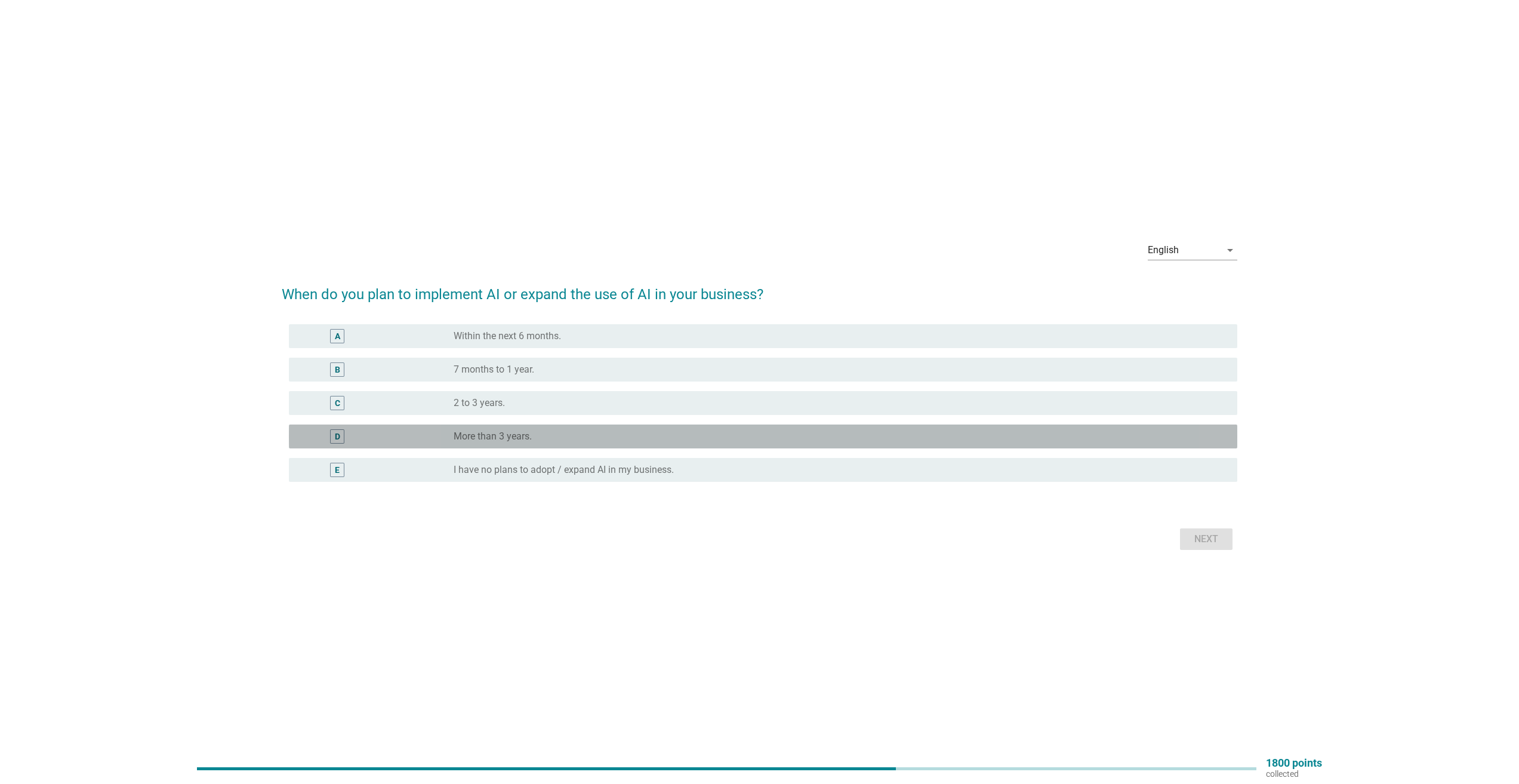
click at [501, 433] on label "More than 3 years." at bounding box center [493, 436] width 79 height 12
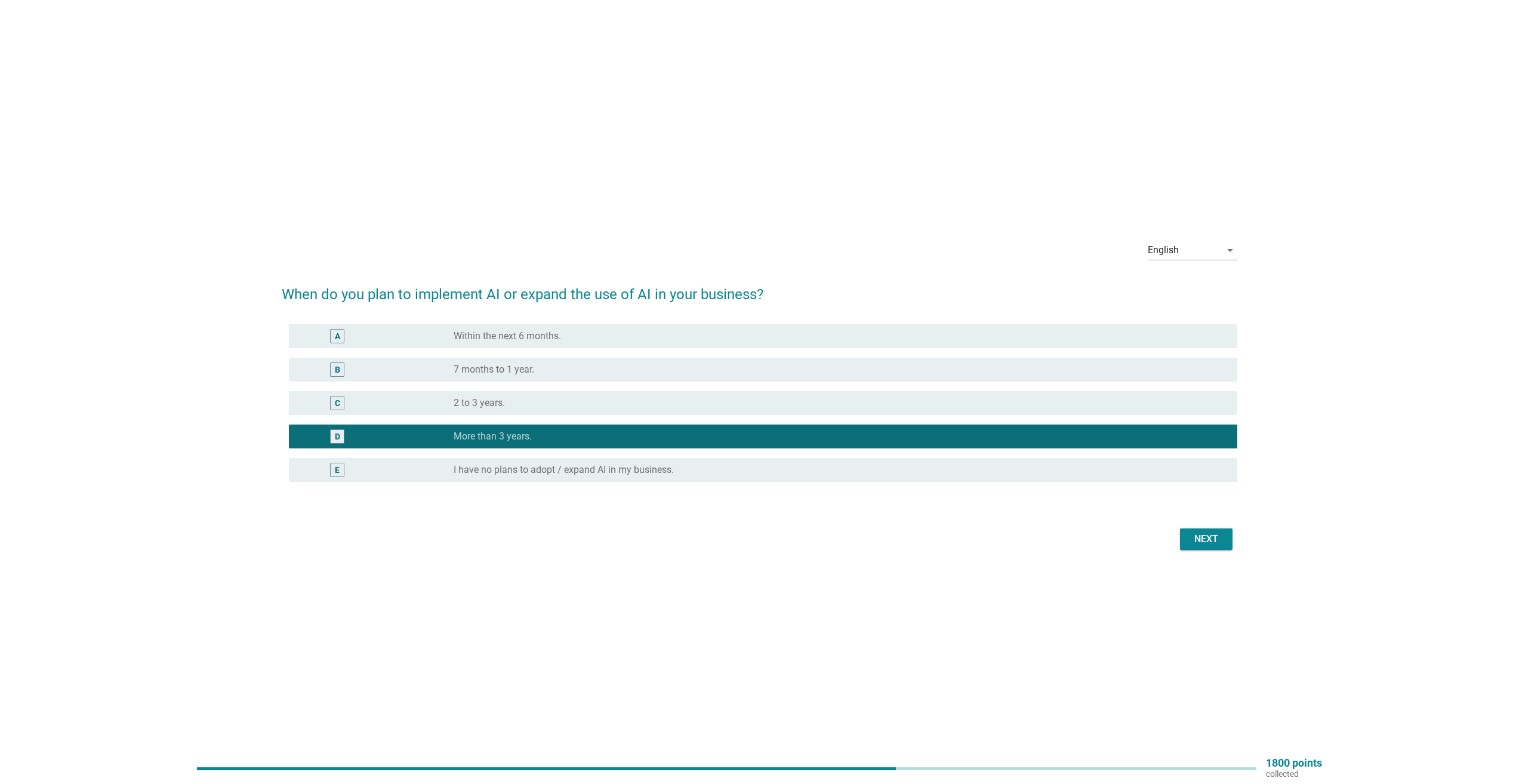
click at [1197, 536] on div "Next" at bounding box center [1206, 539] width 33 height 14
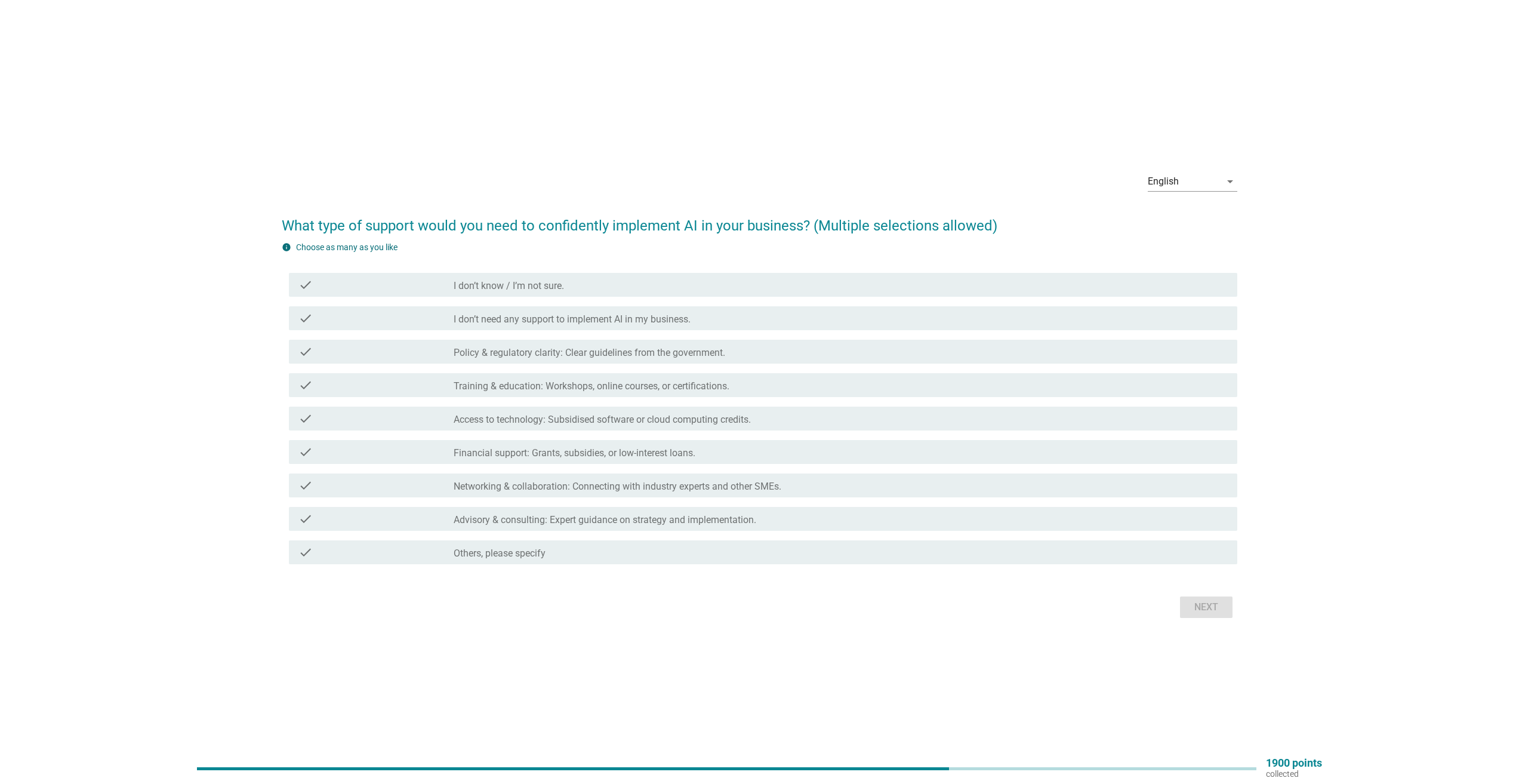
click at [576, 391] on label "Training & education: Workshops, online courses, or certifications." at bounding box center [591, 386] width 276 height 12
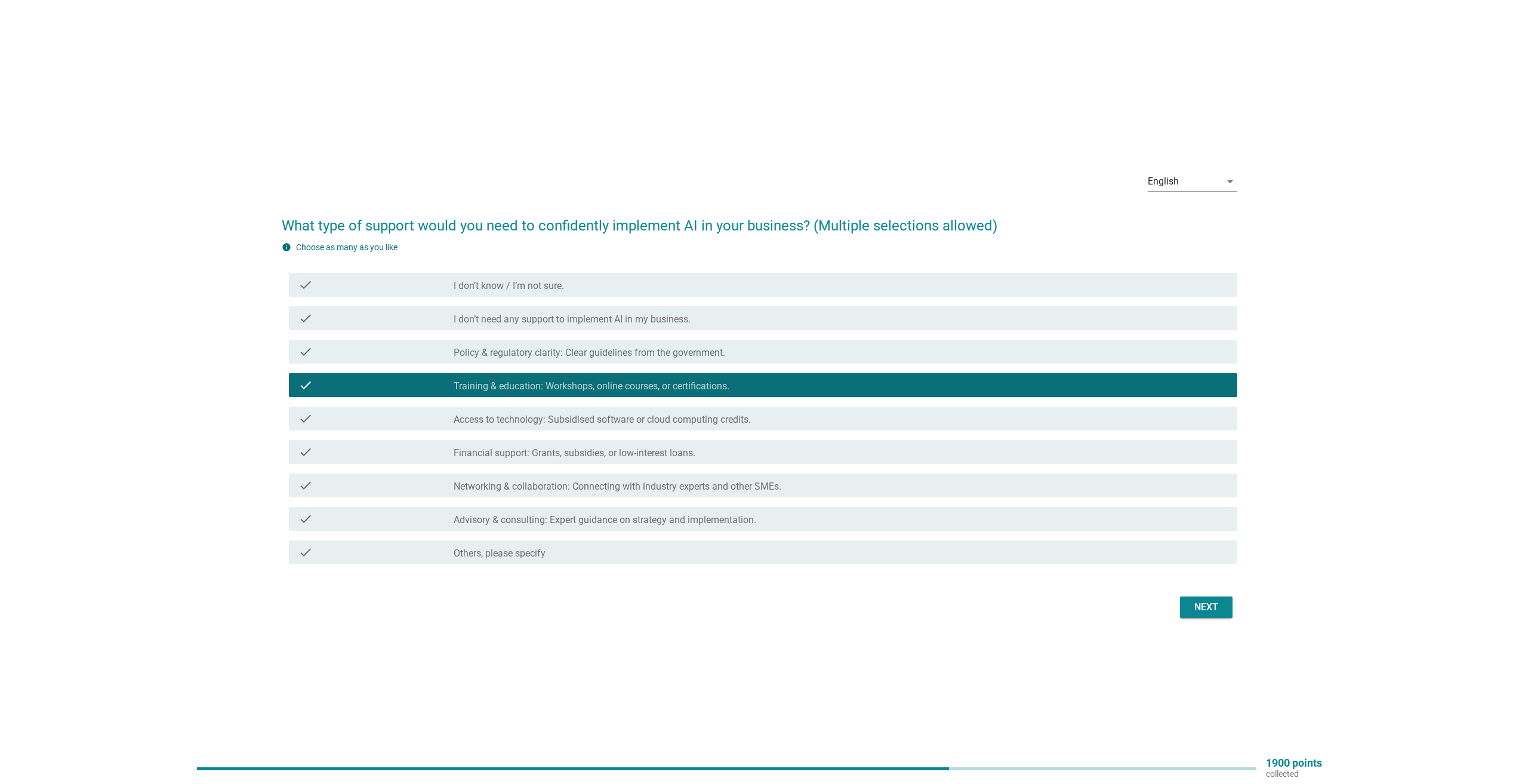
click at [577, 353] on label "Policy & regulatory clarity: Clear guidelines from the government." at bounding box center [589, 352] width 271 height 12
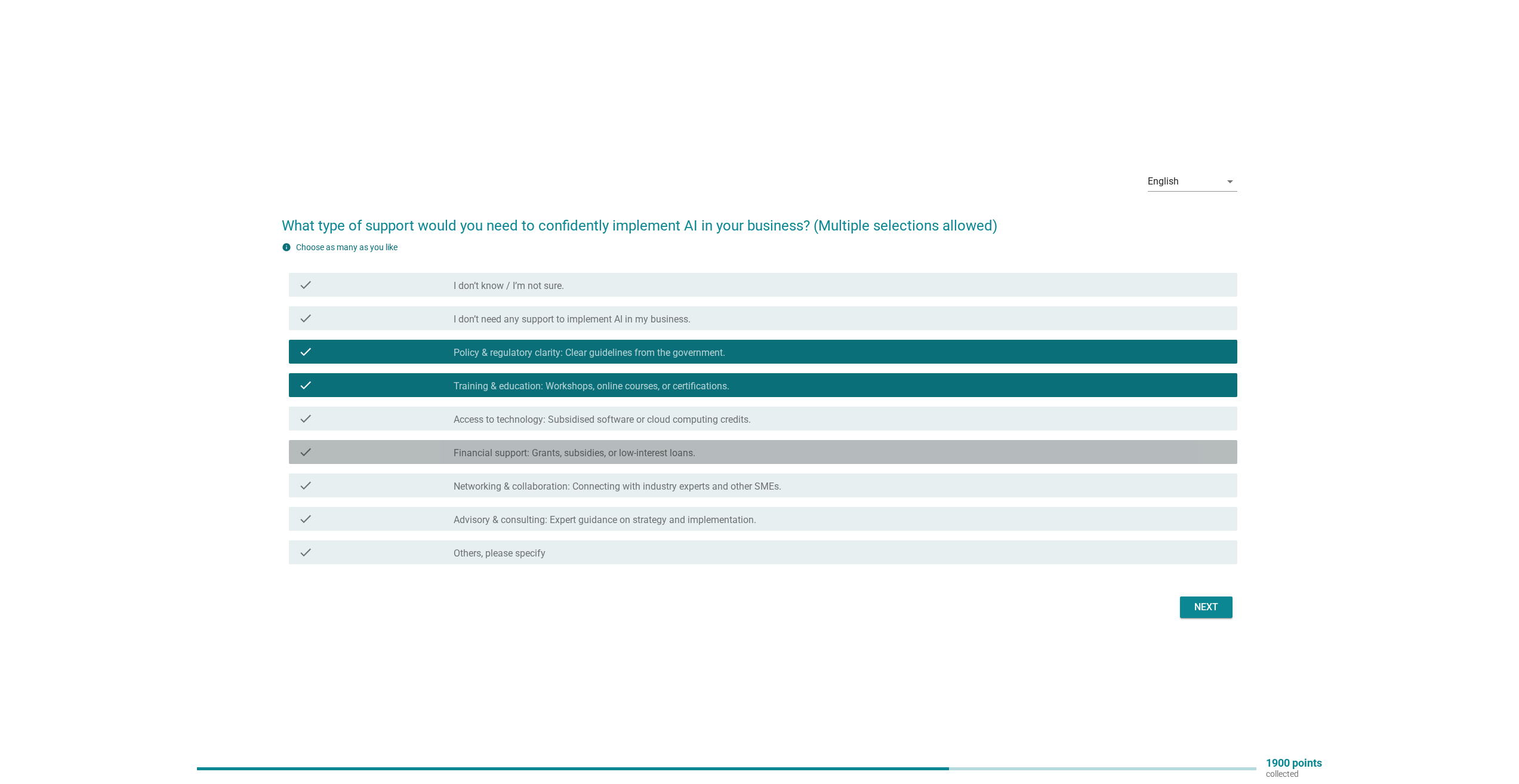
click at [593, 458] on label "Financial support: Grants, subsidies, or low-interest loans." at bounding box center [574, 453] width 242 height 12
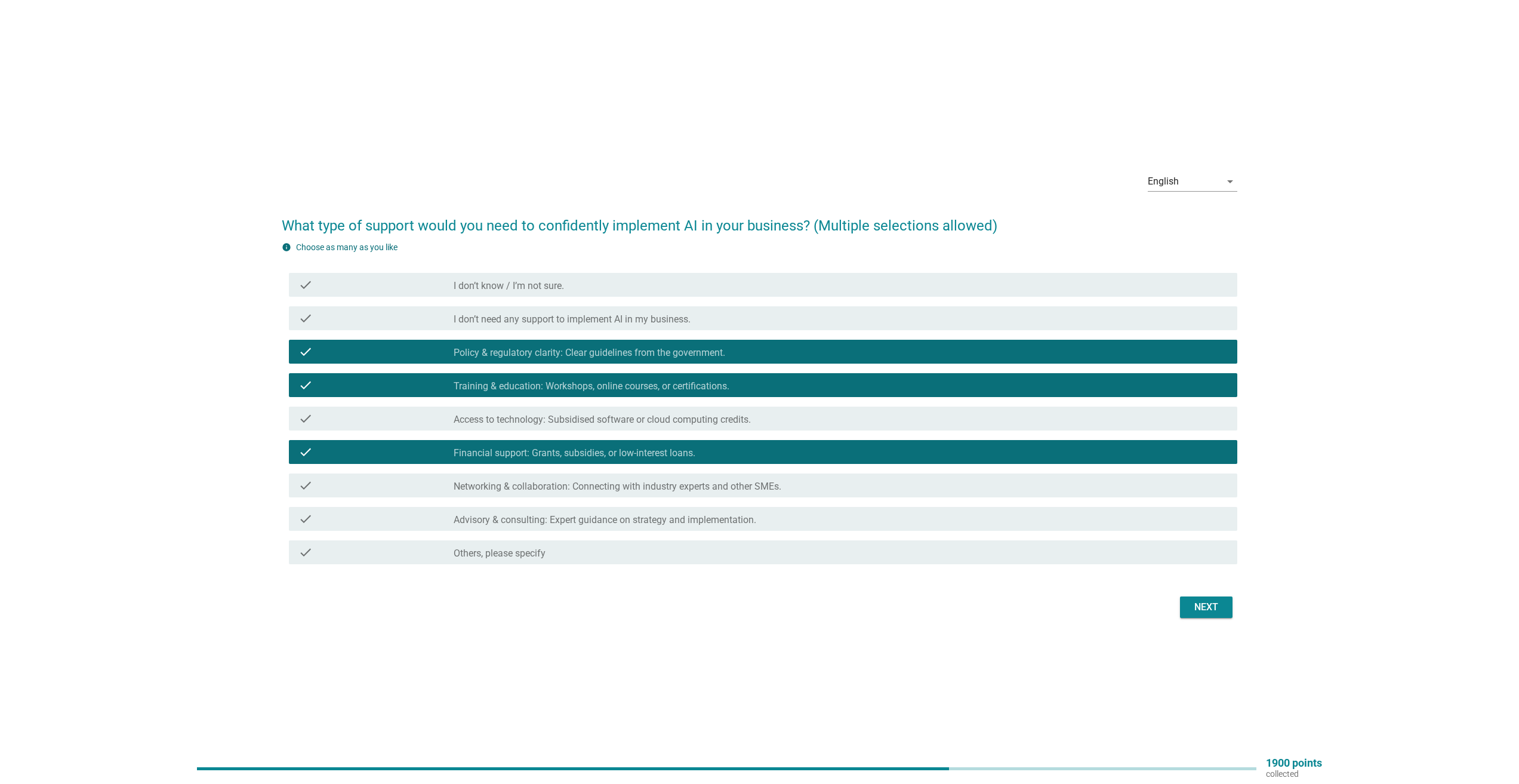
click at [587, 527] on div "check check_box_outline_blank Advisory & consulting: Expert guidance on strateg…" at bounding box center [764, 519] width 948 height 24
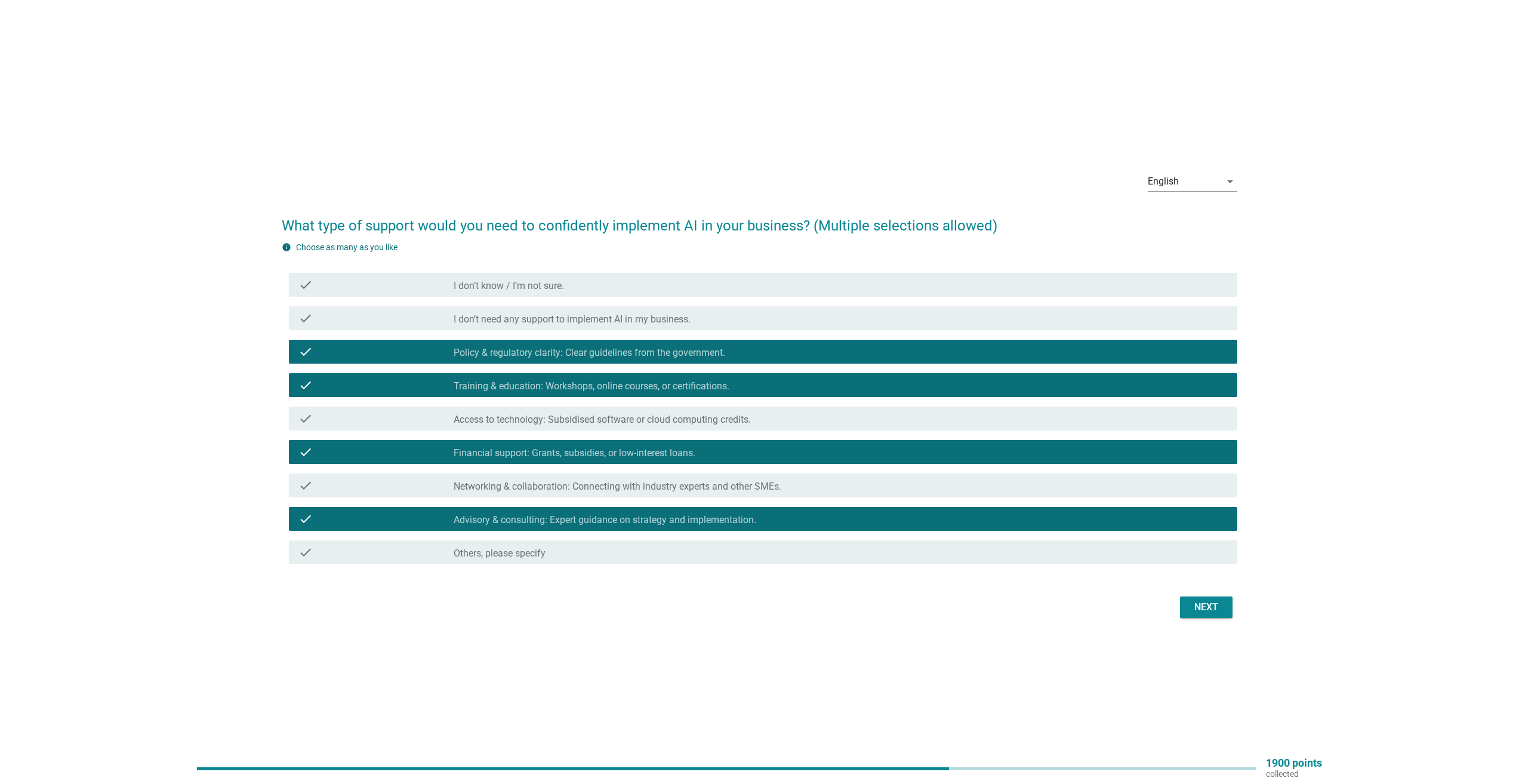
click at [628, 424] on label "Access to technology: Subsidised software or cloud computing credits." at bounding box center [602, 419] width 297 height 12
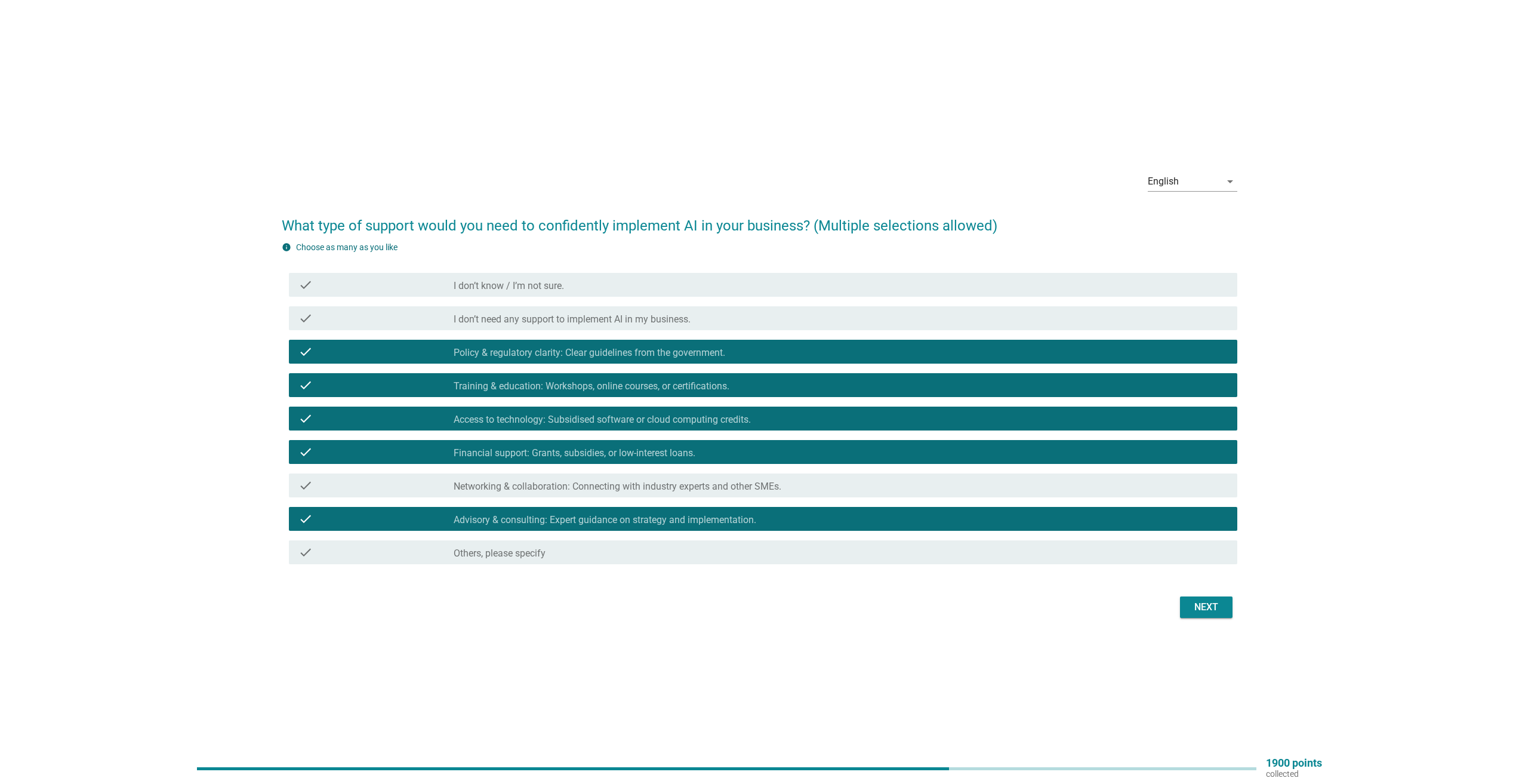
click at [633, 484] on label "Networking & collaboration: Connecting with industry experts and other SMEs." at bounding box center [617, 486] width 328 height 12
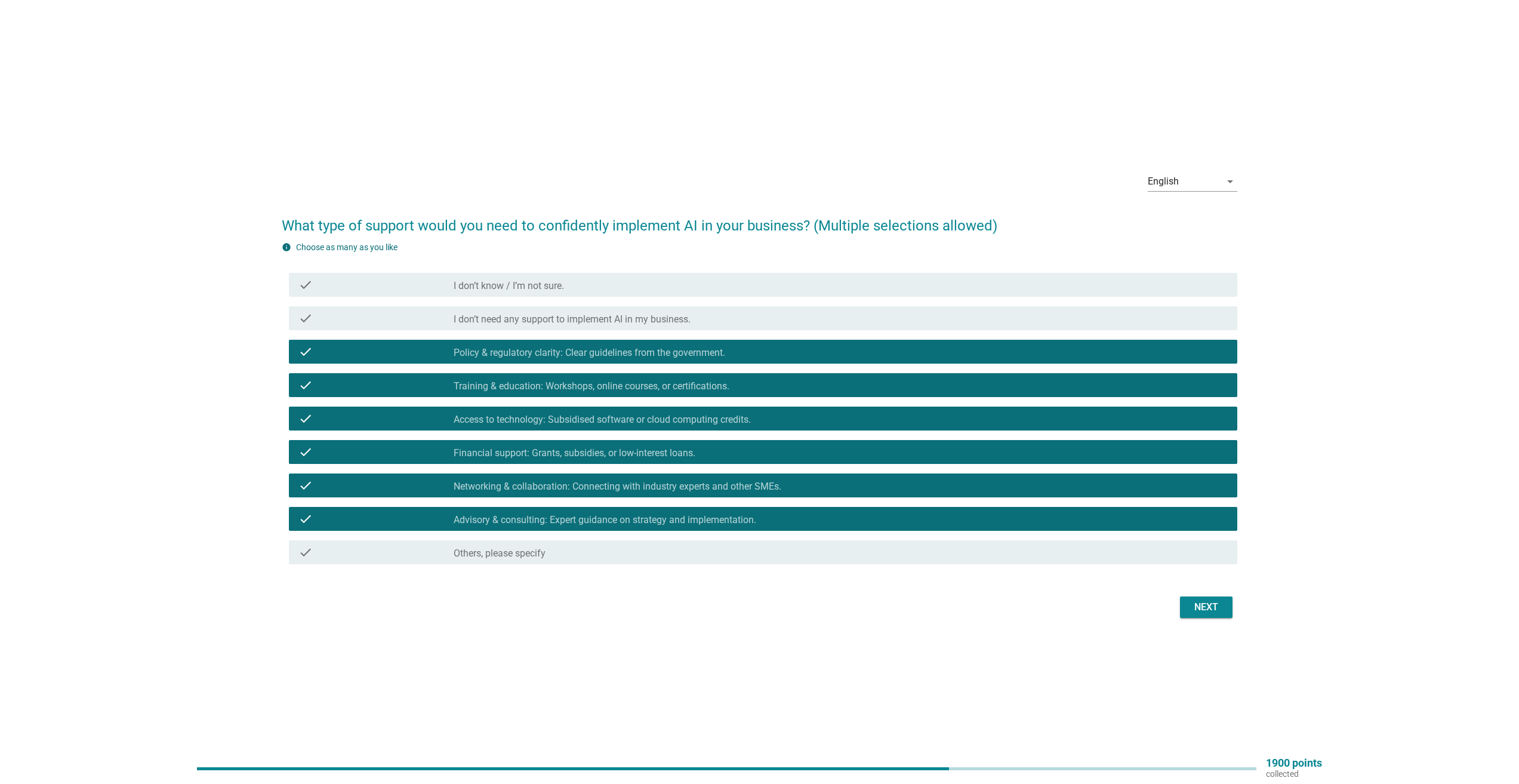
click at [549, 455] on label "Financial support: Grants, subsidies, or low-interest loans." at bounding box center [574, 453] width 242 height 12
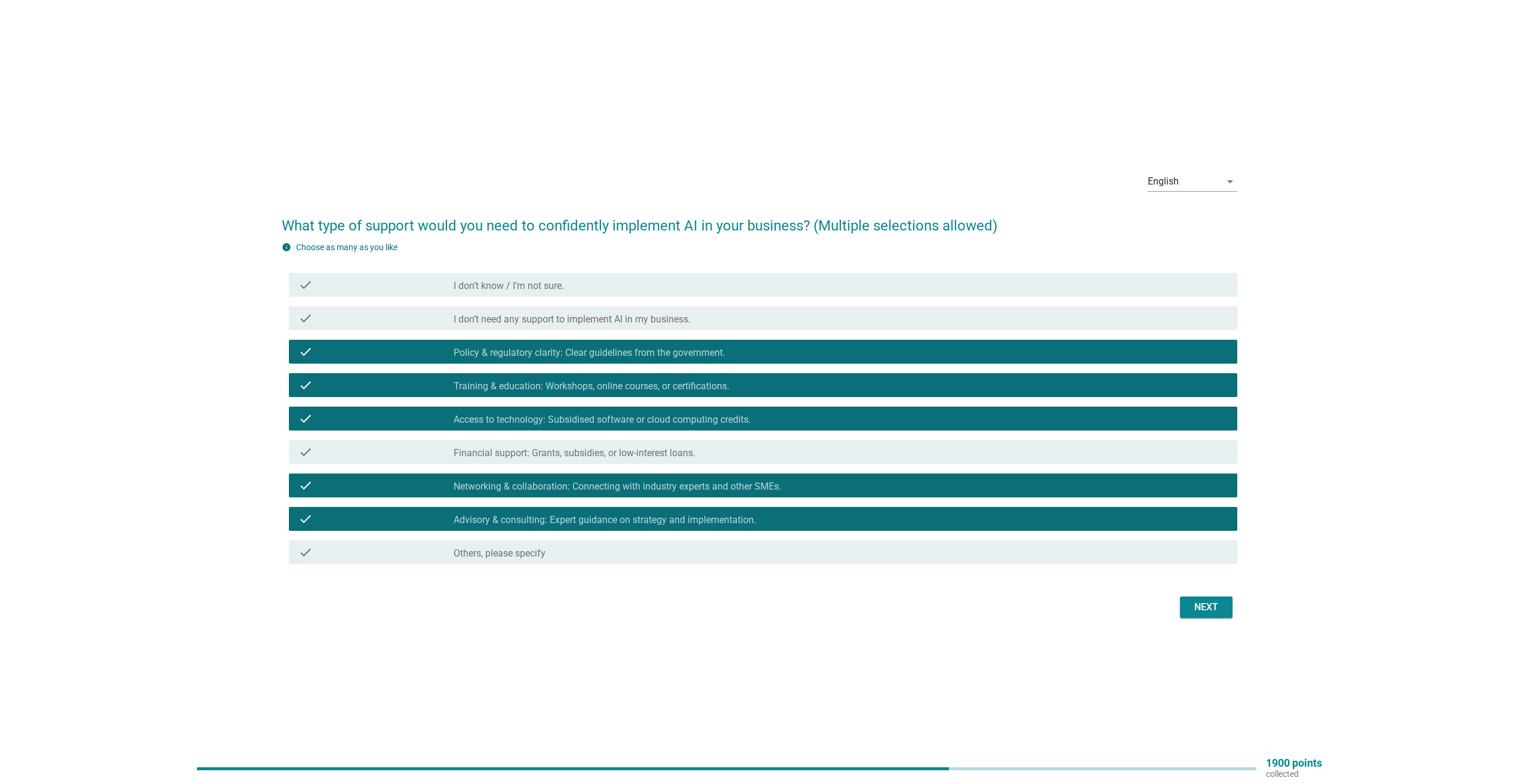
click at [1211, 609] on div "Next" at bounding box center [1206, 607] width 33 height 14
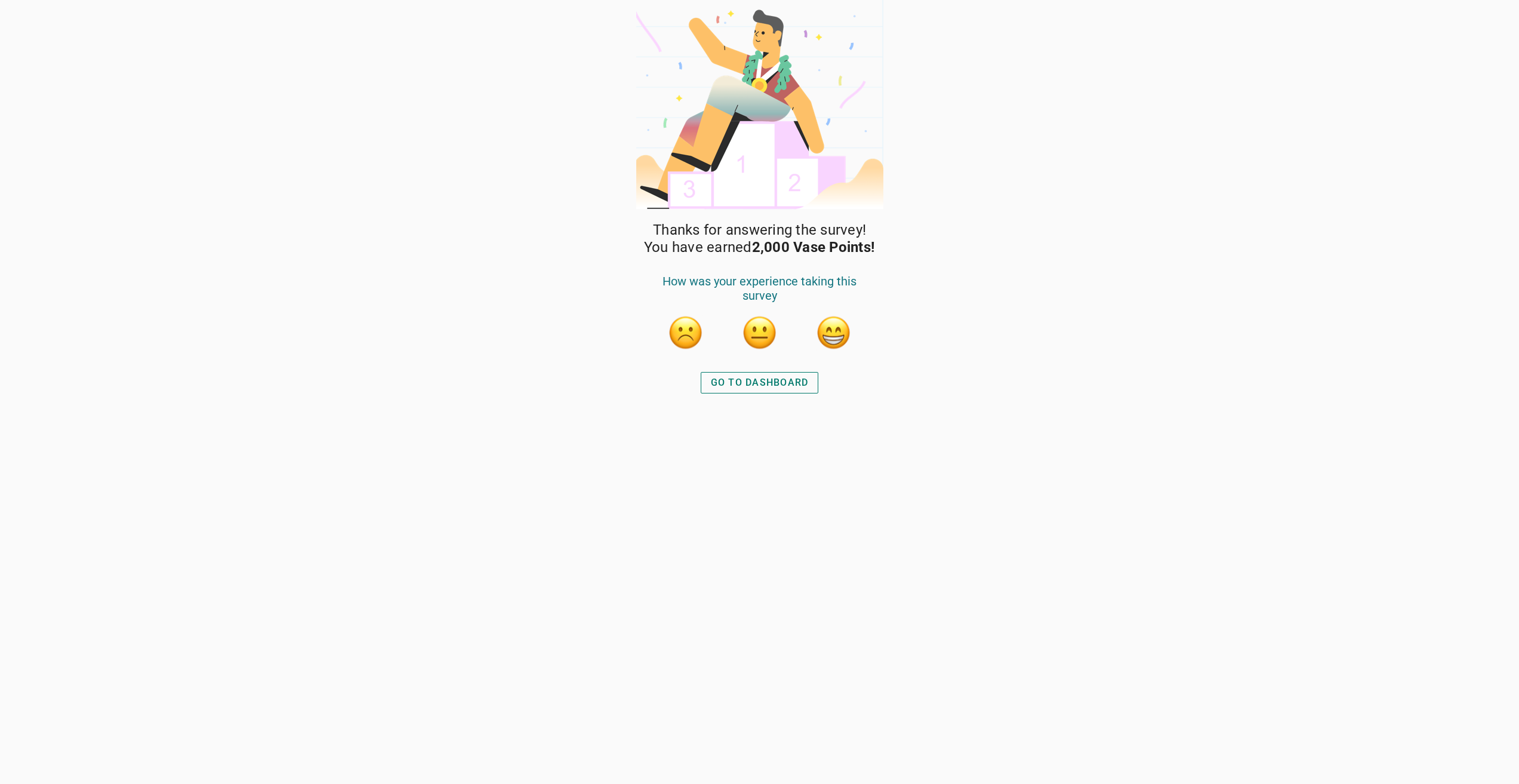
click at [826, 336] on button "button" at bounding box center [834, 332] width 36 height 36
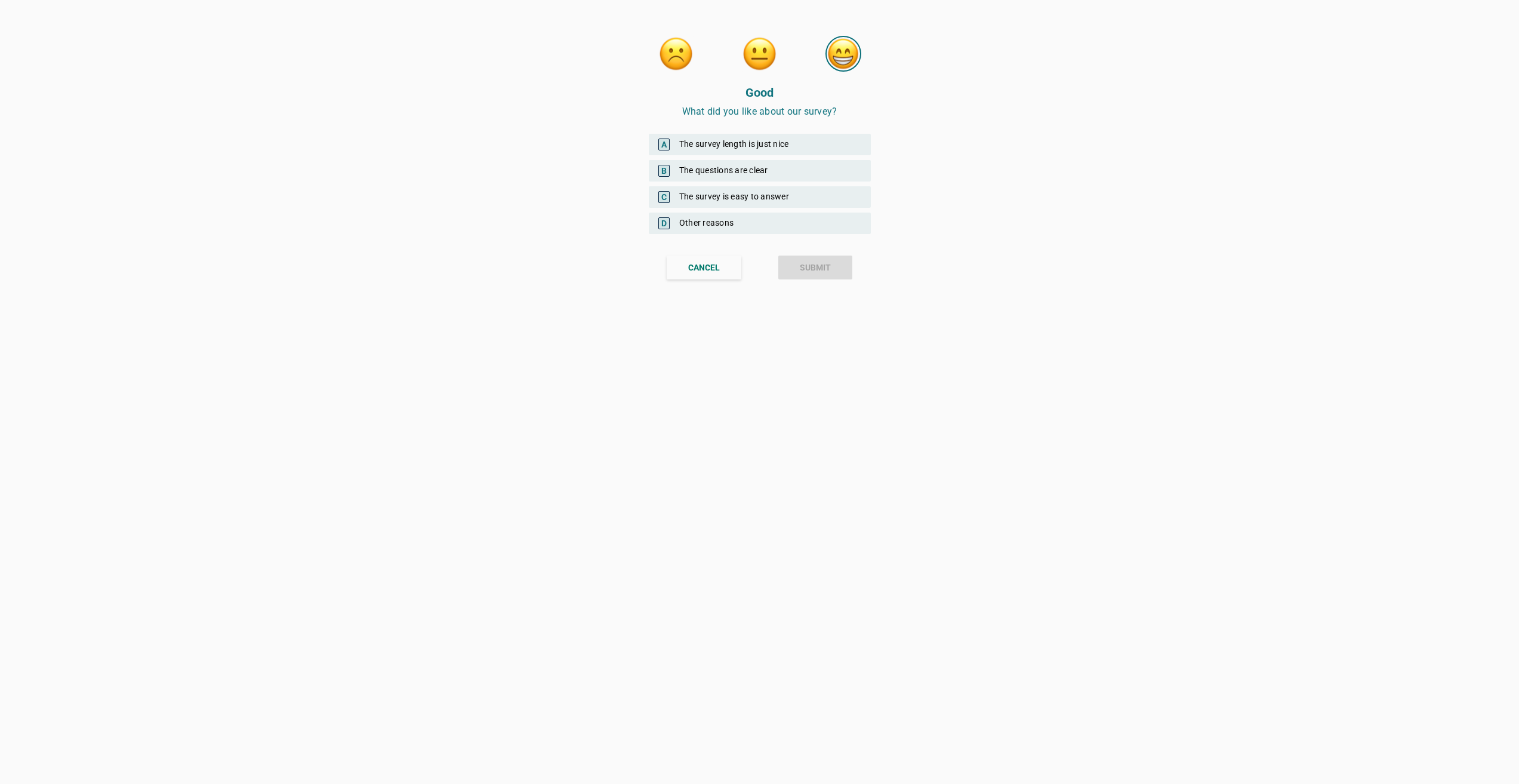
click at [732, 143] on div "A The survey length is just nice" at bounding box center [760, 145] width 222 height 21
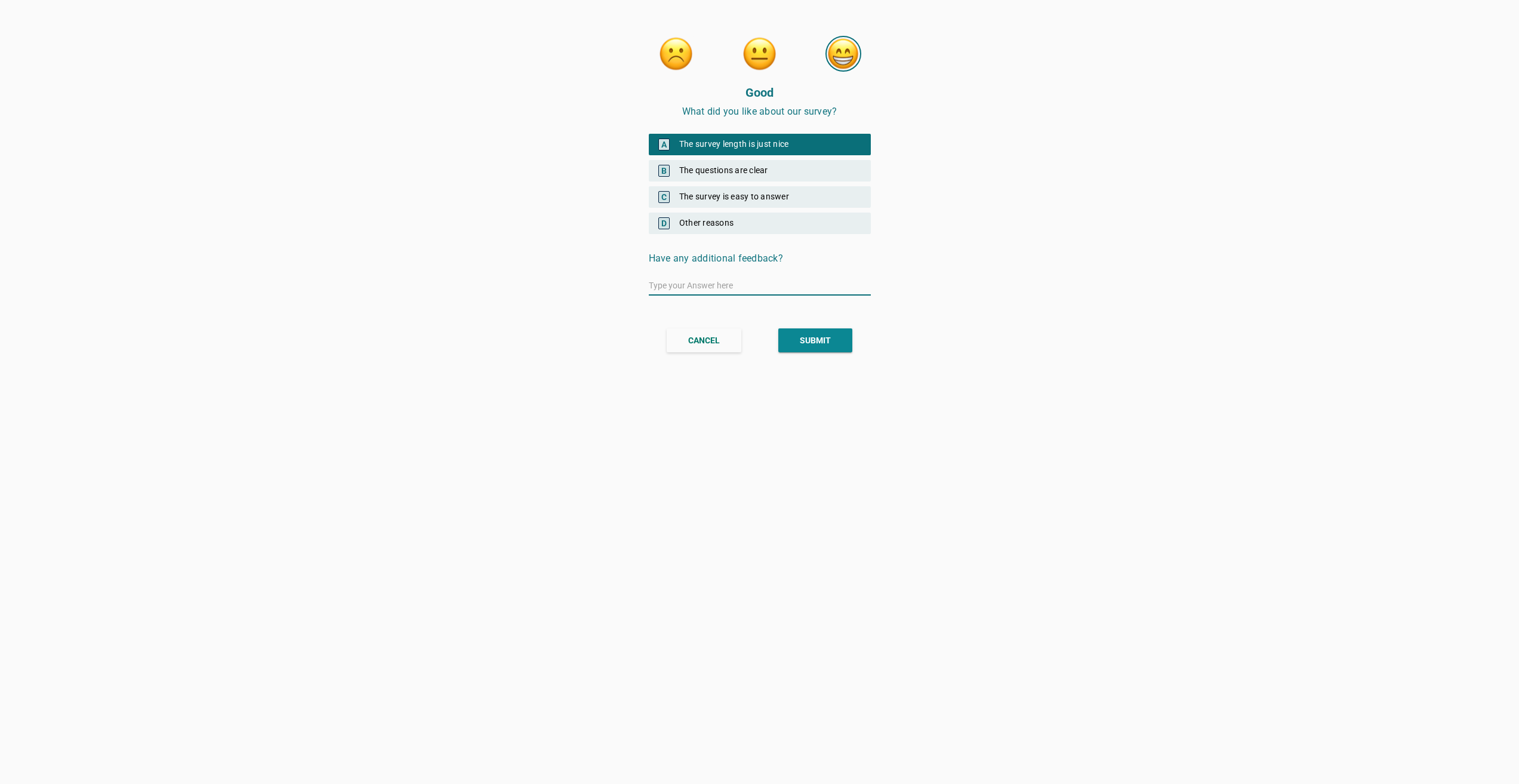
click at [802, 339] on div "SUBMIT" at bounding box center [815, 340] width 31 height 13
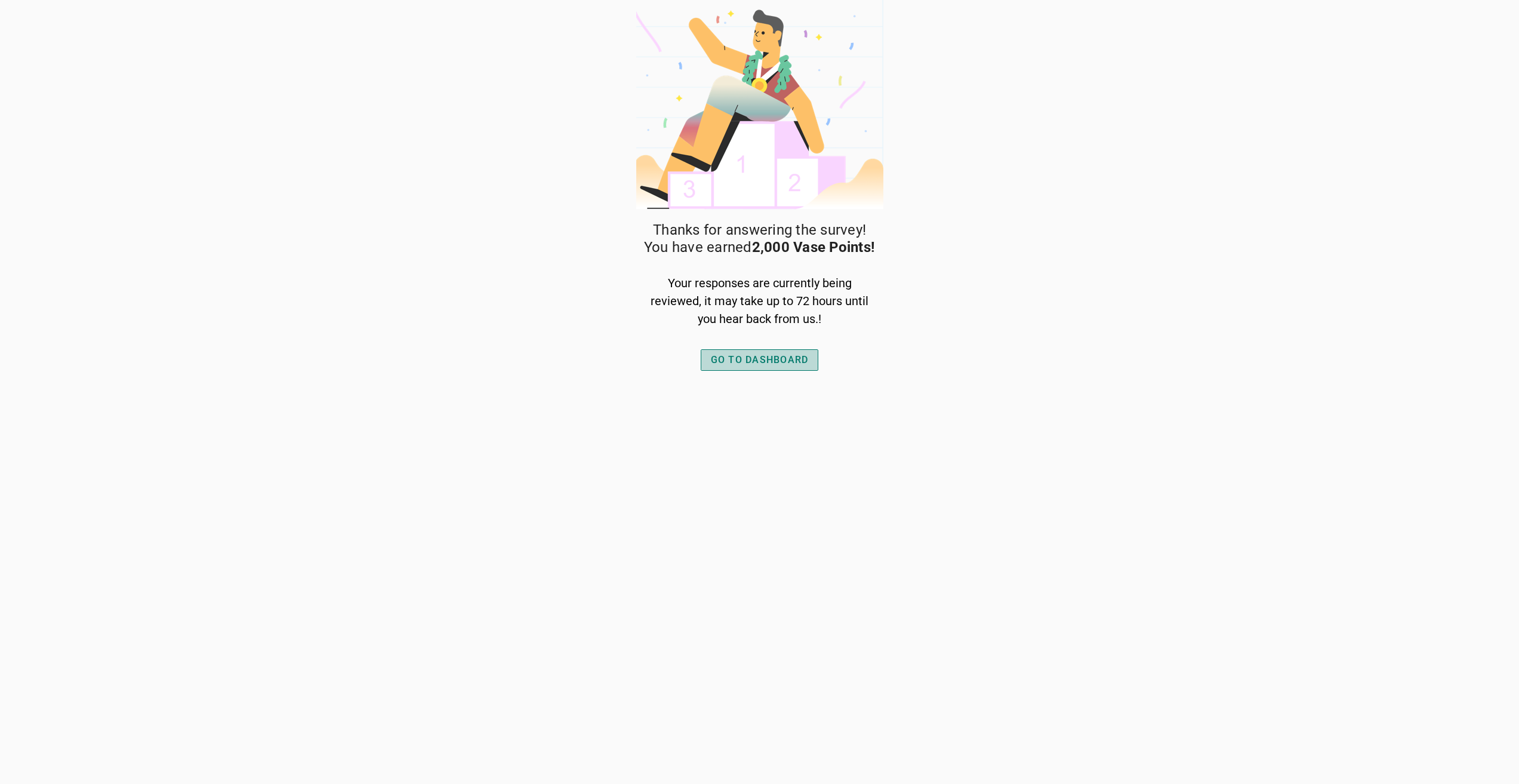
click at [788, 368] on button "GO TO DASHBOARD" at bounding box center [760, 360] width 118 height 21
